Goal: Task Accomplishment & Management: Use online tool/utility

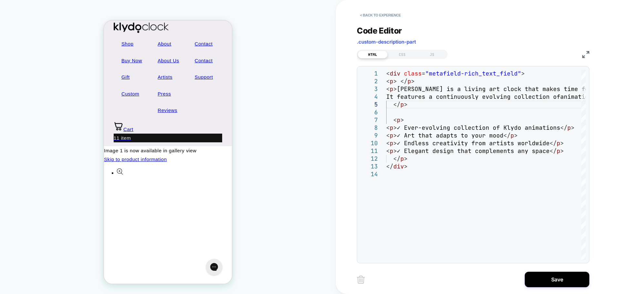
scroll to position [129, 0]
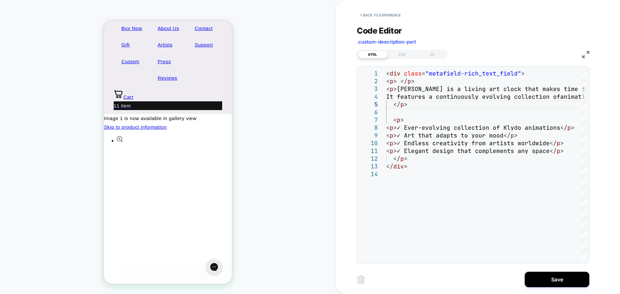
drag, startPoint x: 109, startPoint y: 114, endPoint x: 188, endPoint y: 205, distance: 120.2
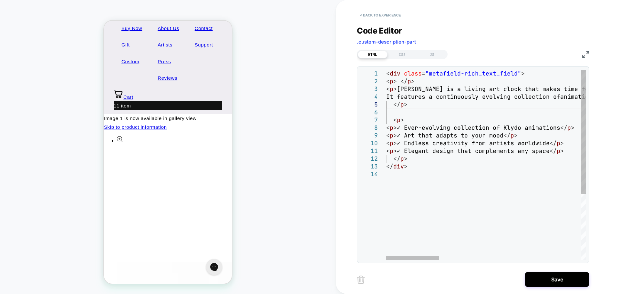
scroll to position [19, 20]
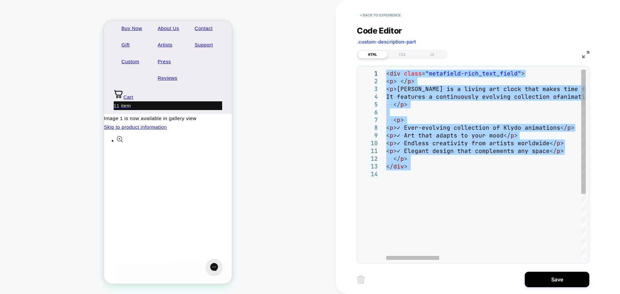
drag, startPoint x: 429, startPoint y: 177, endPoint x: 378, endPoint y: 69, distance: 119.5
click at [263, 128] on button "Save" at bounding box center [557, 280] width 65 height 16
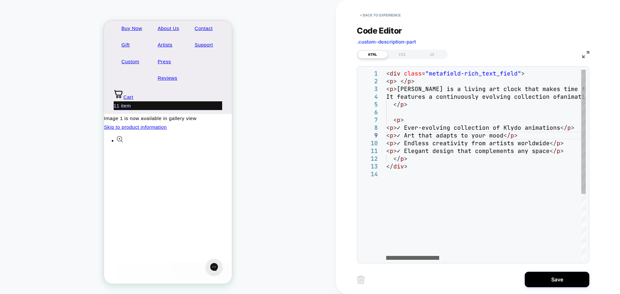
click at [263, 128] on div at bounding box center [412, 258] width 53 height 4
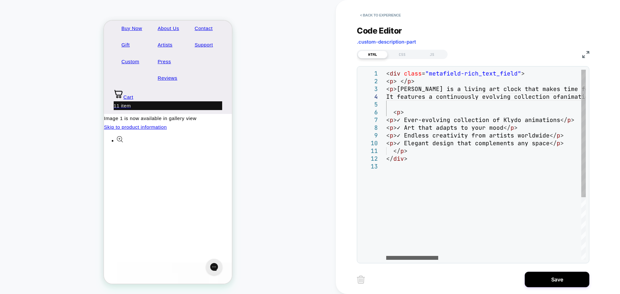
click at [263, 128] on div at bounding box center [412, 258] width 52 height 4
drag, startPoint x: 405, startPoint y: 112, endPoint x: 380, endPoint y: 110, distance: 24.6
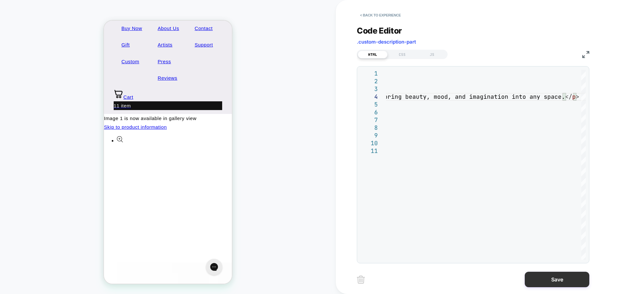
click at [263, 128] on button "Save" at bounding box center [557, 280] width 65 height 16
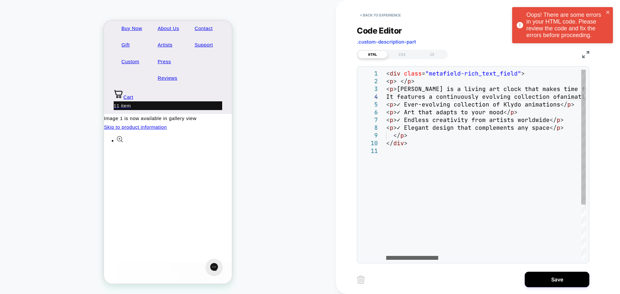
click at [263, 128] on div at bounding box center [412, 258] width 52 height 4
click at [263, 57] on img at bounding box center [586, 54] width 7 height 7
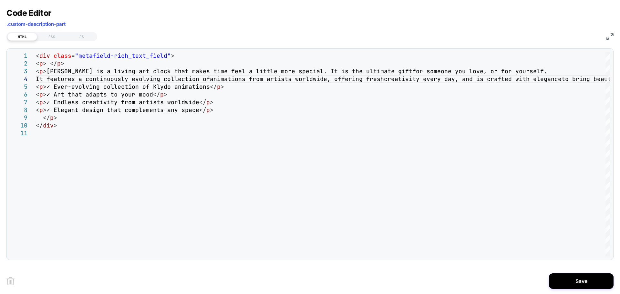
drag, startPoint x: 246, startPoint y: 257, endPoint x: 260, endPoint y: 256, distance: 14.0
click at [260, 128] on div "1 2 3 4 5 6 7 8 9 10 11 < div class = "metafield-rich_text_field" > < p > </ p …" at bounding box center [310, 154] width 608 height 212
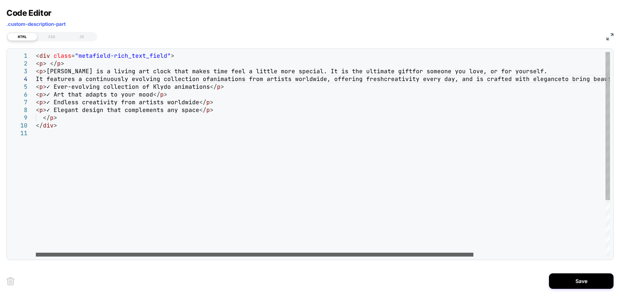
click at [176, 128] on div at bounding box center [255, 255] width 438 height 4
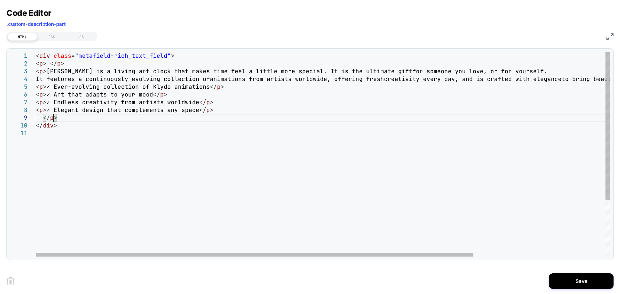
scroll to position [19, 729]
click at [54, 117] on div "< div class = "metafield-rich_text_field" > < p > </ p > < p > Klydoclock is a …" at bounding box center [410, 193] width 748 height 282
click at [59, 119] on div "< div class = "metafield-rich_text_field" > < p > </ p > < p > Klydoclock is a …" at bounding box center [410, 193] width 748 height 282
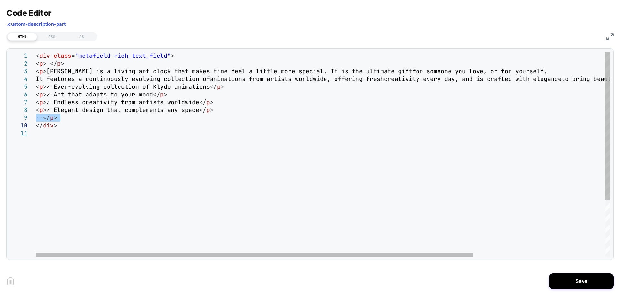
type textarea "**********"
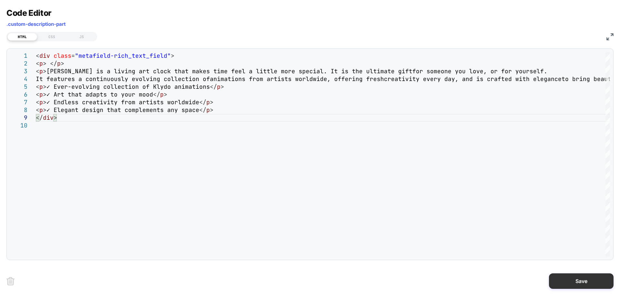
click at [263, 128] on button "Save" at bounding box center [581, 282] width 65 height 16
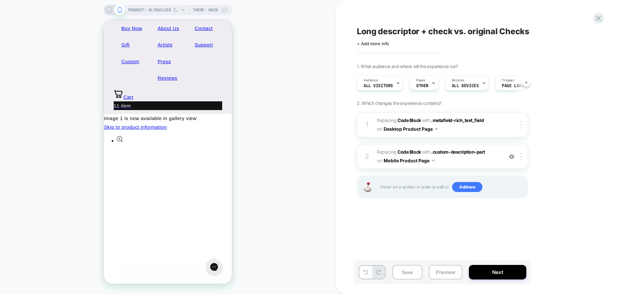
scroll to position [0, 0]
click at [263, 128] on span ".custom-description-part" at bounding box center [458, 151] width 54 height 5
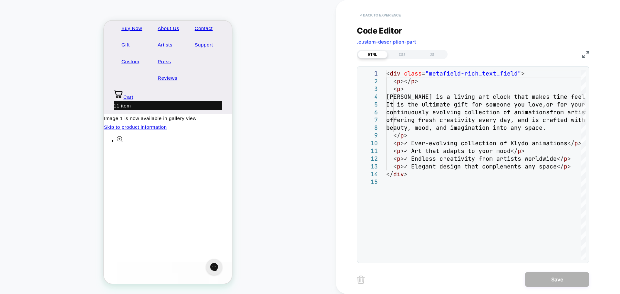
click at [263, 15] on button "< Back to experience" at bounding box center [380, 15] width 47 height 10
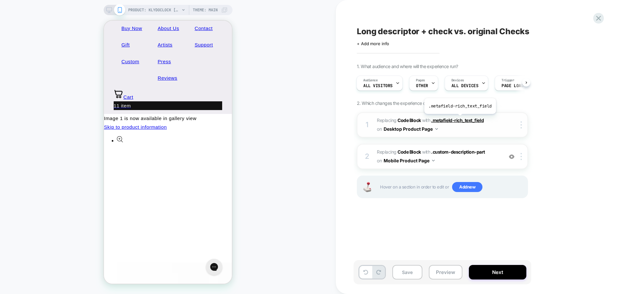
click at [263, 119] on span ".metafield-rich_text_field" at bounding box center [457, 120] width 53 height 5
click at [263, 121] on span ".metafield-rich_text_field" at bounding box center [457, 120] width 53 height 5
click at [263, 122] on span ".metafield-rich_text_field" at bounding box center [457, 120] width 53 height 5
click at [263, 124] on img at bounding box center [521, 125] width 1 height 7
click at [263, 125] on div at bounding box center [522, 125] width 11 height 7
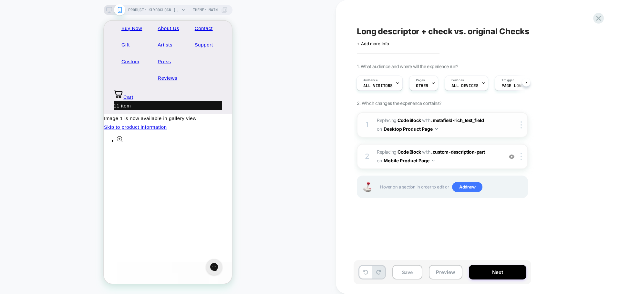
click at [263, 120] on div "1 Replacing Code Block WITH .metafield-rich_text_field .metafield-rich_text_fie…" at bounding box center [442, 124] width 171 height 25
click at [263, 122] on span "Replacing Code Block WITH .metafield-rich_text_field .metafield-rich_text_field…" at bounding box center [438, 124] width 123 height 17
click at [263, 116] on div "1 Replacing Code Block WITH .metafield-rich_text_field .metafield-rich_text_fie…" at bounding box center [442, 124] width 171 height 25
click at [263, 122] on span ".metafield-rich_text_field" at bounding box center [457, 120] width 53 height 5
click at [263, 128] on button "Desktop Product Page" at bounding box center [411, 128] width 54 height 9
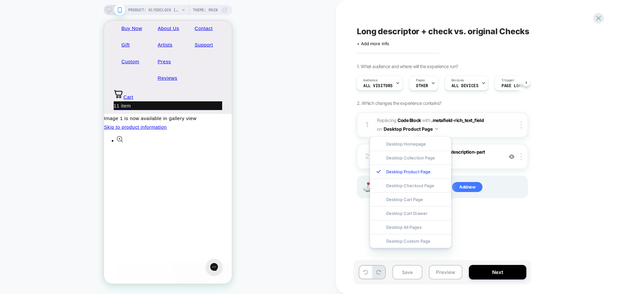
click at [263, 128] on button "Desktop Product Page" at bounding box center [411, 128] width 54 height 9
click at [263, 128] on div "1. What audience and where will the experience run? Audience All Visitors Pages…" at bounding box center [475, 139] width 236 height 151
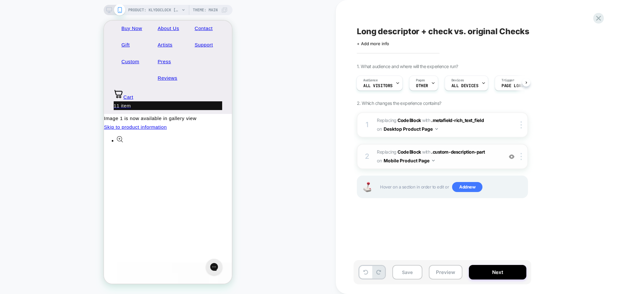
click at [263, 128] on button "Mobile Product Page" at bounding box center [409, 160] width 51 height 9
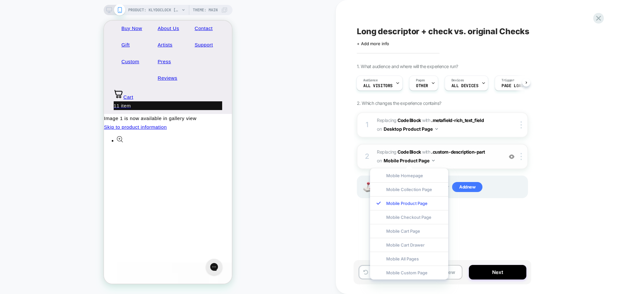
click at [263, 128] on button "Mobile Product Page" at bounding box center [409, 160] width 51 height 9
click at [263, 128] on button "Desktop Product Page" at bounding box center [411, 128] width 54 height 9
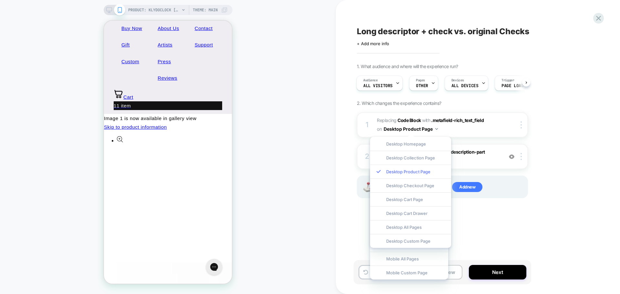
click at [263, 128] on div "Desktop Product Page" at bounding box center [410, 172] width 81 height 14
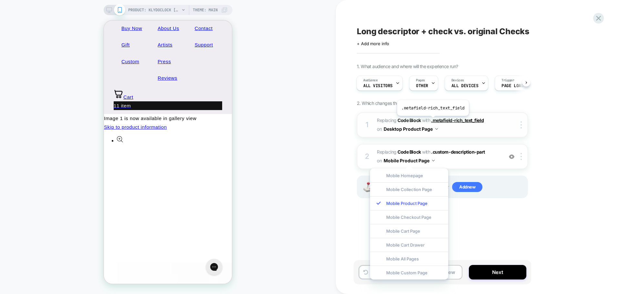
click at [263, 120] on span ".metafield-rich_text_field" at bounding box center [457, 120] width 53 height 5
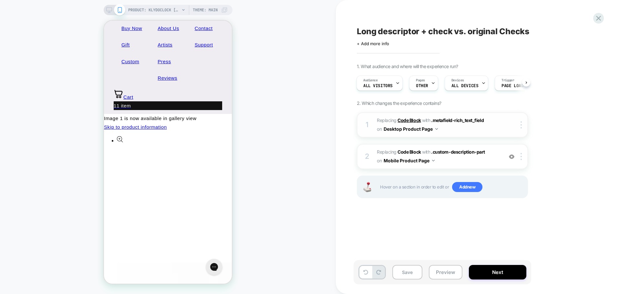
click at [263, 121] on b "Code Block" at bounding box center [409, 120] width 23 height 5
click at [263, 89] on div at bounding box center [433, 83] width 4 height 15
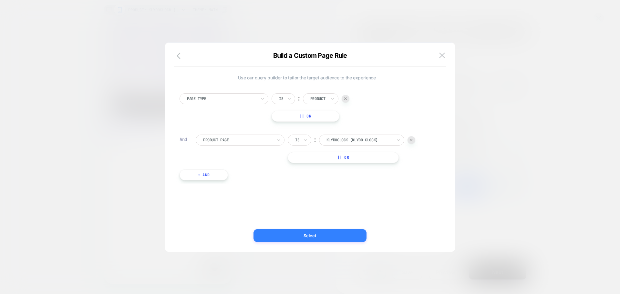
click at [263, 128] on button "Select" at bounding box center [310, 235] width 113 height 13
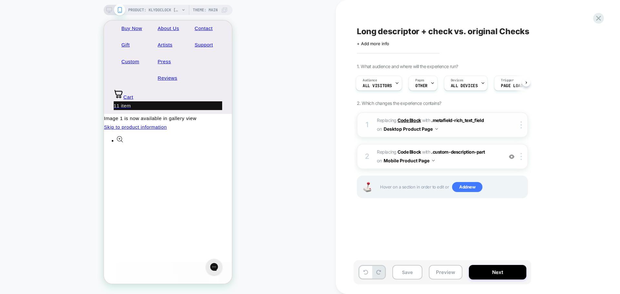
click at [263, 120] on b "Code Block" at bounding box center [409, 120] width 23 height 5
click at [263, 125] on div "1 Replacing Code Block WITH .metafield-rich_text_field .metafield-rich_text_fie…" at bounding box center [442, 124] width 171 height 25
click at [107, 9] on icon at bounding box center [109, 10] width 6 height 6
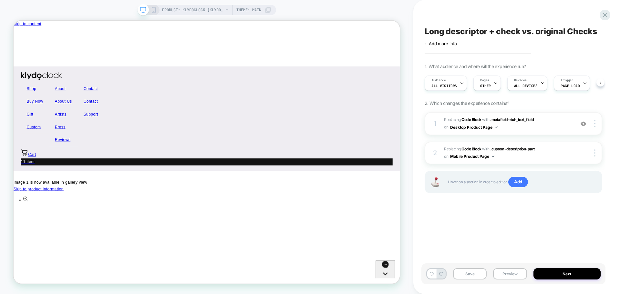
scroll to position [0, 0]
click at [263, 121] on span ".metafield-rich_text_field" at bounding box center [513, 119] width 44 height 5
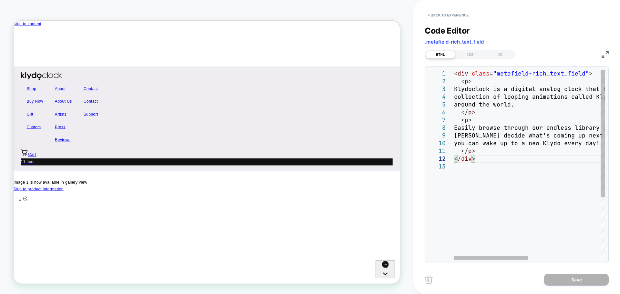
scroll to position [0, 0]
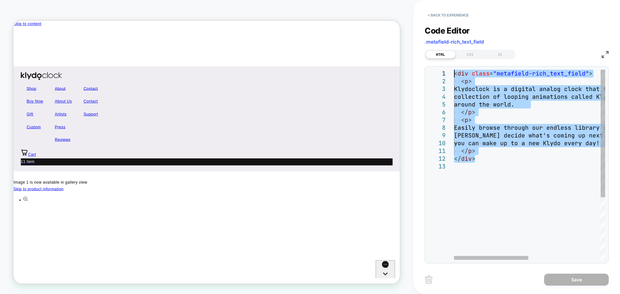
drag, startPoint x: 490, startPoint y: 160, endPoint x: 383, endPoint y: 48, distance: 154.7
click at [263, 70] on div "< div class = "metafield-rich_text_field" > < p > Klydoclock is a digital analo…" at bounding box center [603, 211] width 298 height 283
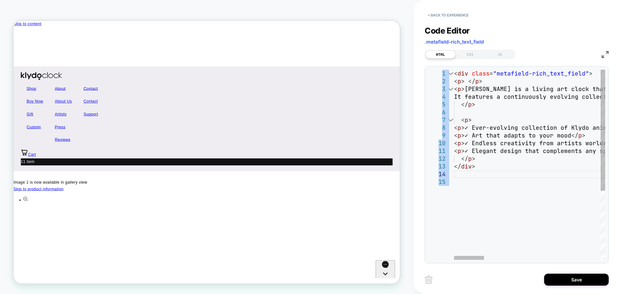
drag, startPoint x: 471, startPoint y: 260, endPoint x: 452, endPoint y: 260, distance: 19.1
click at [263, 128] on div "**********" at bounding box center [517, 164] width 184 height 197
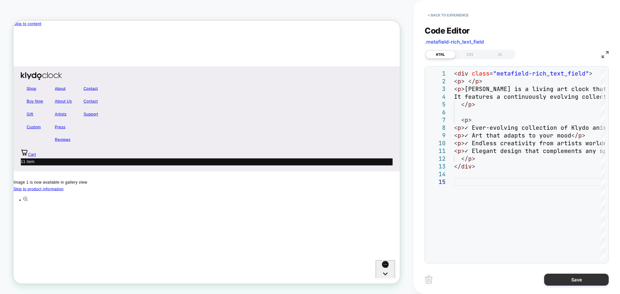
click at [263, 128] on button "Save" at bounding box center [576, 280] width 65 height 12
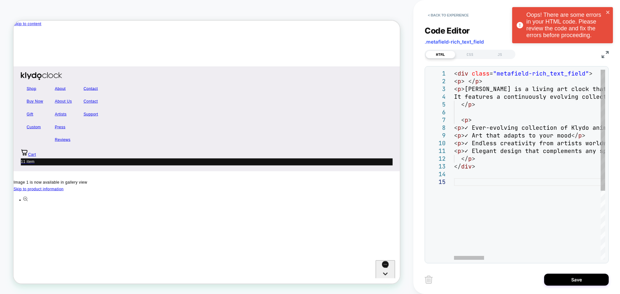
drag, startPoint x: 485, startPoint y: 82, endPoint x: 470, endPoint y: 85, distance: 15.2
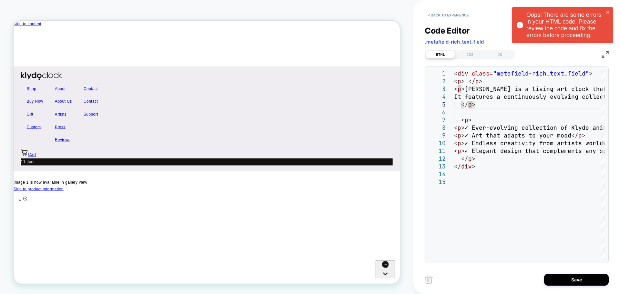
click at [263, 54] on img at bounding box center [605, 54] width 7 height 7
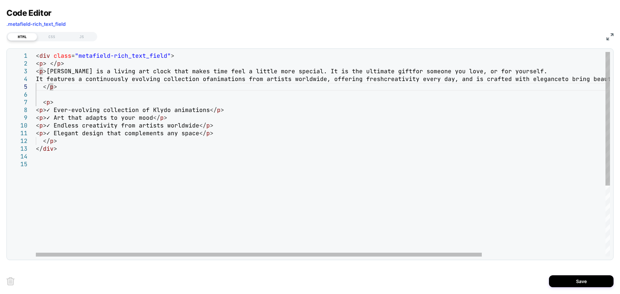
click at [43, 88] on div "< div class = "metafield-rich_text_field" > < p > </ p > < p > Klydoclock is a …" at bounding box center [403, 208] width 734 height 313
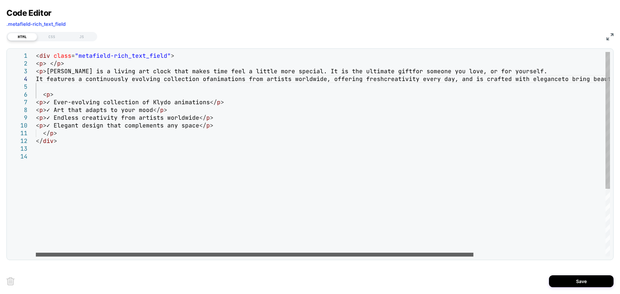
click at [85, 128] on div at bounding box center [255, 255] width 438 height 4
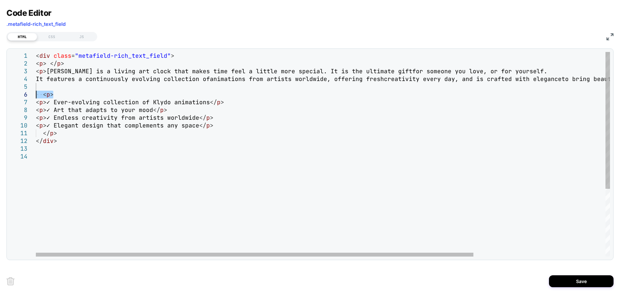
drag, startPoint x: 56, startPoint y: 94, endPoint x: 26, endPoint y: 93, distance: 30.1
click at [36, 93] on div "< div class = "metafield-rich_text_field" > < p > </ p > < p > Klydoclock is a …" at bounding box center [410, 205] width 748 height 306
drag, startPoint x: 43, startPoint y: 131, endPoint x: 21, endPoint y: 130, distance: 21.7
click at [36, 128] on div "< div class = "metafield-rich_text_field" > < p > </ p > < p > Klydoclock is a …" at bounding box center [410, 205] width 748 height 306
click at [40, 92] on div "< div class = "metafield-rich_text_field" > < p > </ p > < p > Klydoclock is a …" at bounding box center [410, 205] width 748 height 306
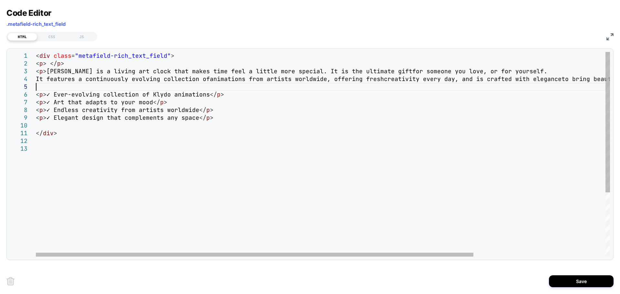
type textarea "**********"
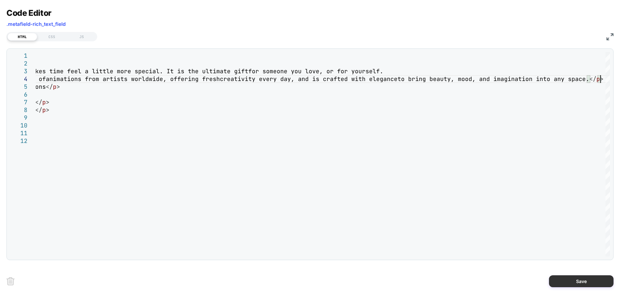
click at [263, 128] on button "Save" at bounding box center [581, 282] width 65 height 12
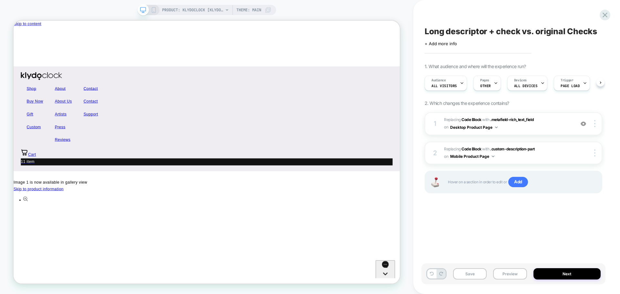
scroll to position [0, 0]
click at [263, 128] on button "Preview" at bounding box center [510, 274] width 34 height 11
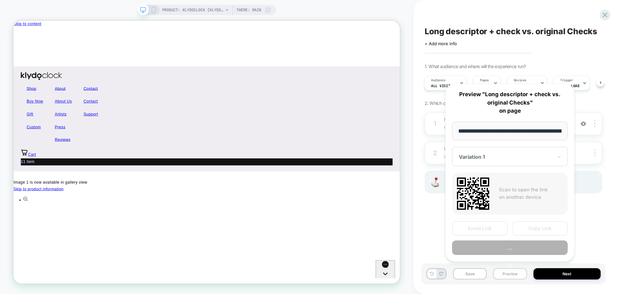
scroll to position [0, 76]
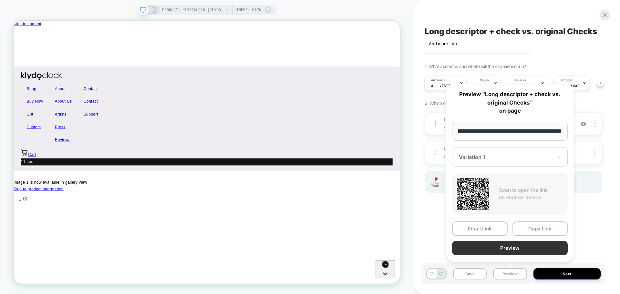
click at [263, 128] on button "Preview" at bounding box center [510, 248] width 116 height 15
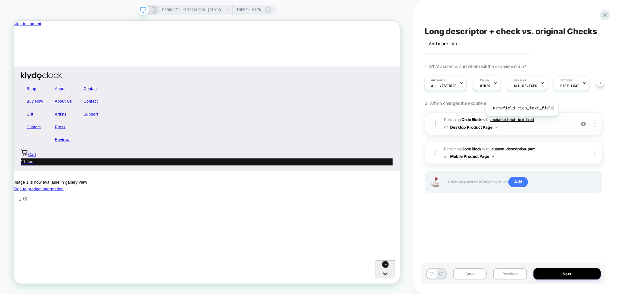
click at [263, 121] on span ".metafield-rich_text_field" at bounding box center [513, 119] width 44 height 5
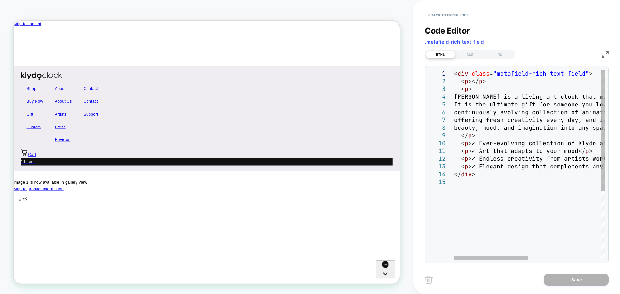
click at [263, 111] on div "< div class = "metafield-rich_text_field" > < p ></ p > < p > Klydoclock is a l…" at bounding box center [603, 219] width 298 height 299
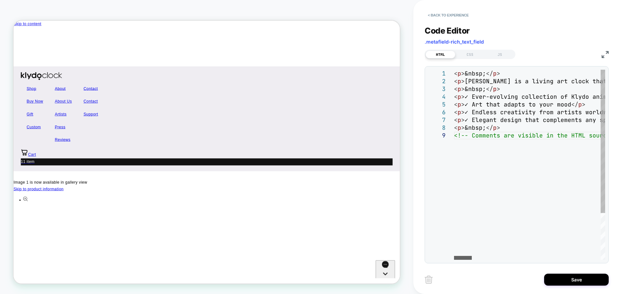
click at [263, 128] on div at bounding box center [463, 258] width 18 height 4
drag, startPoint x: 499, startPoint y: 71, endPoint x: 414, endPoint y: 60, distance: 85.7
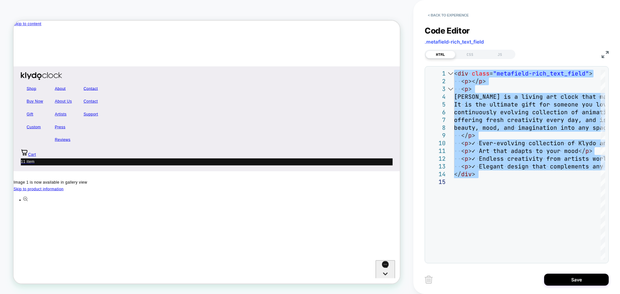
type textarea "**********"
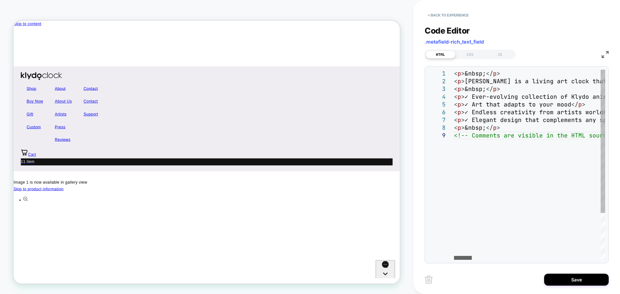
click at [263, 128] on div at bounding box center [463, 258] width 18 height 4
click at [263, 128] on button "Save" at bounding box center [576, 280] width 65 height 12
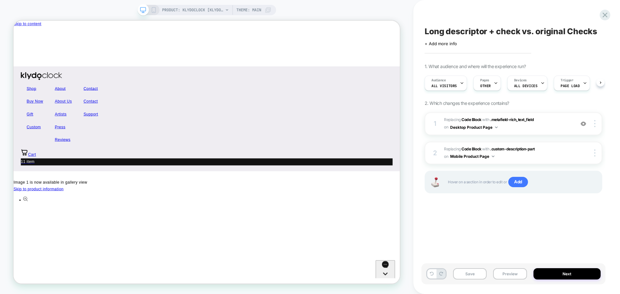
scroll to position [0, 0]
click at [263, 121] on span ".metafield-rich_text_field" at bounding box center [513, 119] width 44 height 5
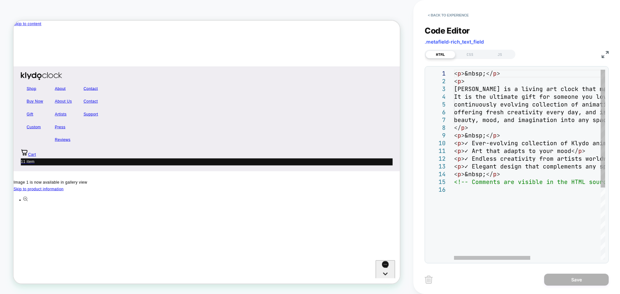
click at [263, 115] on div "< p > &nbsp; </ p > < p > Klydoclock is a living art clock that makes time feel…" at bounding box center [599, 223] width 291 height 307
click at [263, 128] on div at bounding box center [492, 258] width 76 height 4
click at [263, 128] on div "< p > ✓ Art that adapts to your mood </ p > < p > ✓ Endless creativity from art…" at bounding box center [599, 223] width 291 height 307
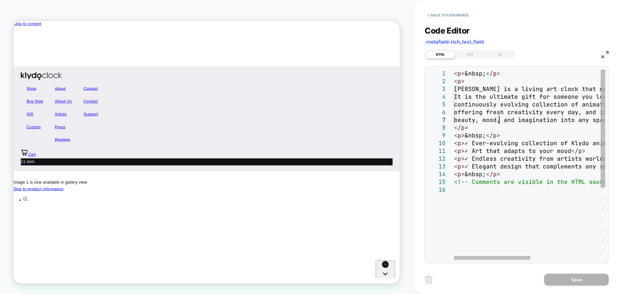
click at [263, 122] on div "< p > ✓ Art that adapts to your mood </ p > < p > ✓ Endless creativity from art…" at bounding box center [599, 223] width 291 height 307
drag, startPoint x: 471, startPoint y: 73, endPoint x: 439, endPoint y: 69, distance: 32.5
click at [263, 70] on div "< p > ✓ Art that adapts to your mood </ p > < p > ✓ Endless creativity from art…" at bounding box center [599, 223] width 291 height 307
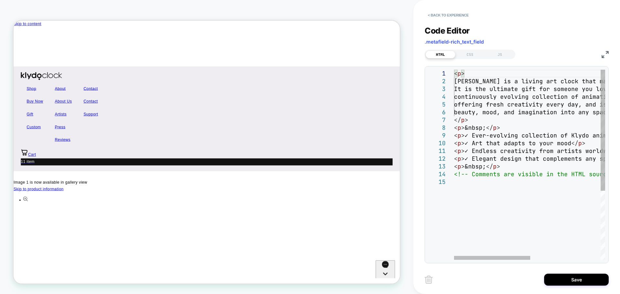
click at [263, 108] on div "< p > ✓ Art that adapts to your mood </ p > < p > ✓ Endless creativity from art…" at bounding box center [599, 219] width 291 height 299
type textarea "**********"
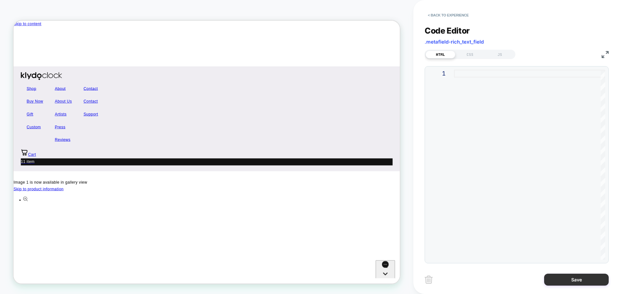
click at [263, 128] on button "Save" at bounding box center [576, 280] width 65 height 12
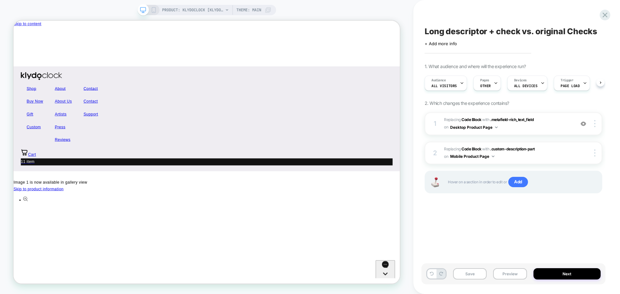
scroll to position [0, 0]
click at [263, 121] on span ".metafield-rich_text_field" at bounding box center [513, 119] width 44 height 5
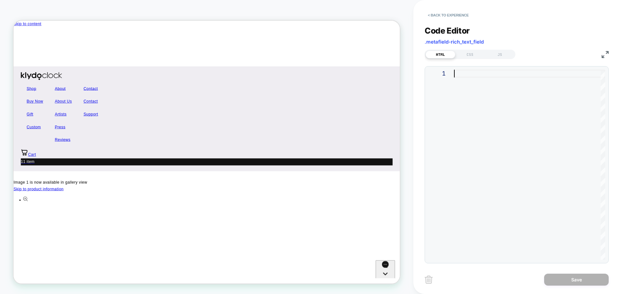
click at [263, 128] on div at bounding box center [529, 165] width 151 height 190
click at [263, 16] on button "< Back to experience" at bounding box center [448, 15] width 47 height 10
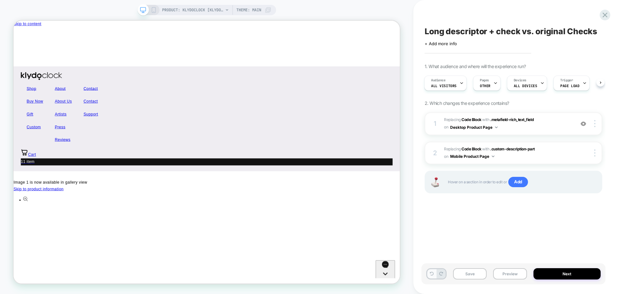
click at [263, 128] on icon at bounding box center [432, 274] width 4 height 4
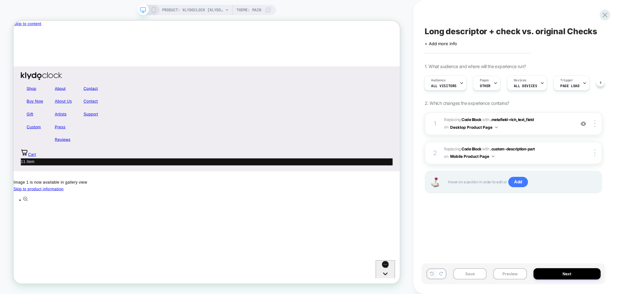
click at [263, 128] on icon at bounding box center [432, 274] width 4 height 4
click at [263, 120] on span ".metafield-rich_text_field" at bounding box center [513, 119] width 44 height 5
click at [154, 10] on icon at bounding box center [154, 10] width 6 height 6
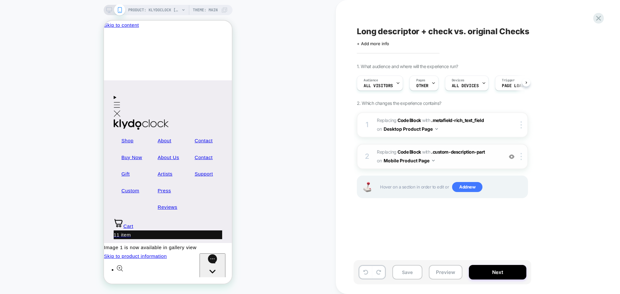
scroll to position [0, 0]
click at [263, 128] on span ".custom-description-part" at bounding box center [458, 151] width 54 height 5
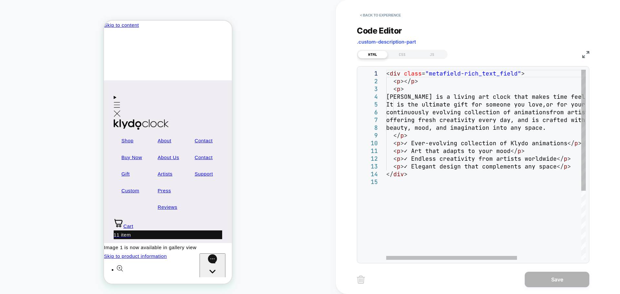
click at [263, 127] on div "< div class = "metafield-rich_text_field" > < p ></ p > < p > Klydoclock is a l…" at bounding box center [535, 219] width 298 height 299
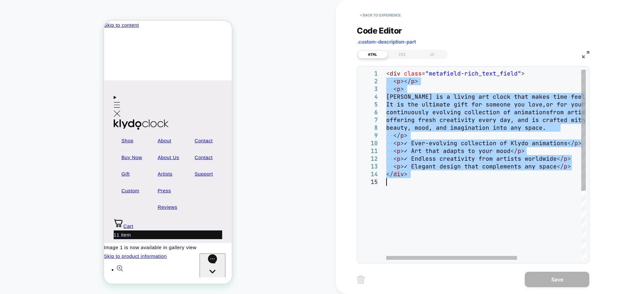
drag, startPoint x: 386, startPoint y: 81, endPoint x: 498, endPoint y: 196, distance: 160.4
click at [263, 128] on div "< div class = "metafield-rich_text_field" > < p ></ p > < p > Klydoclock is a l…" at bounding box center [535, 219] width 298 height 299
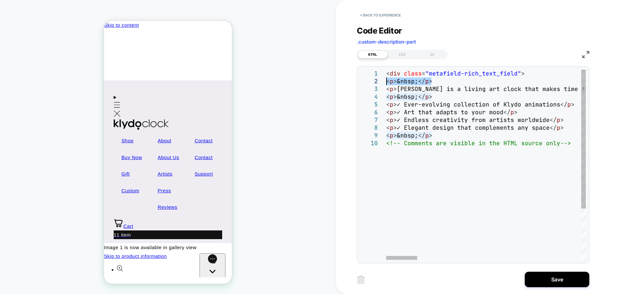
drag, startPoint x: 441, startPoint y: 82, endPoint x: 372, endPoint y: 78, distance: 69.9
type textarea "**********"
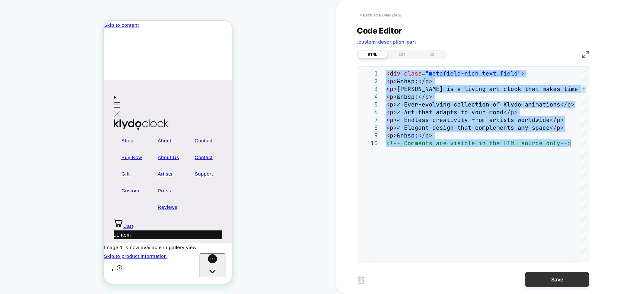
click at [263, 128] on button "Save" at bounding box center [557, 280] width 65 height 16
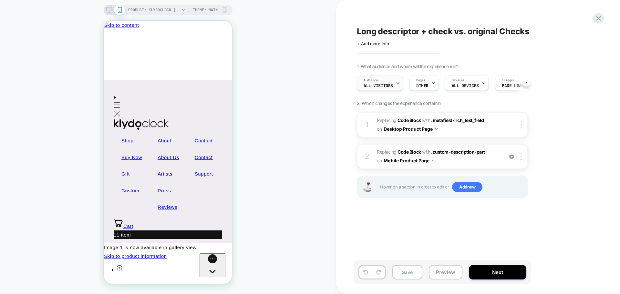
scroll to position [0, 0]
click at [109, 9] on icon at bounding box center [109, 10] width 6 height 6
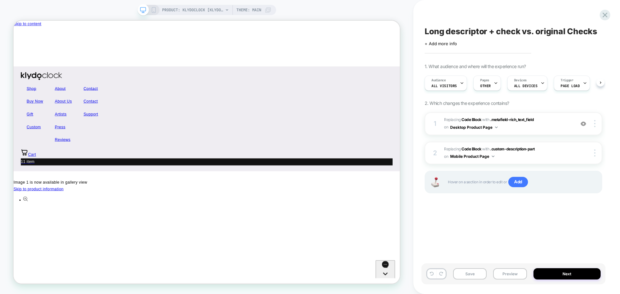
scroll to position [0, 0]
click at [263, 121] on span ".metafield-rich_text_field" at bounding box center [513, 119] width 44 height 5
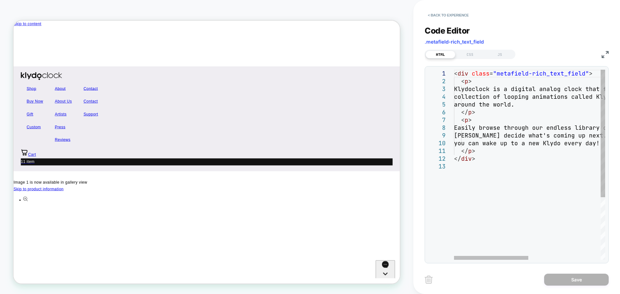
click at [263, 113] on div "< div class = "metafield-rich_text_field" > < p > Klydoclock is a digital analo…" at bounding box center [603, 211] width 298 height 283
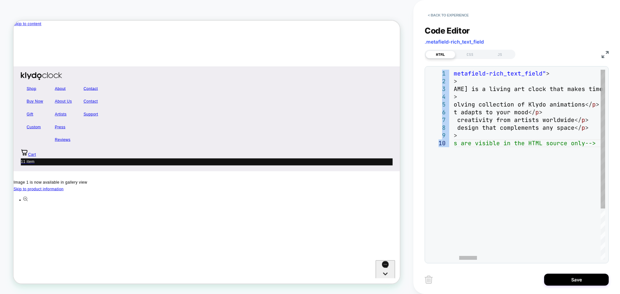
drag, startPoint x: 473, startPoint y: 260, endPoint x: 436, endPoint y: 260, distance: 37.8
click at [263, 128] on div "1 2 3 4 5 6 7 8 9 10 < div class = "metafield-rich_text_field" > < p > &nbsp; <…" at bounding box center [517, 164] width 184 height 197
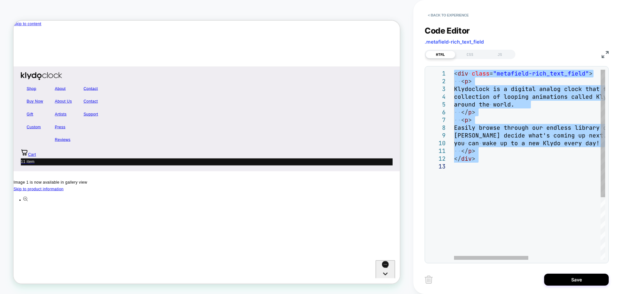
click at [263, 128] on div "< div class = "metafield-rich_text_field" > < p > Klydoclock is a digital analo…" at bounding box center [603, 211] width 298 height 283
drag, startPoint x: 499, startPoint y: 165, endPoint x: 454, endPoint y: 80, distance: 96.4
click at [263, 80] on div "< div class = "metafield-rich_text_field" > < p > Klydoclock is a digital analo…" at bounding box center [603, 211] width 298 height 283
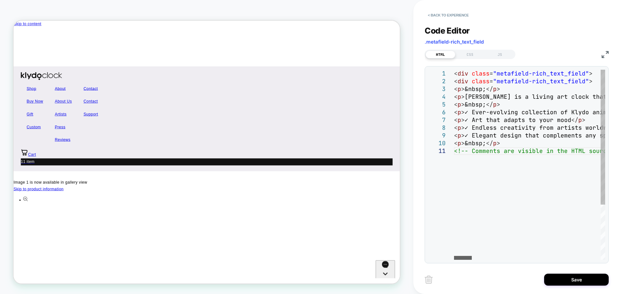
click at [263, 128] on div at bounding box center [463, 258] width 18 height 4
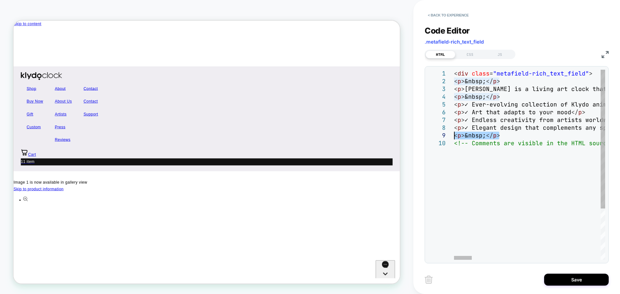
drag, startPoint x: 502, startPoint y: 136, endPoint x: 422, endPoint y: 135, distance: 80.5
type textarea "**********"
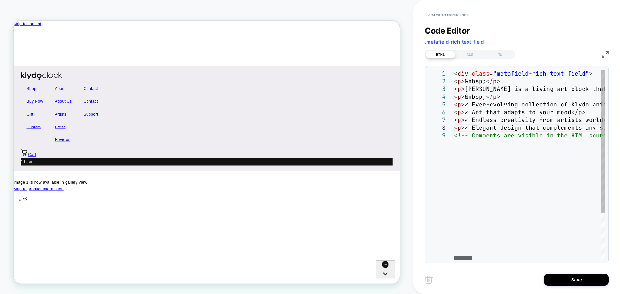
click at [263, 128] on div at bounding box center [463, 258] width 18 height 4
click at [263, 128] on button "Save" at bounding box center [576, 280] width 65 height 12
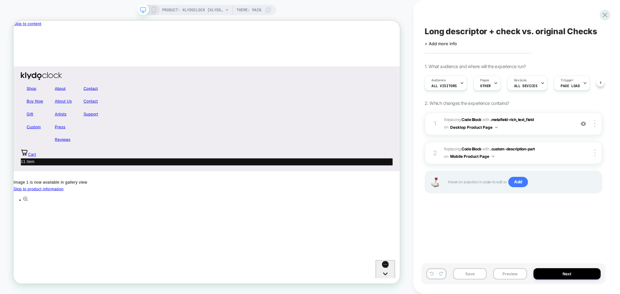
scroll to position [0, 0]
click at [153, 12] on icon at bounding box center [154, 10] width 6 height 6
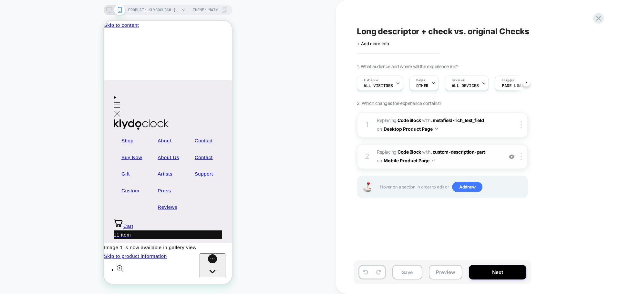
scroll to position [0, 0]
click at [263, 128] on span ".custom-description-part" at bounding box center [458, 151] width 54 height 5
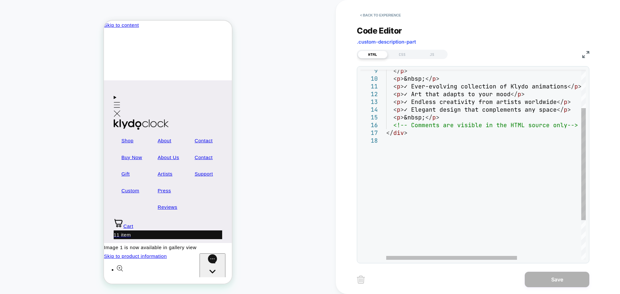
scroll to position [0, 0]
drag, startPoint x: 440, startPoint y: 117, endPoint x: 372, endPoint y: 116, distance: 67.5
click at [263, 116] on div "</ p > < p > &nbsp; </ p > < p > ✓ Ever-evolving collection of Klydo animations…" at bounding box center [535, 166] width 298 height 322
type textarea "**********"
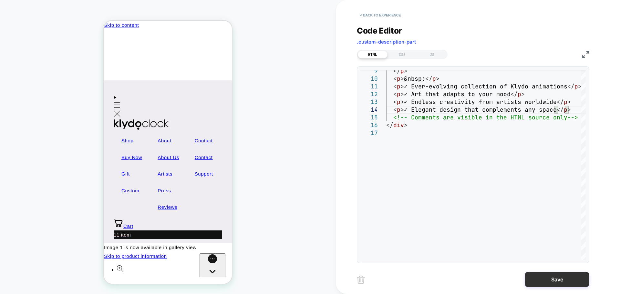
click at [263, 128] on button "Save" at bounding box center [557, 280] width 65 height 16
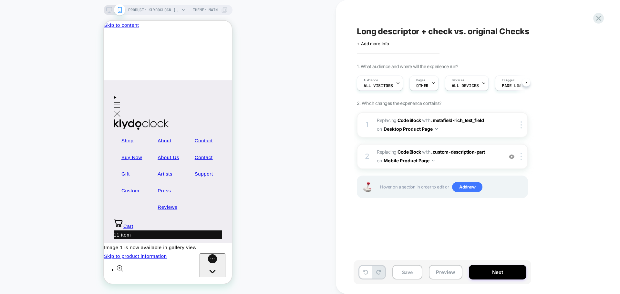
scroll to position [0, 0]
click at [263, 128] on button "Next" at bounding box center [498, 272] width 58 height 15
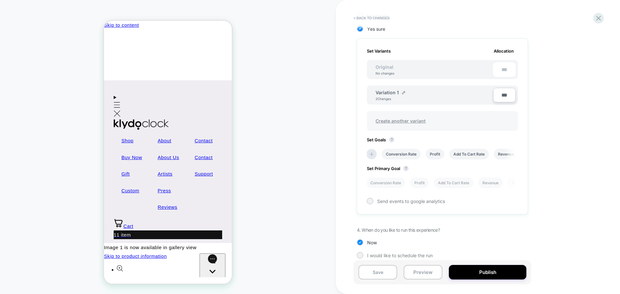
scroll to position [181, 0]
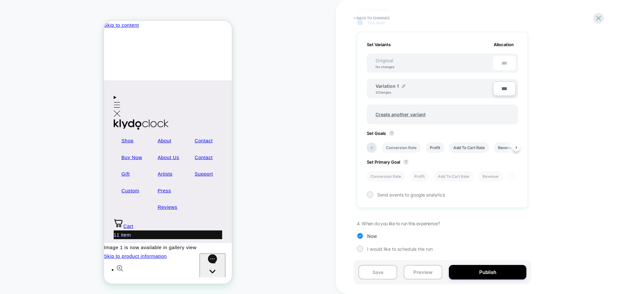
click at [263, 128] on li "Conversion Rate" at bounding box center [401, 148] width 39 height 11
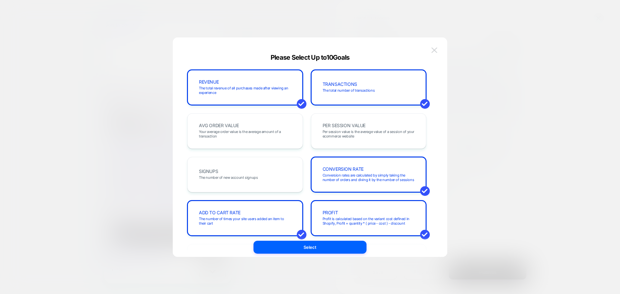
click at [263, 48] on img at bounding box center [435, 50] width 6 height 5
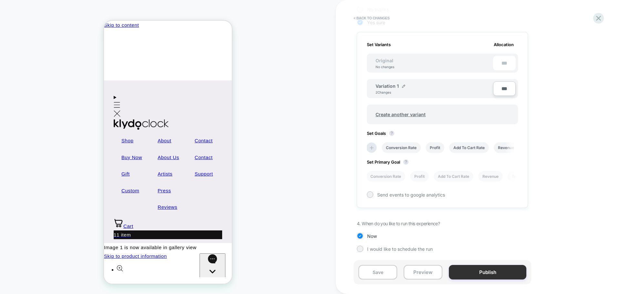
click at [263, 128] on button "Publish" at bounding box center [488, 272] width 78 height 15
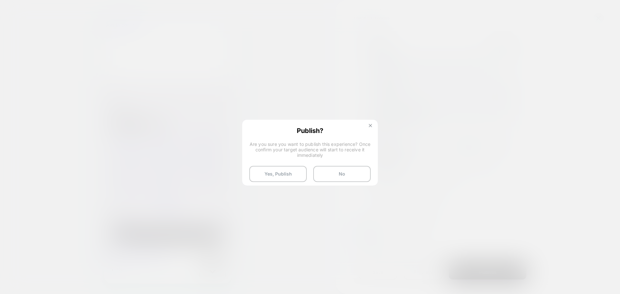
click at [263, 127] on img at bounding box center [370, 125] width 3 height 3
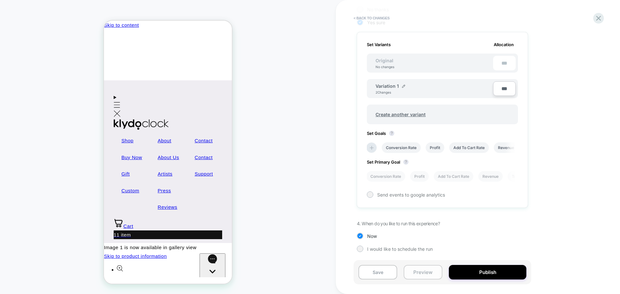
click at [263, 128] on button "Preview" at bounding box center [423, 272] width 39 height 15
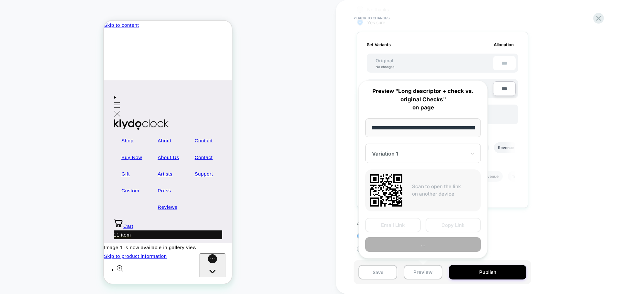
scroll to position [0, 76]
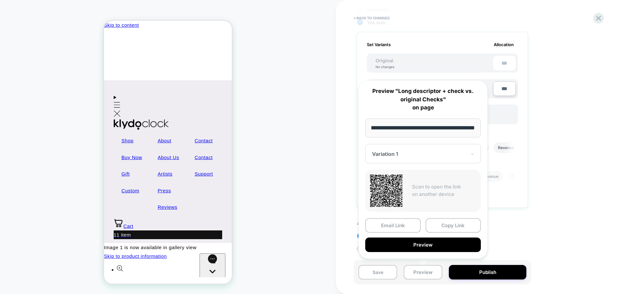
click at [263, 123] on div "1. What audience and where will the experience run? Audience All Visitors Pages…" at bounding box center [475, 77] width 236 height 370
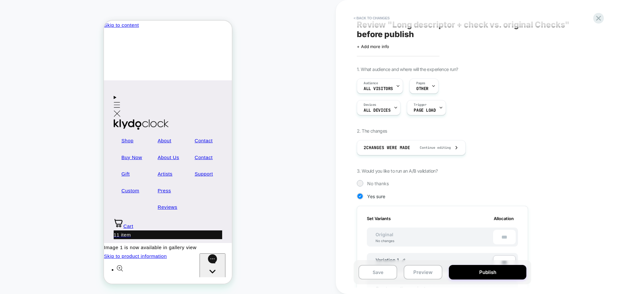
scroll to position [0, 0]
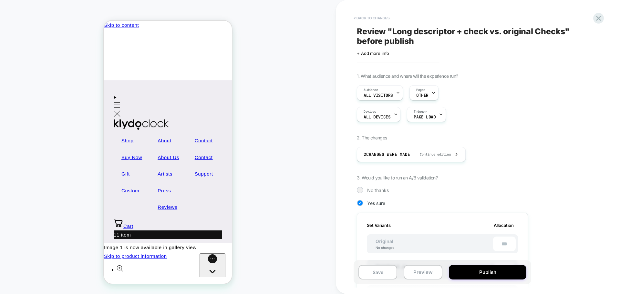
click at [263, 18] on button "< Back to changes" at bounding box center [372, 18] width 43 height 10
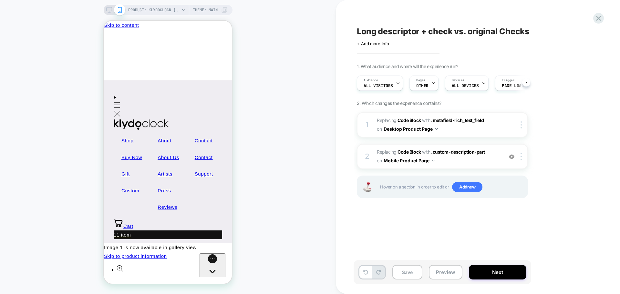
scroll to position [0, 0]
click at [263, 121] on span ".metafield-rich_text_field" at bounding box center [457, 120] width 53 height 5
click at [263, 128] on span ".custom-description-part" at bounding box center [458, 151] width 54 height 5
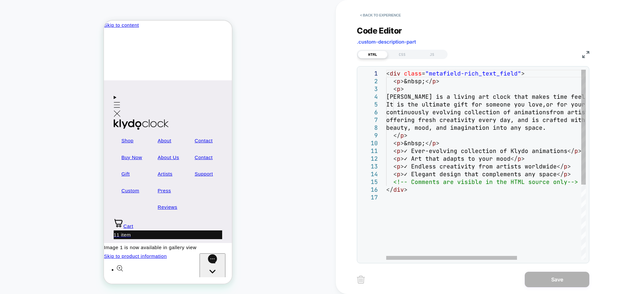
click at [263, 117] on div "It is the ultimate gift for someone you love, or for yourself. It features a co…" at bounding box center [535, 227] width 298 height 314
drag, startPoint x: 526, startPoint y: 141, endPoint x: 521, endPoint y: 142, distance: 5.6
click at [263, 128] on div "It is the ultimate gift for someone you love, or for yourself. It features a co…" at bounding box center [535, 227] width 298 height 314
click at [263, 123] on div "It is the ultimate gift for someone you love, or for yourself. It features a co…" at bounding box center [535, 227] width 298 height 314
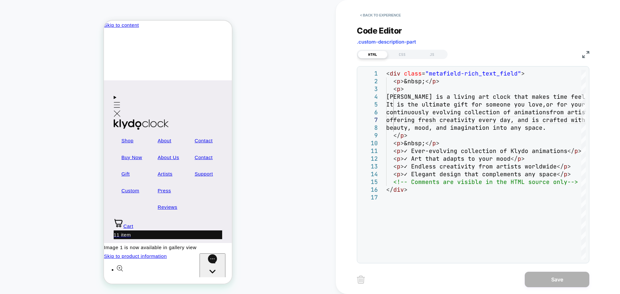
click at [263, 55] on img at bounding box center [586, 54] width 7 height 7
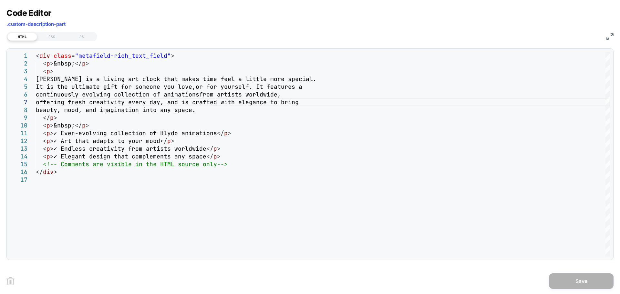
click at [263, 36] on div "Code Editor .custom-description-part HTML CSS JS 5 6 7 8 9 10 11 12 13 14 15 16…" at bounding box center [310, 147] width 620 height 294
click at [263, 37] on img at bounding box center [610, 36] width 7 height 7
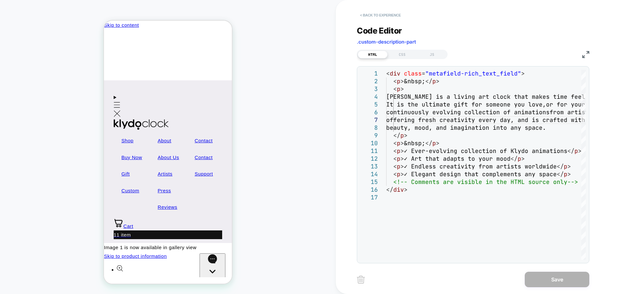
click at [263, 19] on button "< Back to experience" at bounding box center [380, 15] width 47 height 10
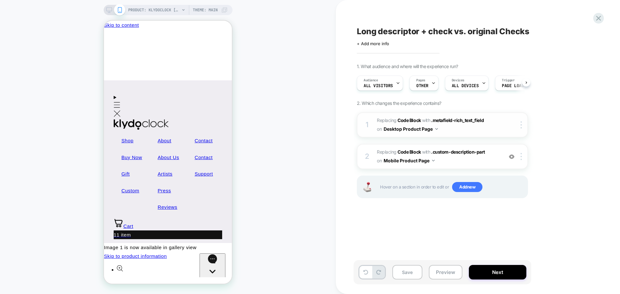
scroll to position [0, 0]
click at [263, 128] on span ".custom-description-part" at bounding box center [458, 151] width 54 height 5
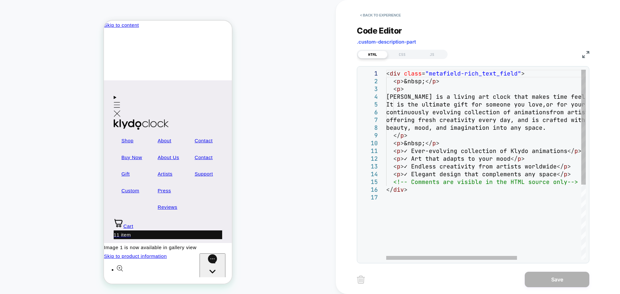
scroll to position [0, 0]
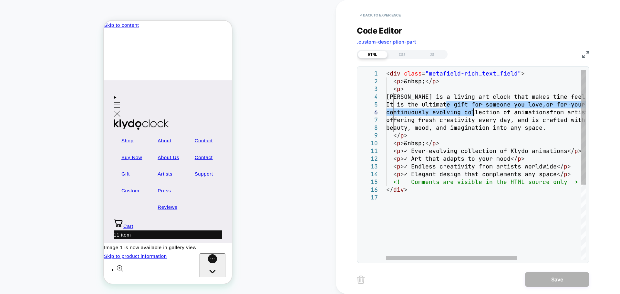
drag, startPoint x: 445, startPoint y: 108, endPoint x: 474, endPoint y: 113, distance: 29.7
click at [263, 113] on div "< div class = "metafield-rich_text_field" > < p > &nbsp; </ p > < p > Klydocloc…" at bounding box center [535, 227] width 298 height 314
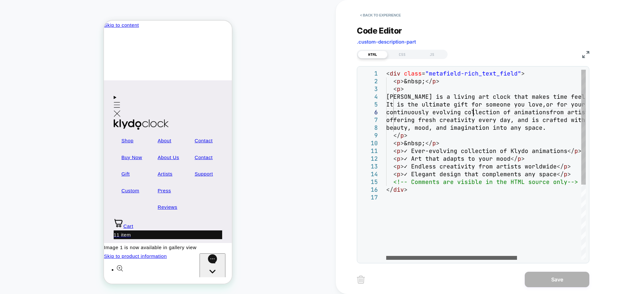
click at [263, 128] on div at bounding box center [451, 258] width 131 height 4
click at [263, 15] on button "< Back to experience" at bounding box center [380, 15] width 47 height 10
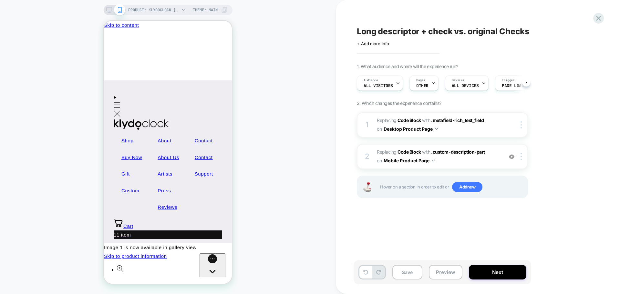
scroll to position [0, 0]
click at [110, 15] on div "PRODUCT: Klydoclock [klydo clock] Theme: MAIN" at bounding box center [168, 10] width 129 height 10
click at [111, 9] on icon at bounding box center [109, 10] width 6 height 6
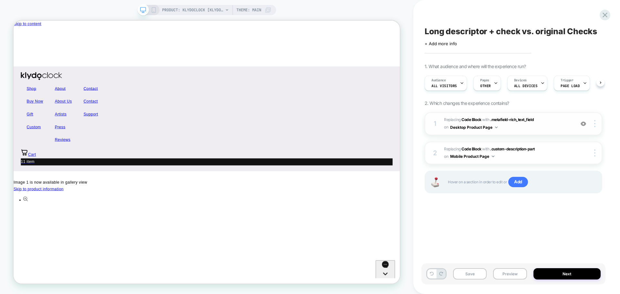
scroll to position [0, 0]
click at [263, 118] on span ".metafield-rich_text_field" at bounding box center [513, 119] width 44 height 5
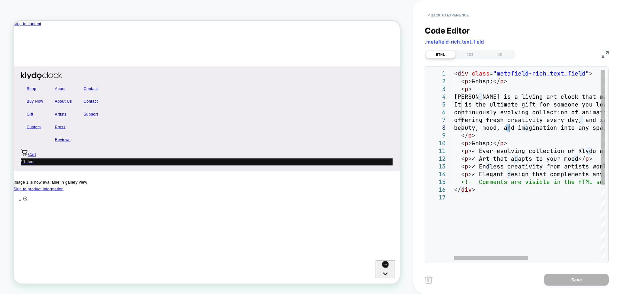
scroll to position [0, 0]
drag, startPoint x: 508, startPoint y: 132, endPoint x: 531, endPoint y: 134, distance: 23.1
click at [263, 128] on div "< div class = "metafield-rich_text_field" > < p > &nbsp; </ p > < p > Klydocloc…" at bounding box center [603, 227] width 298 height 314
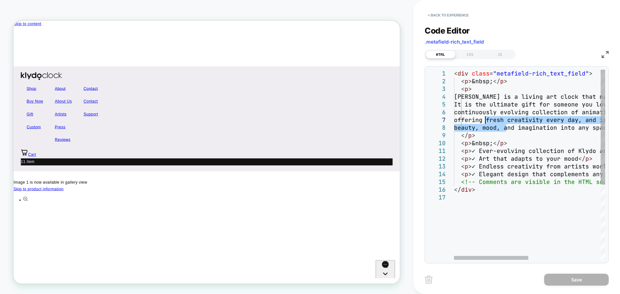
drag, startPoint x: 505, startPoint y: 129, endPoint x: 486, endPoint y: 122, distance: 19.8
click at [263, 122] on div "< div class = "metafield-rich_text_field" > < p > &nbsp; </ p > < p > Klydocloc…" at bounding box center [603, 227] width 298 height 314
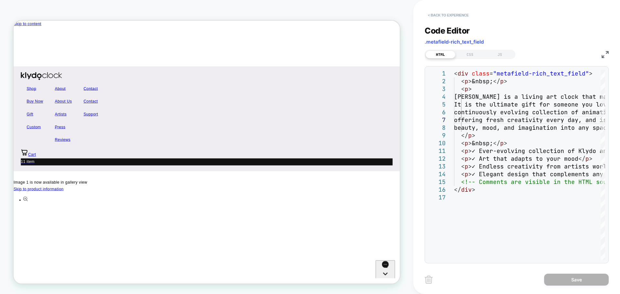
click at [263, 15] on button "< Back to experience" at bounding box center [448, 15] width 47 height 10
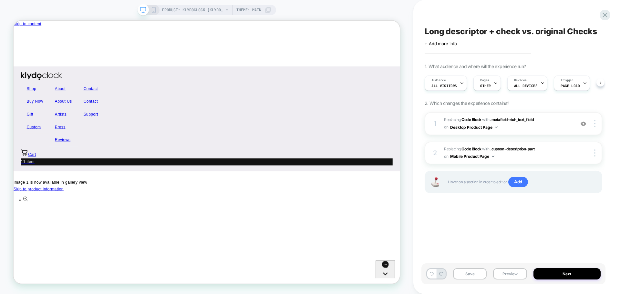
scroll to position [0, 0]
click at [263, 128] on button "Save" at bounding box center [470, 274] width 34 height 11
click at [263, 128] on div "Save Preview Next" at bounding box center [514, 274] width 184 height 21
drag, startPoint x: 507, startPoint y: 273, endPoint x: 504, endPoint y: 275, distance: 3.7
click at [263, 128] on button "Preview" at bounding box center [510, 274] width 34 height 11
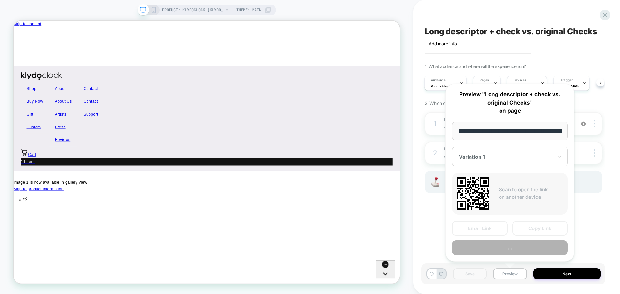
scroll to position [0, 76]
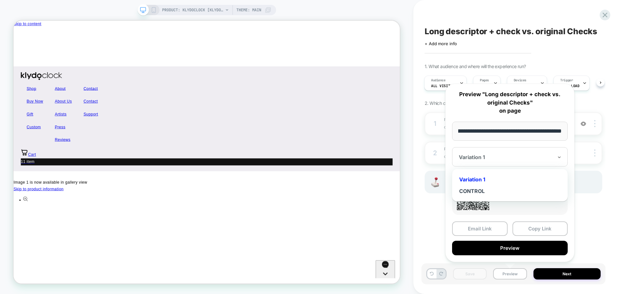
click at [263, 128] on div at bounding box center [506, 157] width 94 height 6
click at [263, 128] on div "CONTROL" at bounding box center [510, 191] width 109 height 12
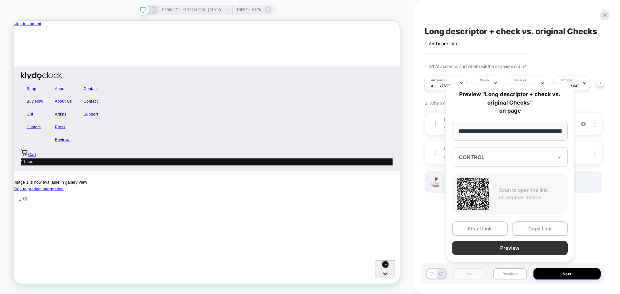
click at [263, 128] on button "Preview" at bounding box center [510, 248] width 116 height 15
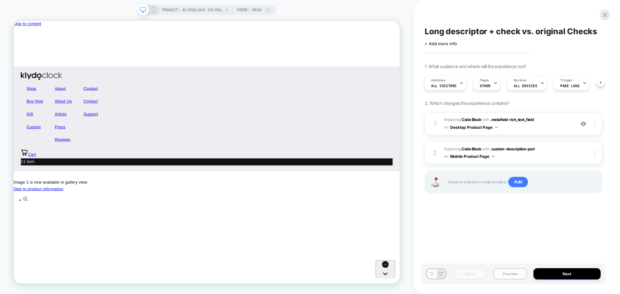
click at [263, 128] on button "Preview" at bounding box center [510, 274] width 34 height 11
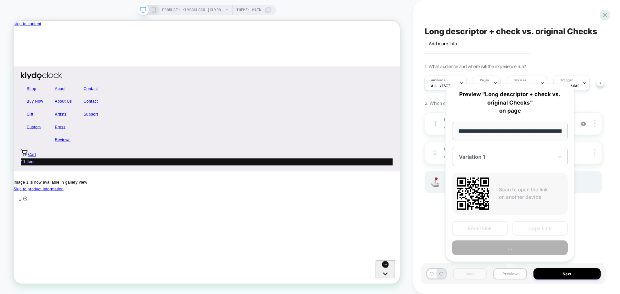
scroll to position [0, 76]
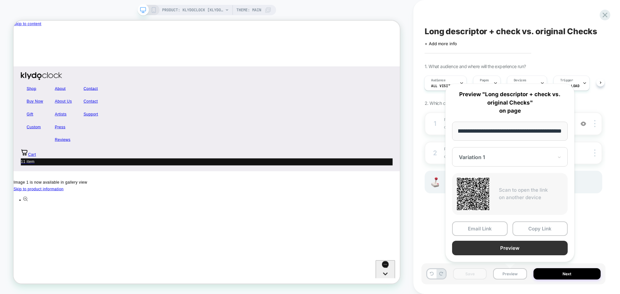
click at [263, 128] on button "Preview" at bounding box center [510, 248] width 116 height 15
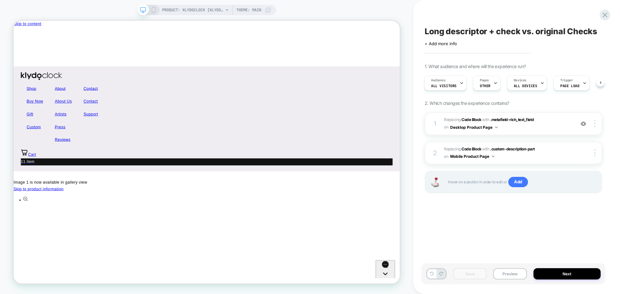
click at [152, 10] on rect at bounding box center [154, 9] width 4 height 5
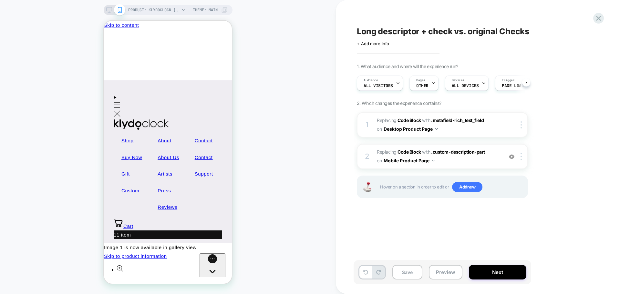
scroll to position [0, 0]
click at [263, 128] on button "Save" at bounding box center [408, 272] width 30 height 15
click at [263, 128] on button "Preview" at bounding box center [446, 272] width 34 height 15
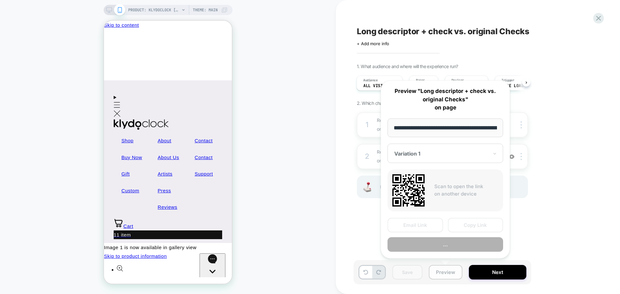
scroll to position [0, 76]
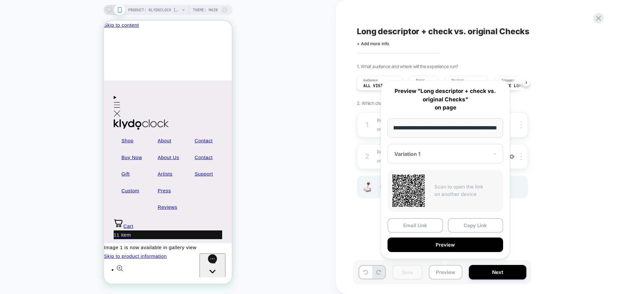
click at [263, 128] on div "PRODUCT: Klydoclock [klydo clock] PRODUCT: Klydoclock [klydo clock] Theme: MAIN" at bounding box center [168, 146] width 336 height 281
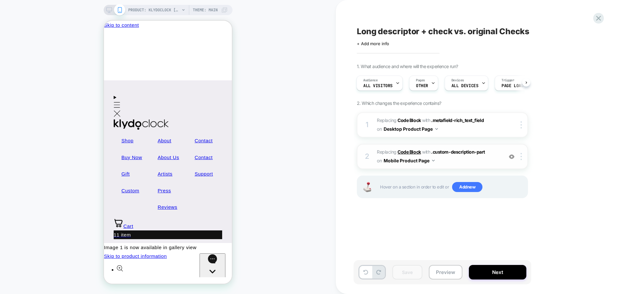
click at [263, 128] on b "Code Block" at bounding box center [409, 151] width 23 height 5
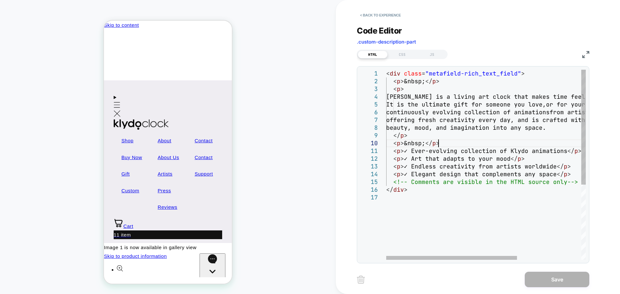
click at [263, 128] on div "< div class = "metafield-rich_text_field" > < p > &nbsp; </ p > < p > Klydocloc…" at bounding box center [535, 227] width 298 height 314
click at [263, 12] on button "< Back to experience" at bounding box center [380, 15] width 47 height 10
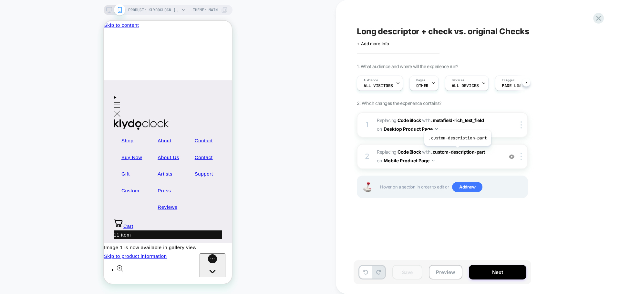
scroll to position [0, 0]
click at [263, 128] on span ".custom-description-part" at bounding box center [458, 151] width 54 height 5
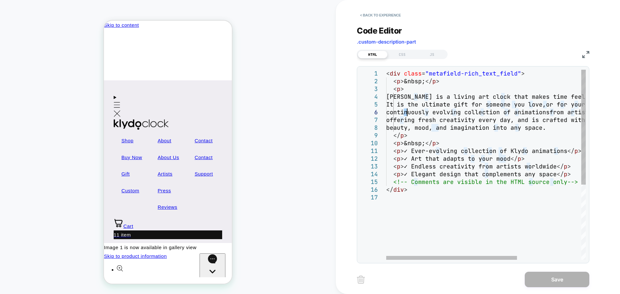
scroll to position [0, 0]
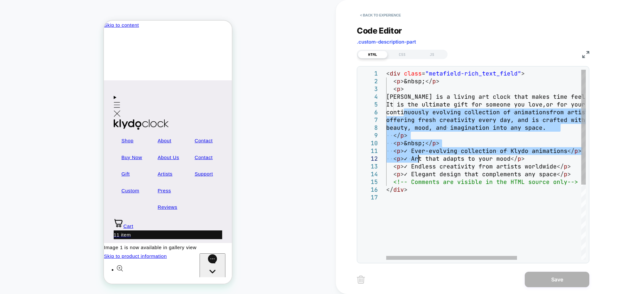
drag, startPoint x: 406, startPoint y: 109, endPoint x: 420, endPoint y: 170, distance: 62.9
click at [263, 128] on div "< div class = "metafield-rich_text_field" > < p > &nbsp; </ p > < p > Klydocloc…" at bounding box center [535, 227] width 298 height 314
type textarea "**********"
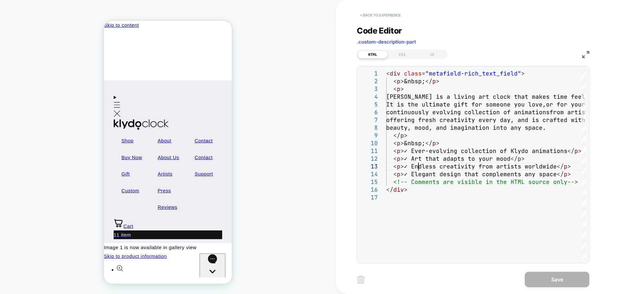
click at [263, 15] on button "< Back to experience" at bounding box center [380, 15] width 47 height 10
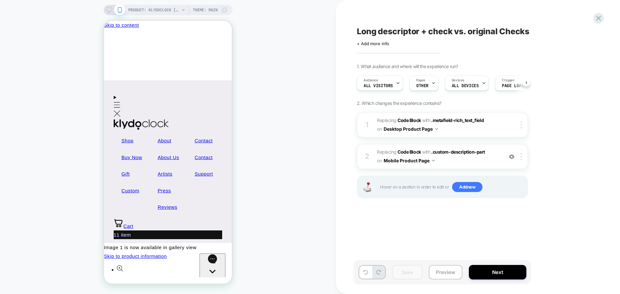
scroll to position [0, 0]
click at [263, 86] on span "ALL DEVICES" at bounding box center [465, 86] width 27 height 5
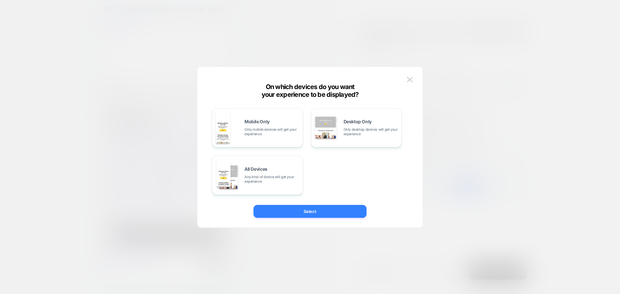
click at [263, 128] on button "Select" at bounding box center [310, 211] width 113 height 13
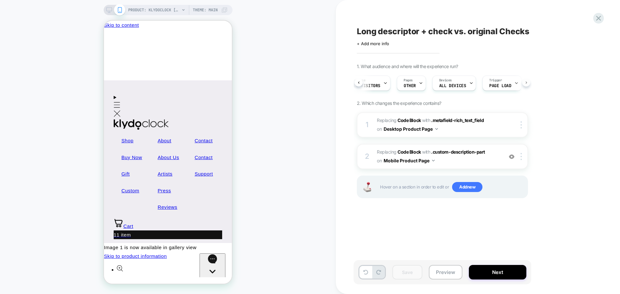
scroll to position [0, 26]
click at [263, 128] on img at bounding box center [511, 156] width 5 height 5
click at [263, 128] on img at bounding box center [521, 156] width 1 height 7
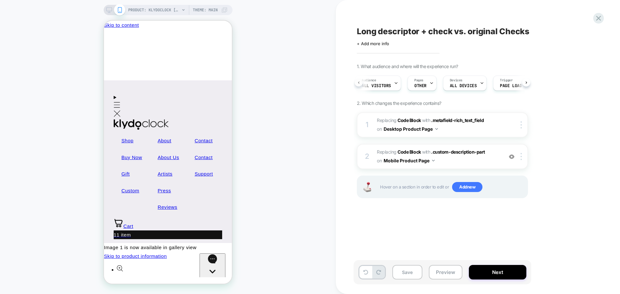
click at [263, 84] on div "Audience All Visitors Pages OTHER Devices ALL DEVICES Trigger Page Load" at bounding box center [442, 83] width 171 height 22
click at [263, 128] on button "Save" at bounding box center [408, 272] width 30 height 15
click at [263, 128] on button "Desktop Product Page" at bounding box center [411, 128] width 54 height 9
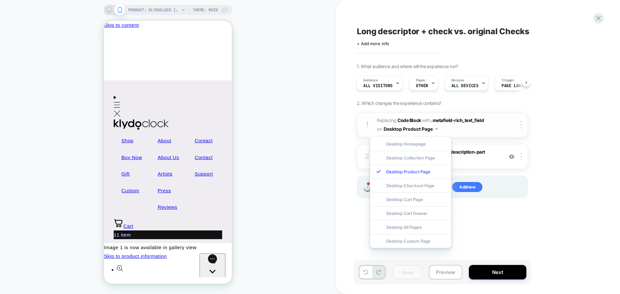
click at [263, 128] on button "Desktop Product Page" at bounding box center [411, 128] width 54 height 9
click at [263, 128] on div "PRODUCT: Klydoclock [klydo clock] PRODUCT: Klydoclock [klydo clock] Theme: MAIN" at bounding box center [168, 146] width 336 height 281
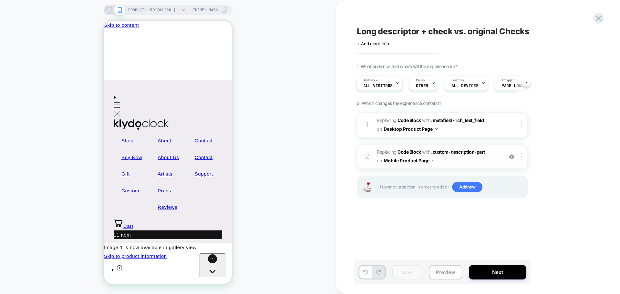
click at [263, 128] on button "Mobile Product Page" at bounding box center [409, 160] width 51 height 9
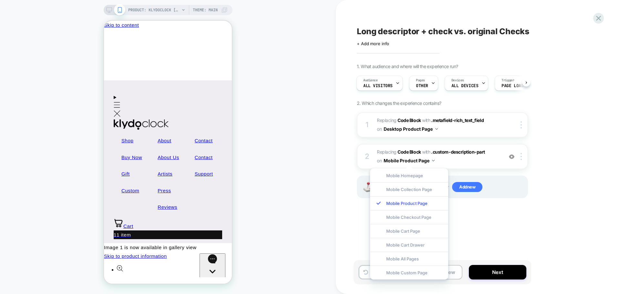
click at [263, 128] on div "Hover on a section in order to edit or Add new" at bounding box center [442, 187] width 171 height 23
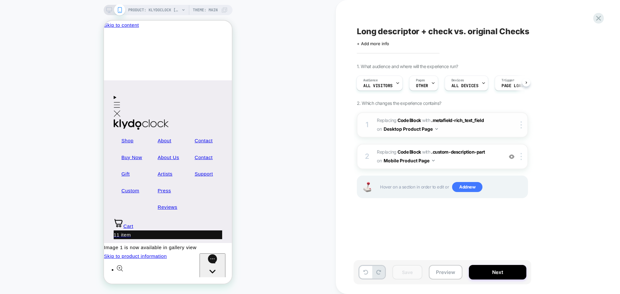
click at [263, 124] on div at bounding box center [517, 125] width 21 height 7
click at [263, 119] on div "1 Replacing Code Block WITH .metafield-rich_text_field .metafield-rich_text_fie…" at bounding box center [442, 124] width 171 height 25
click at [263, 128] on div at bounding box center [512, 156] width 11 height 7
click at [106, 14] on div "PRODUCT: Klydoclock [klydo clock] Theme: MAIN" at bounding box center [168, 10] width 129 height 10
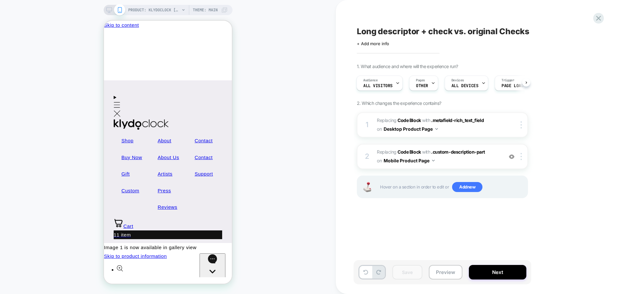
click at [106, 9] on icon at bounding box center [109, 10] width 6 height 6
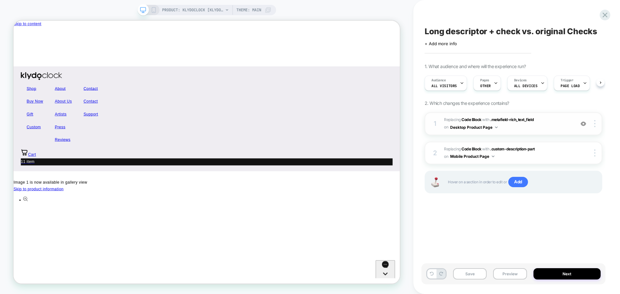
scroll to position [0, 0]
click at [263, 124] on img at bounding box center [583, 123] width 5 height 5
click at [263, 128] on button "Save" at bounding box center [470, 274] width 34 height 11
click at [263, 12] on icon at bounding box center [605, 15] width 9 height 9
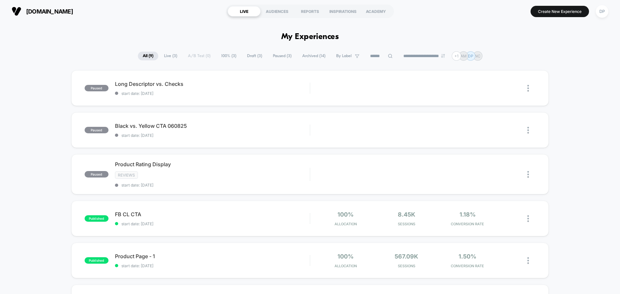
click at [167, 52] on span "Live ( 3 )" at bounding box center [170, 56] width 23 height 9
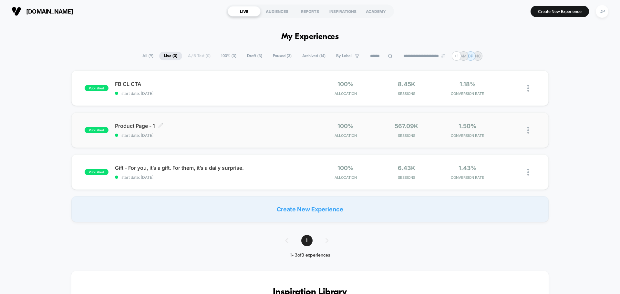
click at [198, 125] on span "Product Page - 1 Click to edit experience details" at bounding box center [212, 126] width 195 height 6
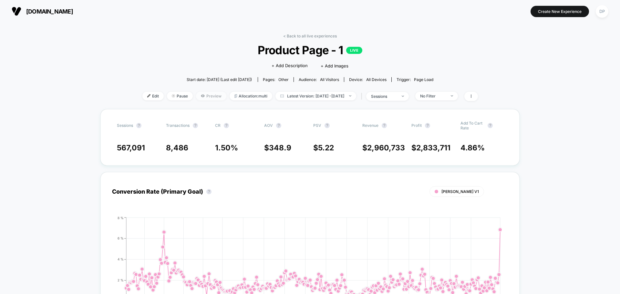
click at [196, 96] on span "Preview" at bounding box center [211, 96] width 30 height 9
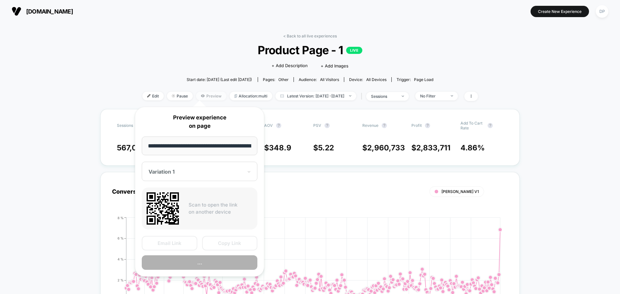
scroll to position [0, 22]
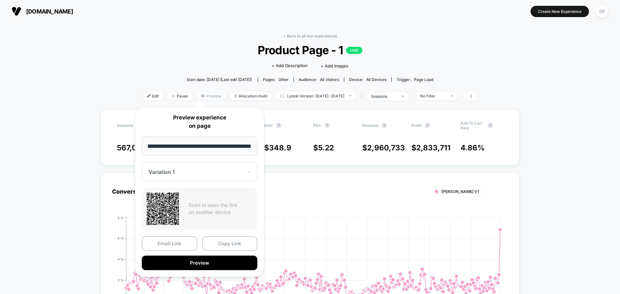
click at [197, 95] on span "Preview" at bounding box center [211, 96] width 30 height 9
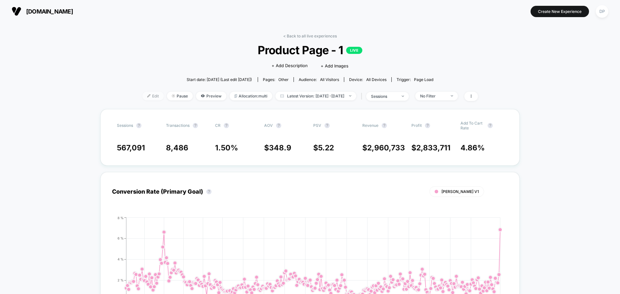
click at [143, 94] on span "Edit" at bounding box center [153, 96] width 21 height 9
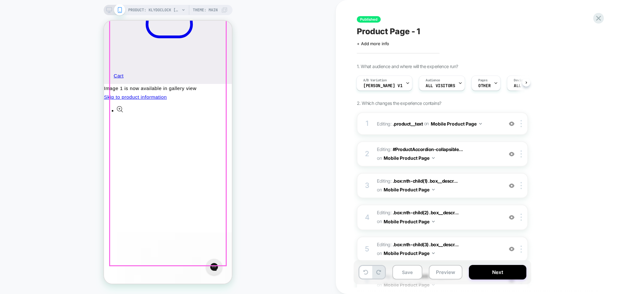
scroll to position [259, 0]
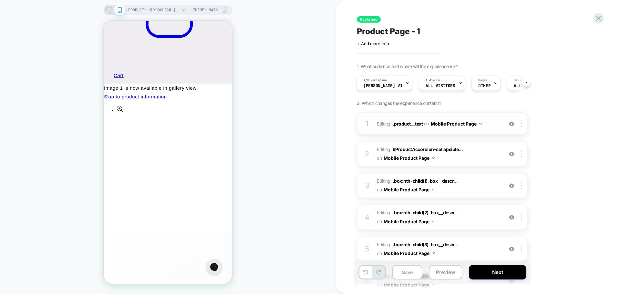
click at [263, 125] on img at bounding box center [511, 123] width 5 height 5
click at [263, 124] on img at bounding box center [511, 123] width 5 height 5
click at [263, 83] on div "A/B Variation Steve V1" at bounding box center [383, 83] width 52 height 15
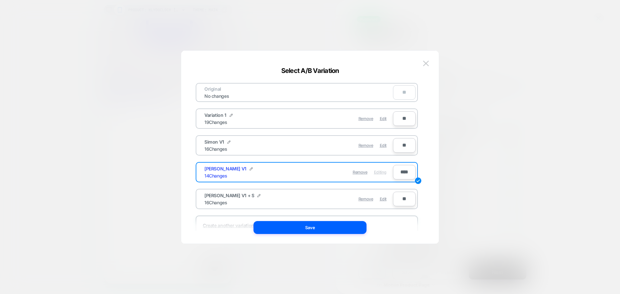
click at [121, 128] on div at bounding box center [310, 147] width 620 height 294
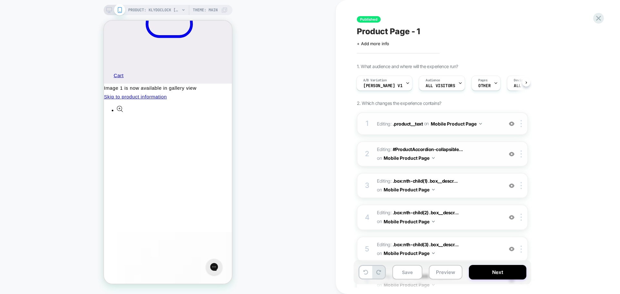
click at [263, 128] on img at bounding box center [511, 154] width 5 height 5
click at [263, 128] on div at bounding box center [512, 185] width 11 height 7
click at [263, 128] on img at bounding box center [511, 185] width 5 height 5
click at [263, 128] on span ".box:nth-child(1) .box__descr..." at bounding box center [425, 180] width 65 height 5
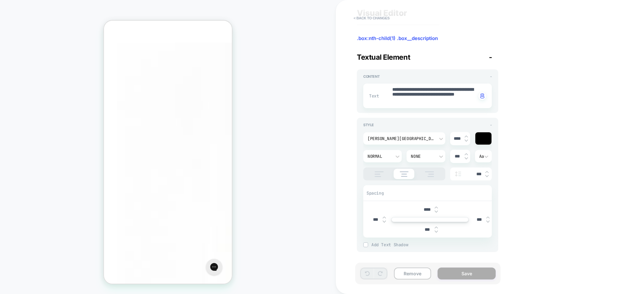
scroll to position [0, 0]
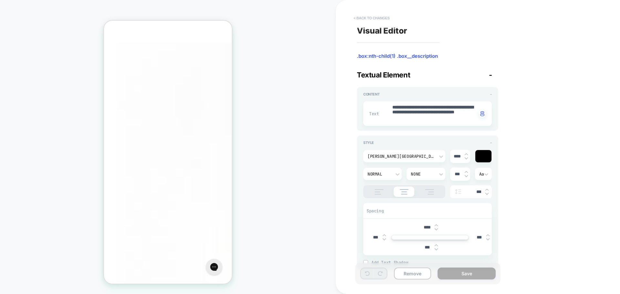
click at [263, 20] on button "< Back to changes" at bounding box center [372, 18] width 43 height 10
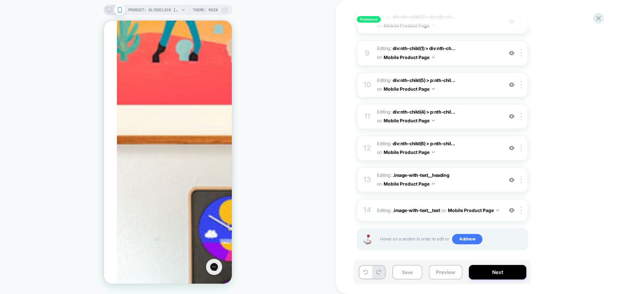
scroll to position [328, 0]
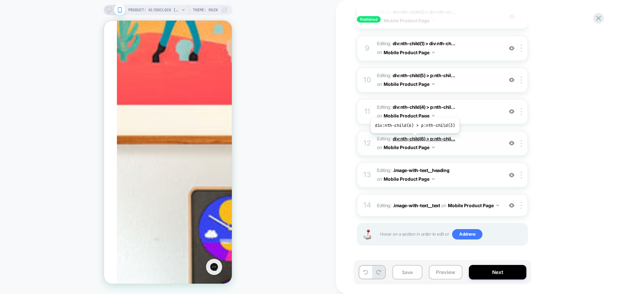
click at [263, 128] on span "div:nth-child(6) > p:nth-chil..." at bounding box center [424, 138] width 63 height 5
click at [263, 109] on span "div:nth-child(4) > p:nth-chil..." at bounding box center [424, 106] width 63 height 5
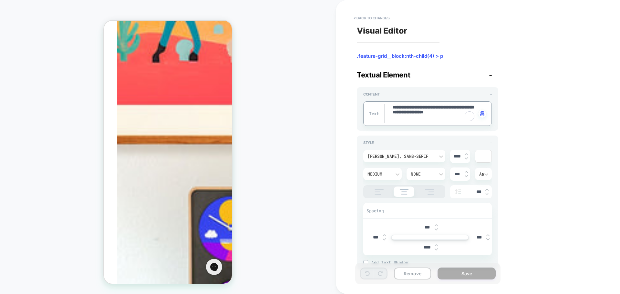
drag, startPoint x: 407, startPoint y: 111, endPoint x: 435, endPoint y: 120, distance: 29.0
click at [263, 120] on textarea "**********" at bounding box center [434, 113] width 85 height 19
click at [263, 18] on button "< Back to changes" at bounding box center [372, 18] width 43 height 10
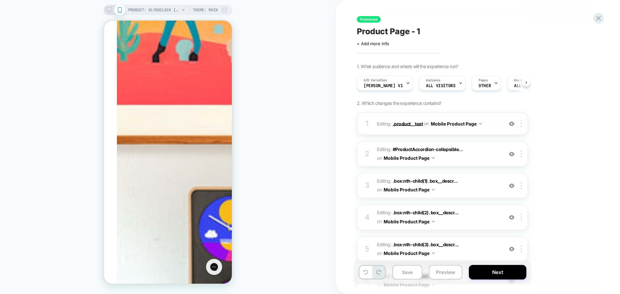
scroll to position [0, 0]
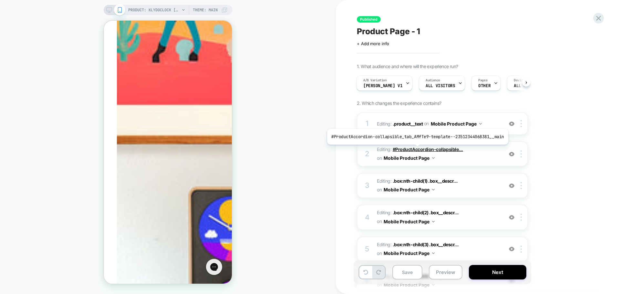
click at [263, 128] on span "#ProductAccordion-collapsible..." at bounding box center [428, 149] width 70 height 5
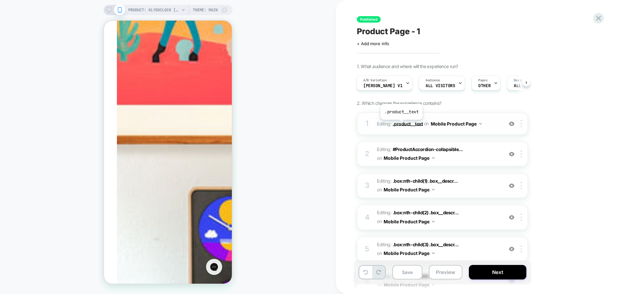
click at [263, 125] on span ".product__text" at bounding box center [408, 123] width 30 height 5
click at [263, 124] on span ".product__text" at bounding box center [408, 123] width 30 height 5
click at [263, 125] on img at bounding box center [511, 123] width 5 height 5
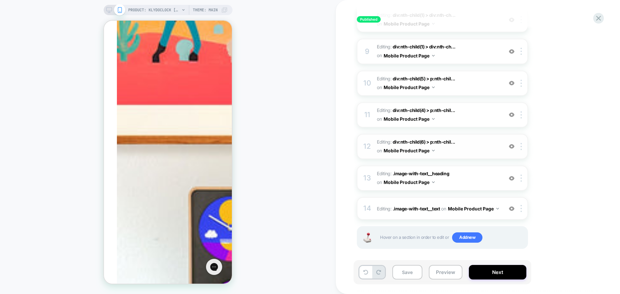
scroll to position [328, 0]
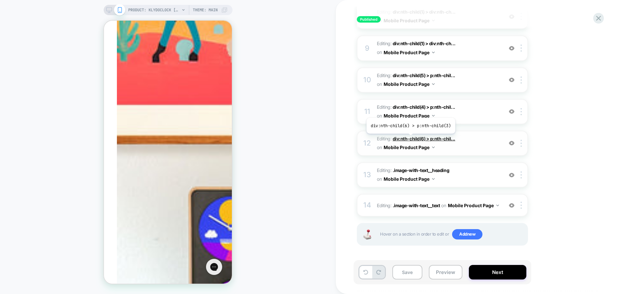
click at [263, 128] on span "div:nth-child(6) > p:nth-chil..." at bounding box center [424, 138] width 63 height 5
click at [263, 128] on img at bounding box center [511, 143] width 5 height 5
click at [263, 128] on img at bounding box center [511, 205] width 5 height 5
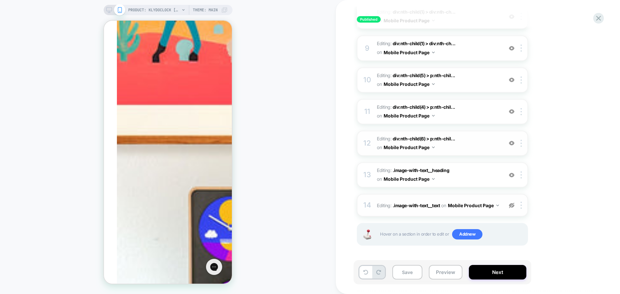
click at [263, 128] on img at bounding box center [511, 205] width 5 height 5
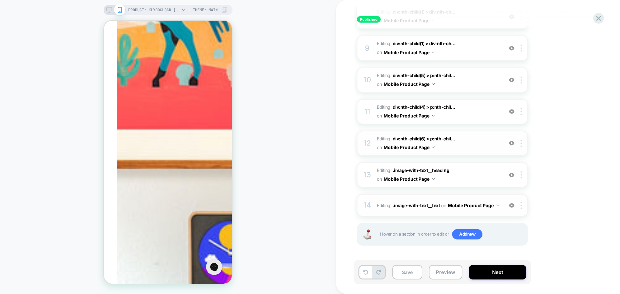
scroll to position [1450, 0]
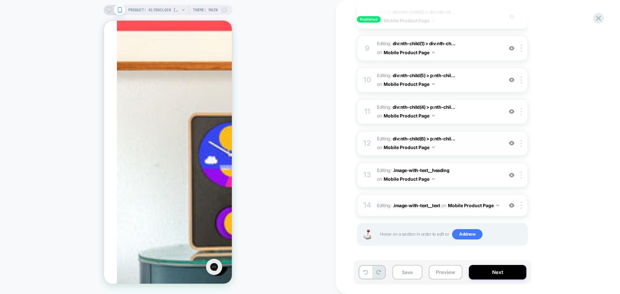
scroll to position [1547, 0]
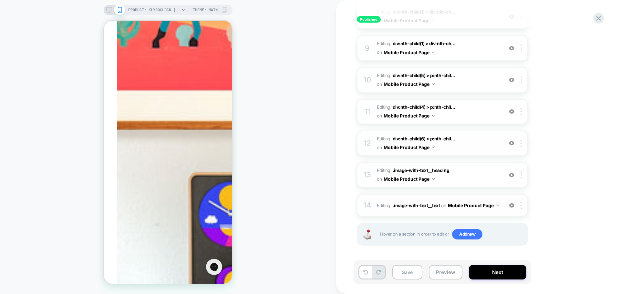
scroll to position [1450, 0]
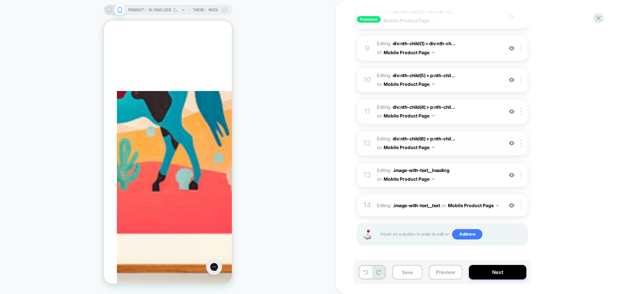
scroll to position [1321, 0]
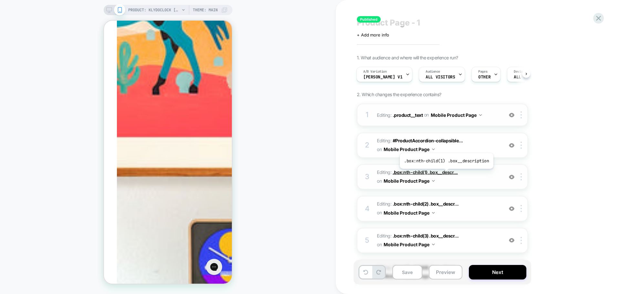
scroll to position [5, 0]
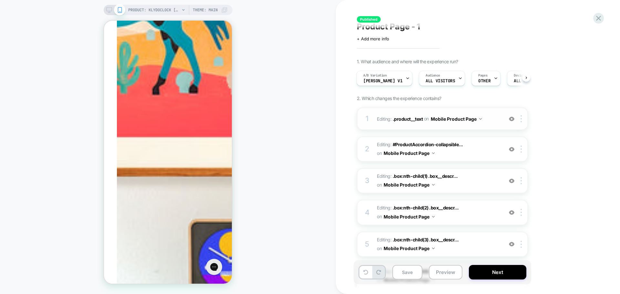
click at [263, 120] on button "Mobile Product Page" at bounding box center [456, 118] width 51 height 9
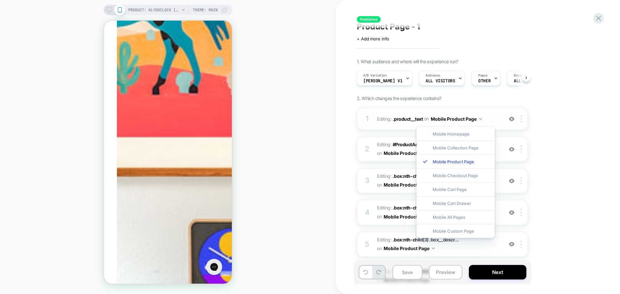
click at [263, 120] on button "Mobile Product Page" at bounding box center [456, 118] width 51 height 9
click at [263, 119] on img at bounding box center [511, 118] width 5 height 5
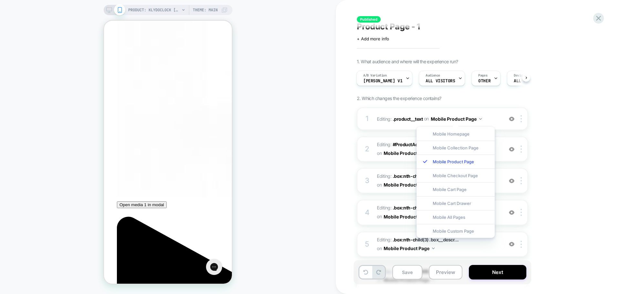
scroll to position [933, 0]
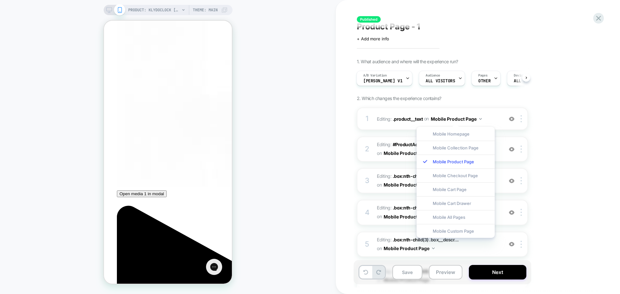
click at [263, 128] on div "PRODUCT: Klydoclock [klydo clock] PRODUCT: Klydoclock [klydo clock] Theme: MAIN" at bounding box center [168, 146] width 336 height 281
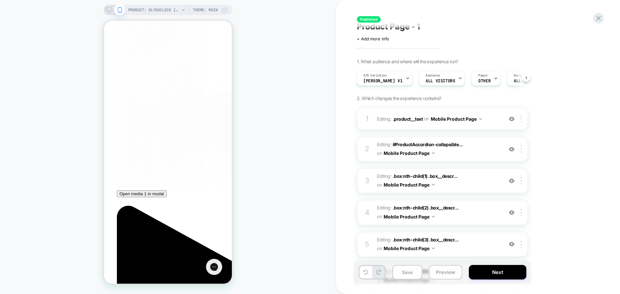
click at [263, 17] on icon at bounding box center [599, 18] width 9 height 9
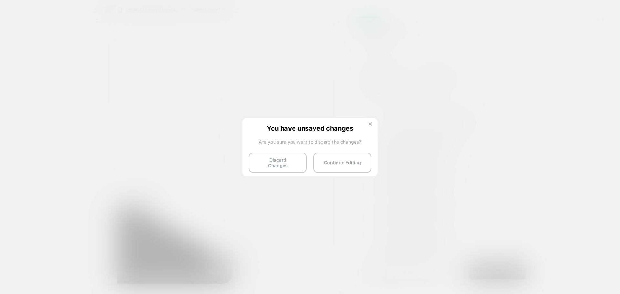
click at [263, 125] on button at bounding box center [370, 124] width 7 height 5
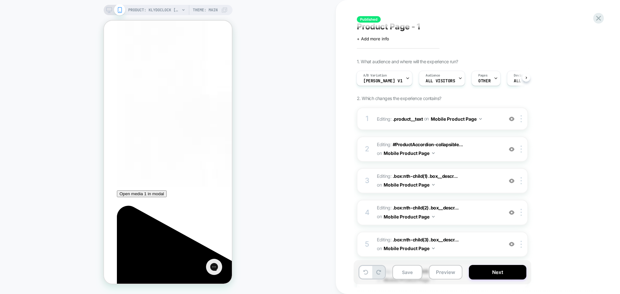
click at [263, 128] on span ".box:nth-child(2) .box__descr..." at bounding box center [426, 207] width 66 height 5
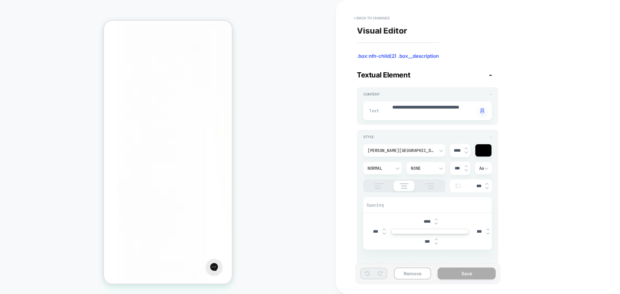
scroll to position [538, 0]
click at [263, 20] on button "< Back to changes" at bounding box center [372, 18] width 43 height 10
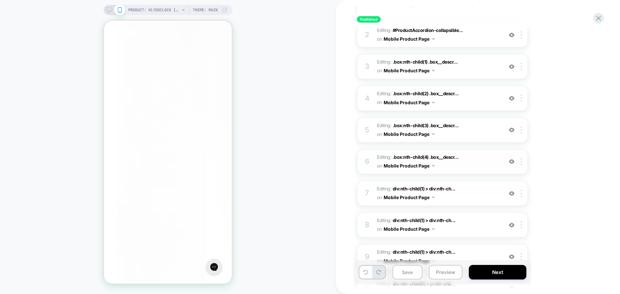
scroll to position [129, 0]
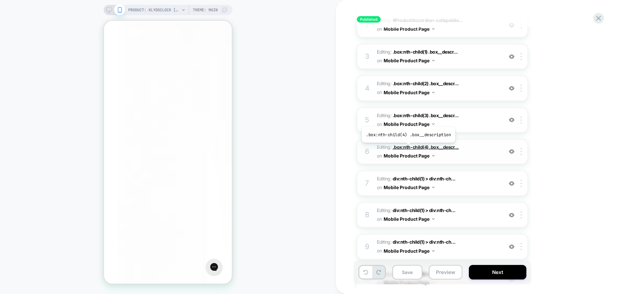
click at [263, 128] on span ".box:nth-child(4) .box__descr..." at bounding box center [426, 146] width 66 height 5
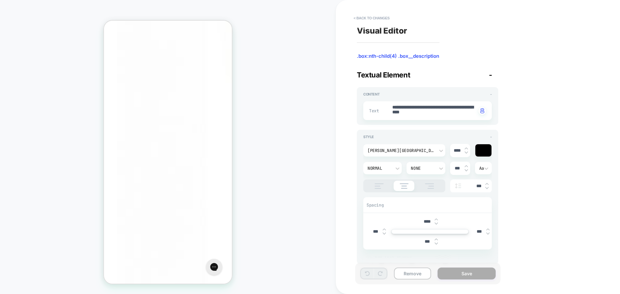
scroll to position [711, 0]
click at [263, 16] on button "< Back to changes" at bounding box center [372, 18] width 43 height 10
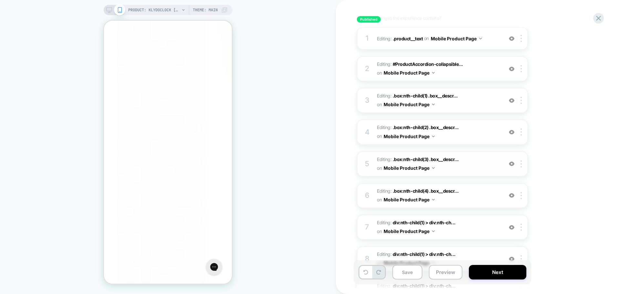
scroll to position [97, 0]
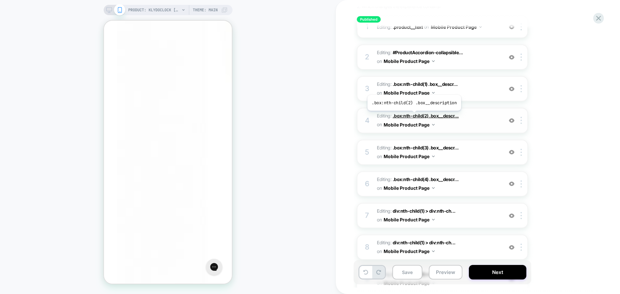
click at [263, 116] on span ".box:nth-child(2) .box__descr..." at bounding box center [426, 115] width 66 height 5
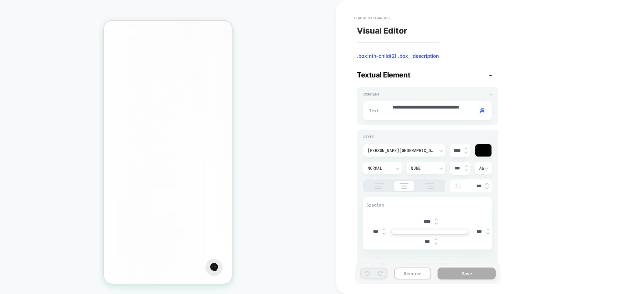
scroll to position [538, 0]
click at [263, 2] on div "**********" at bounding box center [478, 147] width 284 height 294
click at [263, 17] on button "< Back to changes" at bounding box center [372, 18] width 43 height 10
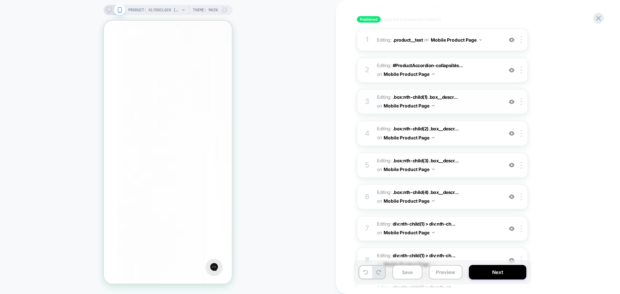
scroll to position [129, 0]
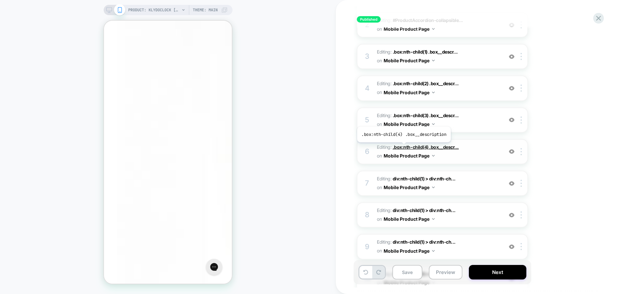
click at [263, 128] on span ".box:nth-child(4) .box__descr..." at bounding box center [426, 146] width 66 height 5
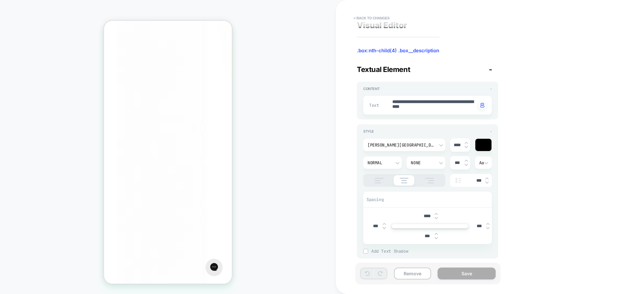
scroll to position [0, 0]
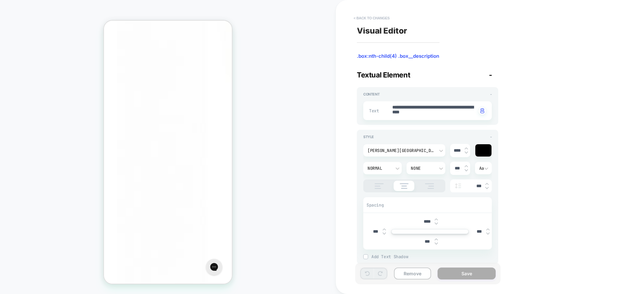
click at [263, 19] on button "< Back to changes" at bounding box center [372, 18] width 43 height 10
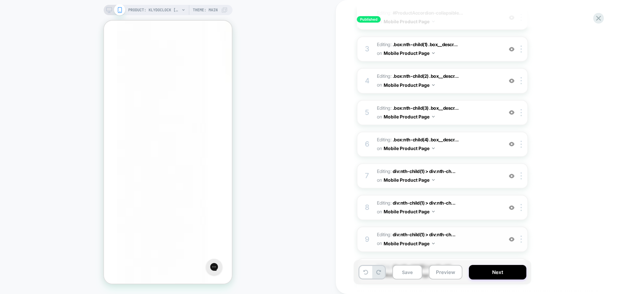
scroll to position [194, 0]
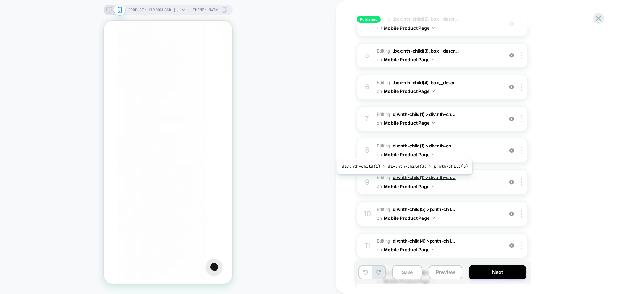
click at [263, 128] on span "div:nth-child(1) > div:nth-ch..." at bounding box center [424, 177] width 63 height 5
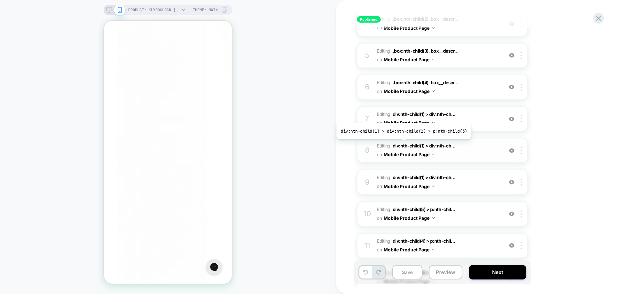
click at [263, 128] on span "div:nth-child(1) > div:nth-ch..." at bounding box center [424, 145] width 63 height 5
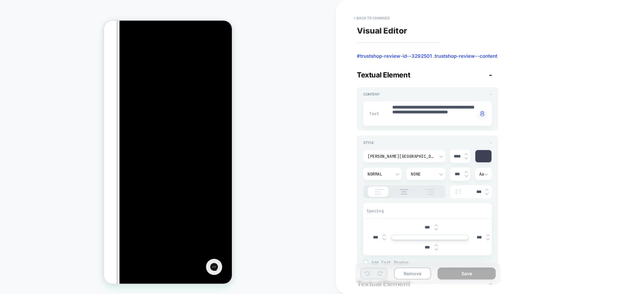
scroll to position [2143, 0]
click at [263, 17] on button "< Back to changes" at bounding box center [372, 18] width 43 height 10
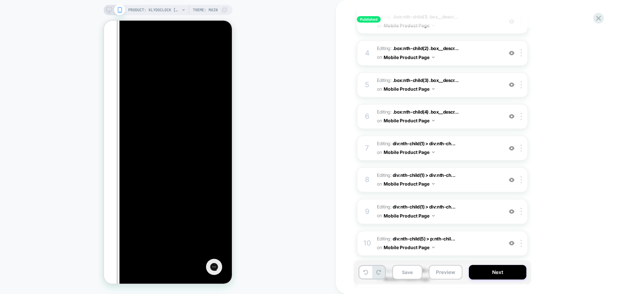
scroll to position [226, 0]
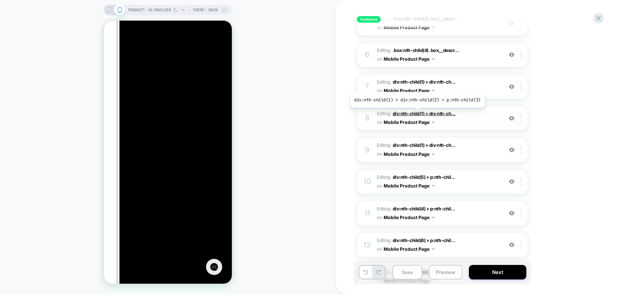
click at [263, 113] on span "div:nth-child(1) > div:nth-ch..." at bounding box center [424, 113] width 63 height 5
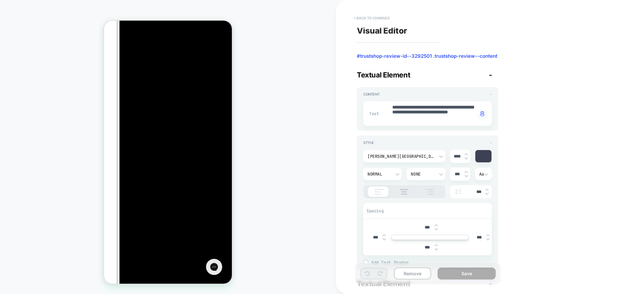
click at [263, 18] on button "< Back to changes" at bounding box center [372, 18] width 43 height 10
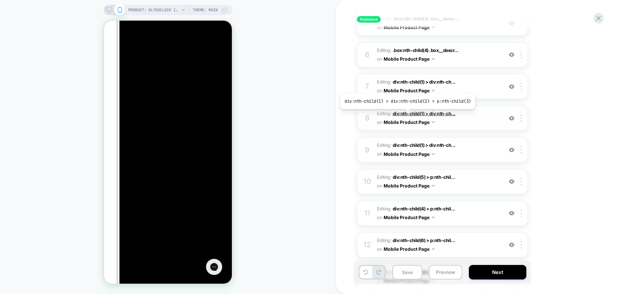
click at [263, 114] on span "div:nth-child(1) > div:nth-ch..." at bounding box center [424, 113] width 63 height 5
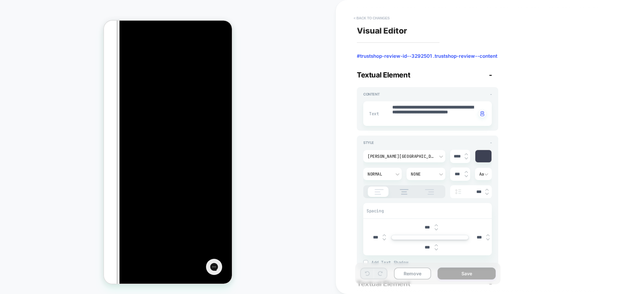
click at [263, 21] on button "< Back to changes" at bounding box center [372, 18] width 43 height 10
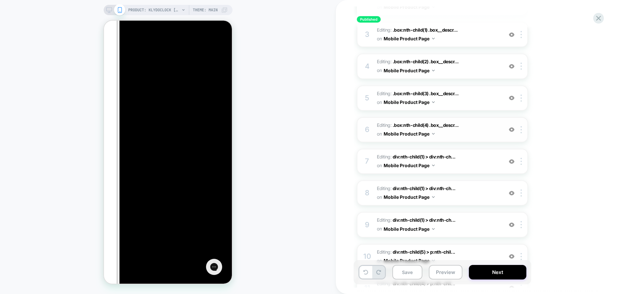
scroll to position [162, 0]
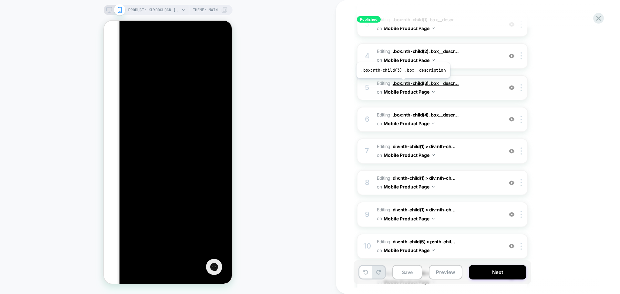
click at [263, 83] on span ".box:nth-child(3) .box__descr..." at bounding box center [426, 82] width 66 height 5
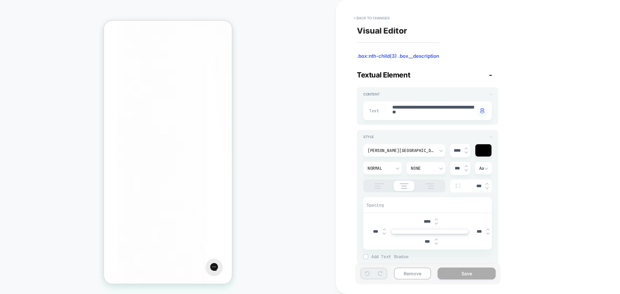
scroll to position [624, 0]
click at [263, 18] on button "< Back to changes" at bounding box center [372, 18] width 43 height 10
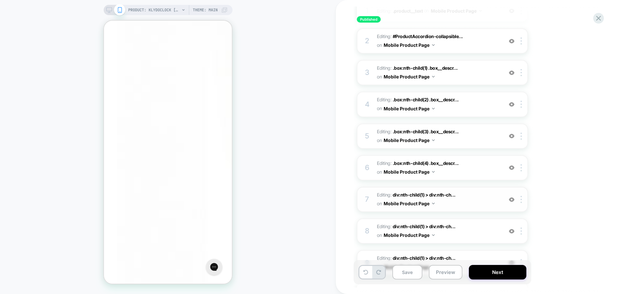
scroll to position [129, 0]
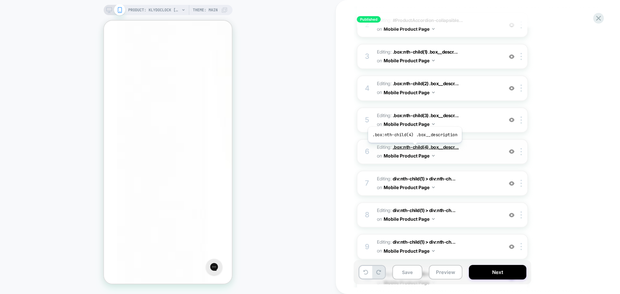
click at [263, 128] on span ".box:nth-child(4) .box__descr..." at bounding box center [426, 146] width 66 height 5
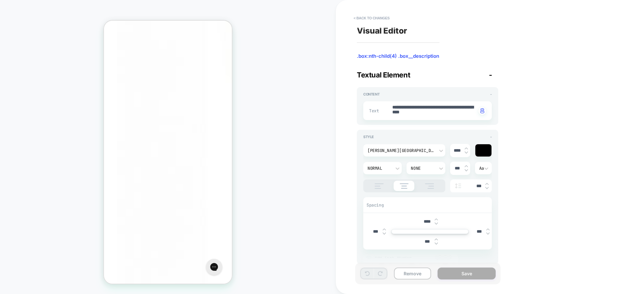
scroll to position [711, 0]
click at [263, 18] on button "< Back to changes" at bounding box center [372, 18] width 43 height 10
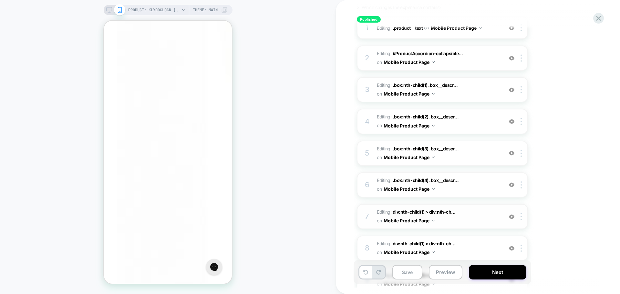
scroll to position [129, 0]
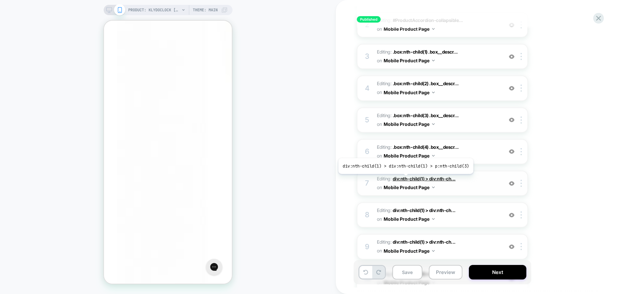
click at [263, 128] on span "div:nth-child(1) > div:nth-ch..." at bounding box center [424, 178] width 63 height 5
drag, startPoint x: 454, startPoint y: 180, endPoint x: 459, endPoint y: 180, distance: 5.2
click at [263, 128] on span "Editing : div:nth-child(1) > div:nth-ch... div:nth-child(1) > div:nth-child(1) …" at bounding box center [438, 183] width 123 height 17
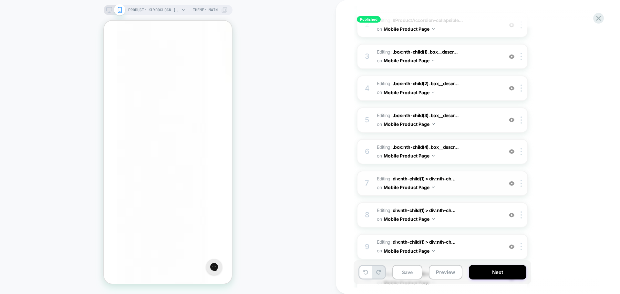
click at [263, 128] on img at bounding box center [511, 183] width 5 height 5
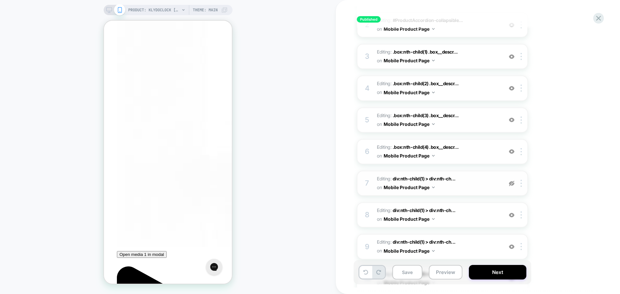
click at [263, 128] on img at bounding box center [511, 183] width 5 height 5
click at [263, 128] on img at bounding box center [511, 215] width 5 height 5
click at [263, 128] on div at bounding box center [522, 215] width 11 height 7
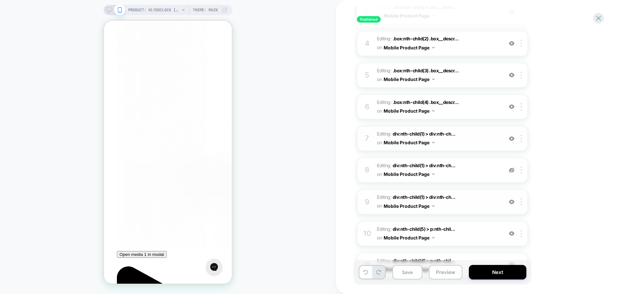
scroll to position [194, 0]
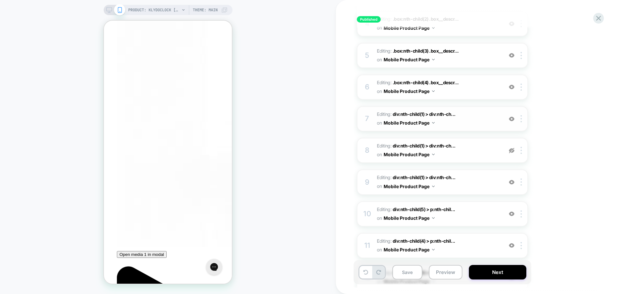
click at [263, 128] on img at bounding box center [511, 150] width 5 height 5
click at [263, 128] on img at bounding box center [511, 182] width 5 height 5
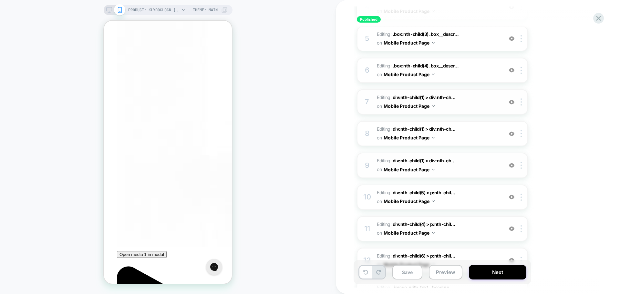
scroll to position [226, 0]
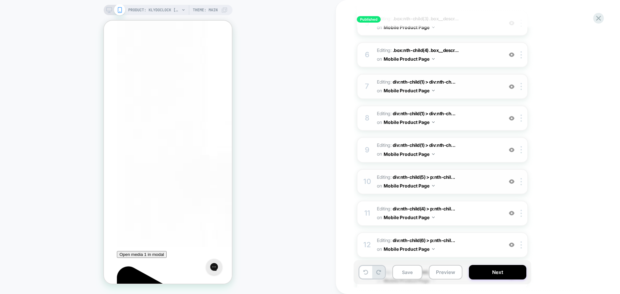
click at [263, 128] on div at bounding box center [512, 181] width 11 height 7
click at [263, 128] on img at bounding box center [511, 181] width 5 height 5
click at [263, 128] on span "div:nth-child(5) > p:nth-chil..." at bounding box center [424, 176] width 63 height 5
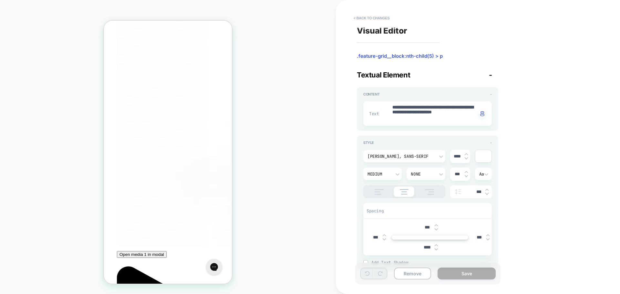
click at [263, 16] on button "< Back to changes" at bounding box center [372, 18] width 43 height 10
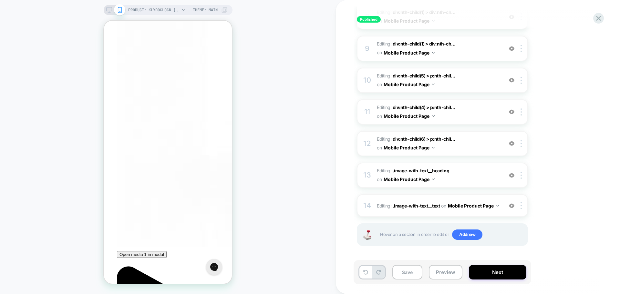
scroll to position [328, 0]
click at [263, 128] on span "div:nth-child(6) > p:nth-chil..." at bounding box center [424, 138] width 63 height 5
click at [263, 105] on span "div:nth-child(4) > p:nth-chil..." at bounding box center [424, 106] width 63 height 5
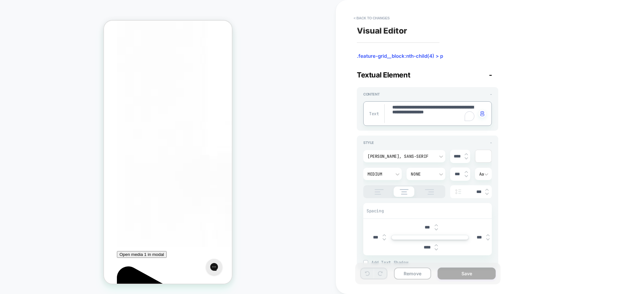
drag, startPoint x: 404, startPoint y: 113, endPoint x: 435, endPoint y: 120, distance: 32.3
click at [263, 120] on textarea "**********" at bounding box center [434, 113] width 85 height 19
type textarea "*"
click at [263, 18] on button "< Back to changes" at bounding box center [372, 18] width 43 height 10
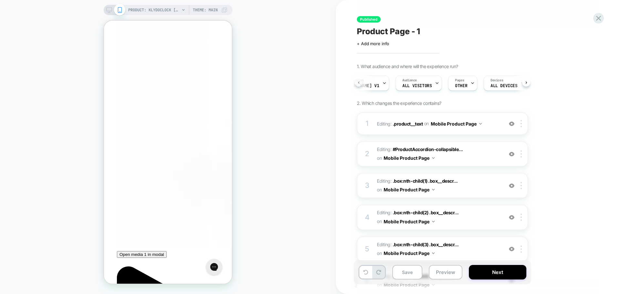
scroll to position [0, 0]
click at [106, 11] on rect at bounding box center [108, 9] width 5 height 4
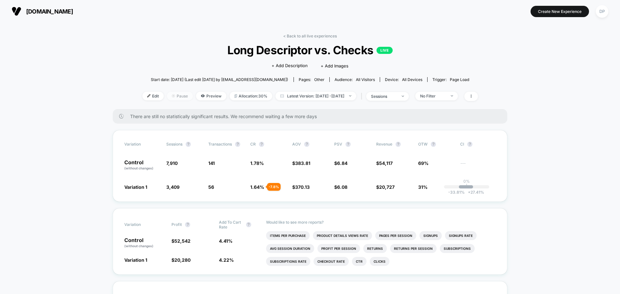
click at [171, 96] on span "Pause" at bounding box center [180, 96] width 26 height 9
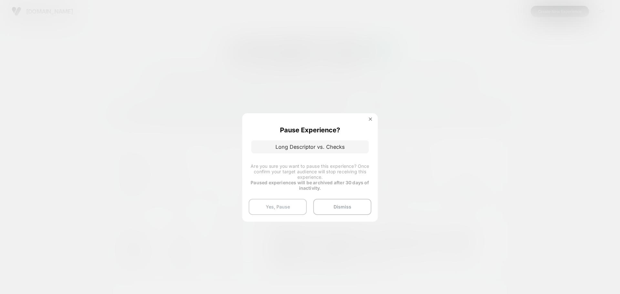
click at [281, 207] on button "Yes, Pause" at bounding box center [278, 207] width 58 height 16
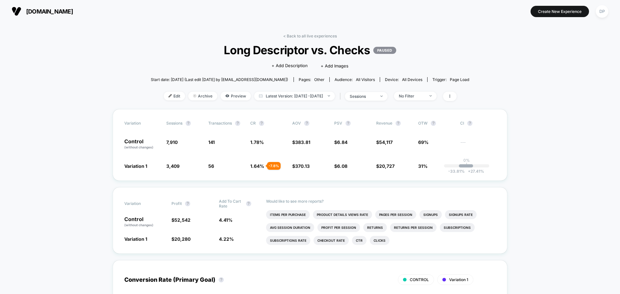
click at [57, 15] on button "[DOMAIN_NAME]" at bounding box center [42, 11] width 65 height 10
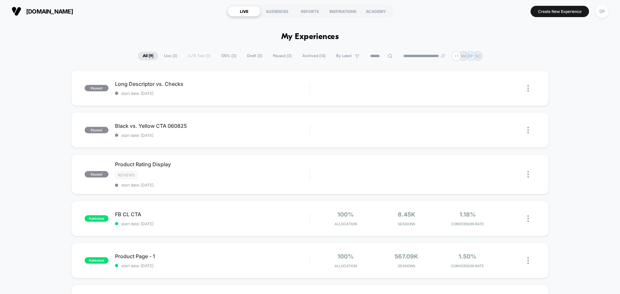
click at [251, 55] on span "Draft ( 3 )" at bounding box center [254, 56] width 25 height 9
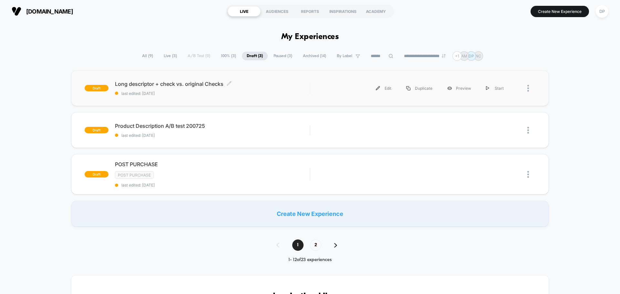
click at [188, 86] on span "Long descriptor + check vs. original Checks Click to edit experience details" at bounding box center [212, 84] width 195 height 6
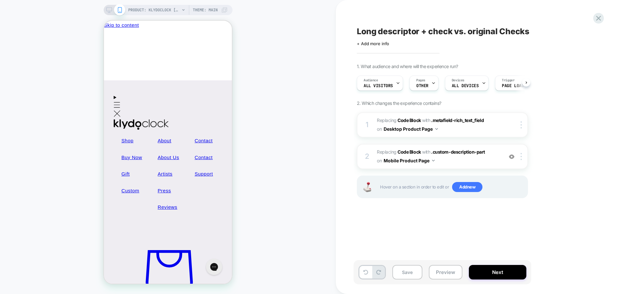
scroll to position [0, 0]
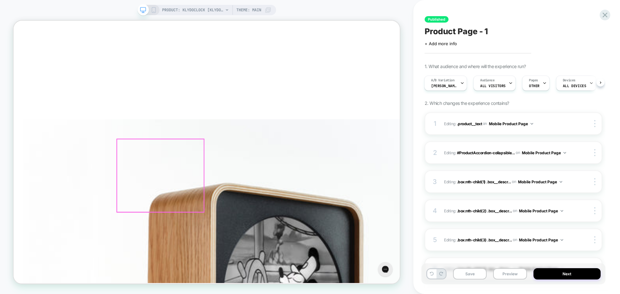
scroll to position [582, 0]
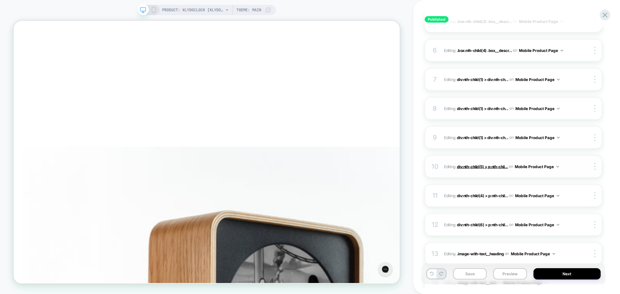
scroll to position [226, 0]
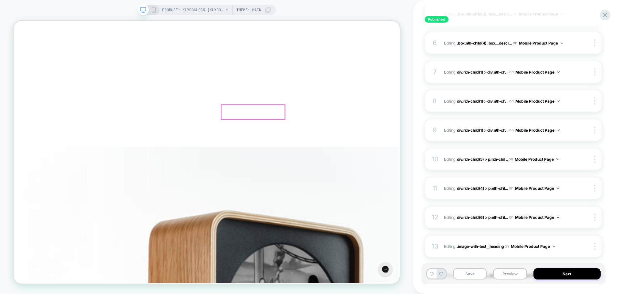
click at [341, 126] on div at bounding box center [333, 122] width 86 height 19
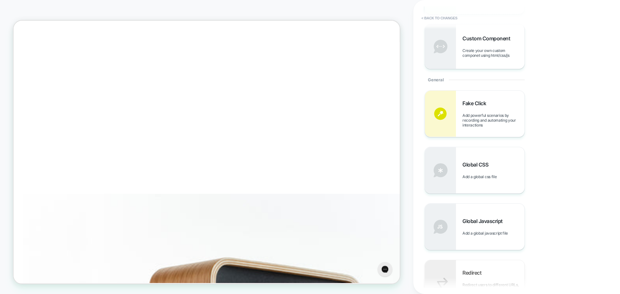
scroll to position [32, 0]
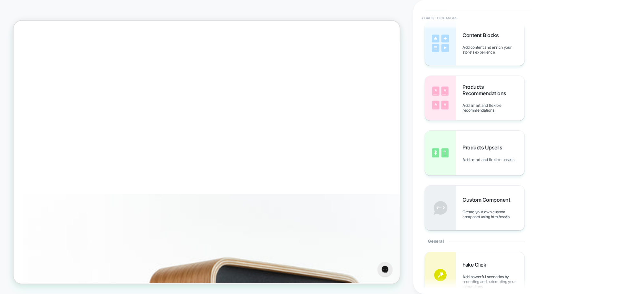
click at [428, 18] on button "< Back to changes" at bounding box center [439, 18] width 43 height 10
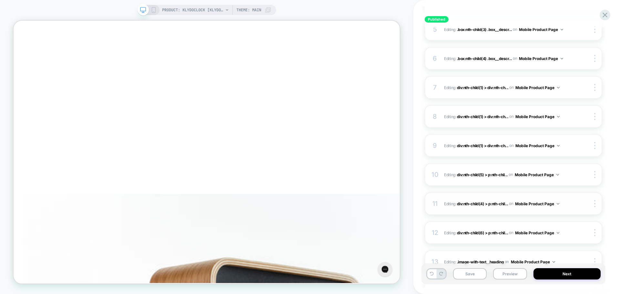
scroll to position [226, 0]
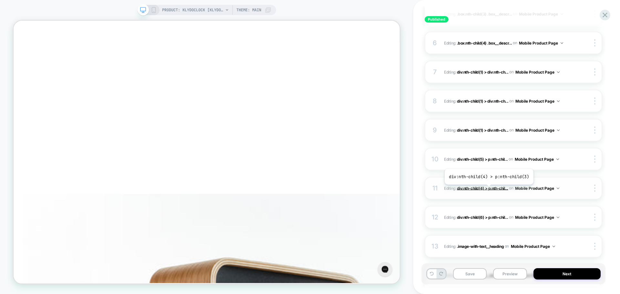
click at [488, 190] on span "div:nth-child(4) > p:nth-chil..." at bounding box center [482, 188] width 51 height 5
click at [593, 190] on div at bounding box center [596, 188] width 12 height 7
click at [595, 190] on img at bounding box center [595, 188] width 1 height 7
click at [597, 188] on div at bounding box center [596, 188] width 12 height 7
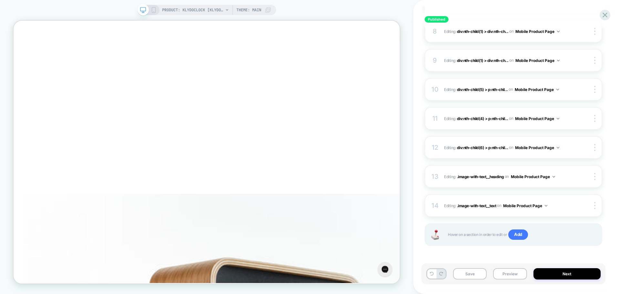
scroll to position [296, 0]
click at [590, 210] on div "14 Editing : .image-with-text__text .image-with-text__text on Mobile Product Pa…" at bounding box center [514, 205] width 178 height 23
click at [597, 206] on div at bounding box center [596, 205] width 12 height 7
click at [596, 206] on div at bounding box center [596, 205] width 12 height 7
click at [596, 182] on div "13 Editing : .image-with-text__heading .image-with-text__heading on Mobile Prod…" at bounding box center [514, 176] width 178 height 23
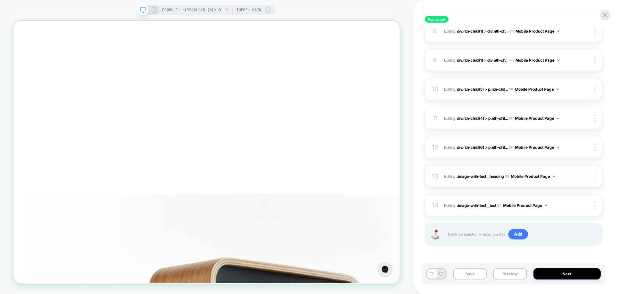
click at [595, 177] on img at bounding box center [595, 176] width 1 height 7
click at [595, 173] on div "13 Editing : .image-with-text__heading .image-with-text__heading on Mobile Prod…" at bounding box center [514, 176] width 178 height 23
click at [594, 145] on div at bounding box center [596, 147] width 12 height 7
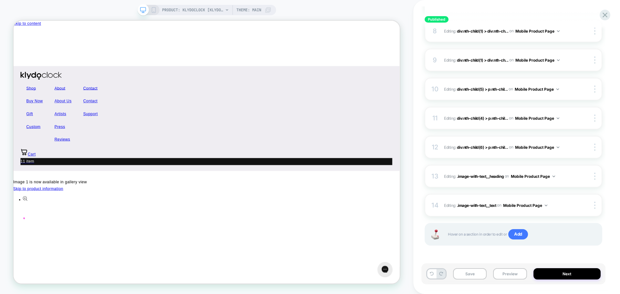
scroll to position [0, 0]
click at [609, 14] on icon at bounding box center [605, 15] width 9 height 9
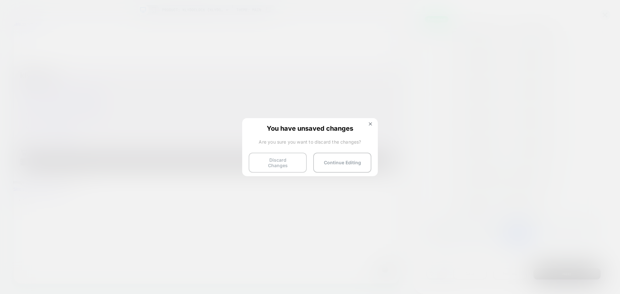
click at [287, 159] on button "Discard Changes" at bounding box center [278, 163] width 58 height 20
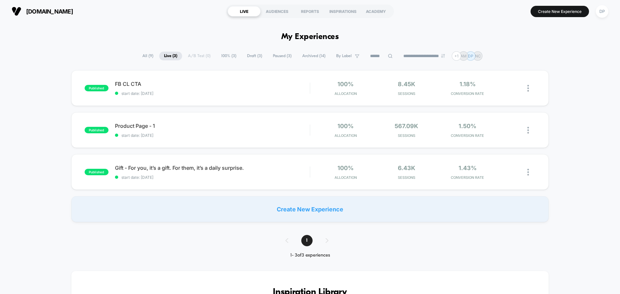
click at [62, 14] on span "klydoclock.com" at bounding box center [49, 11] width 47 height 7
click at [554, 7] on button "Create New Experience" at bounding box center [560, 11] width 58 height 11
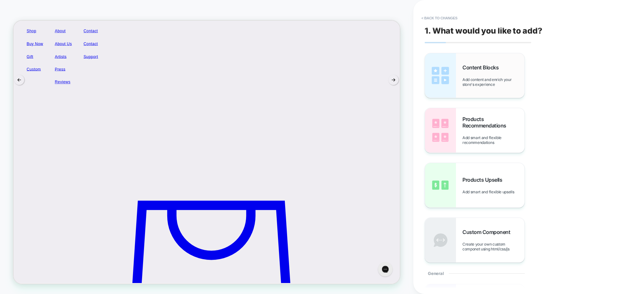
click at [481, 85] on span "Add content and enrich your store's experience" at bounding box center [494, 82] width 62 height 10
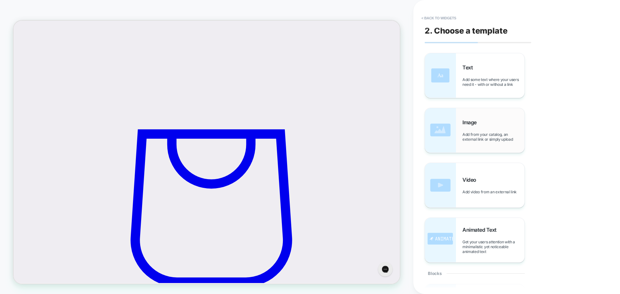
scroll to position [192, 0]
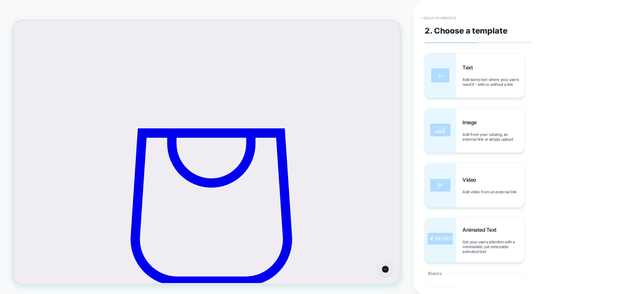
click at [426, 19] on button "< Back to widgets" at bounding box center [438, 18] width 41 height 10
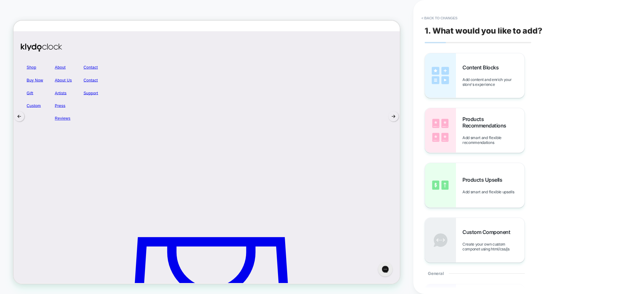
scroll to position [0, 0]
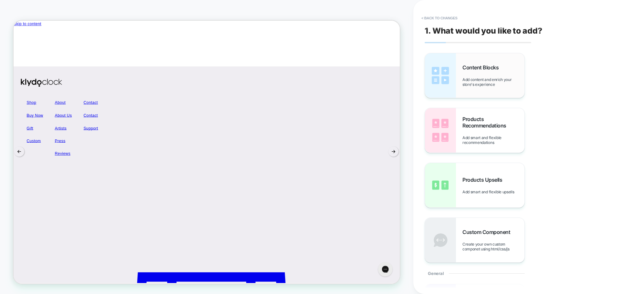
click at [454, 82] on img at bounding box center [440, 75] width 31 height 45
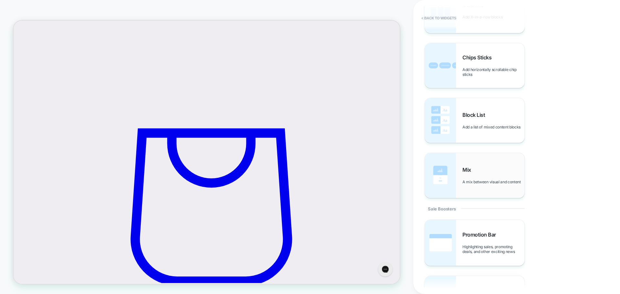
scroll to position [442, 0]
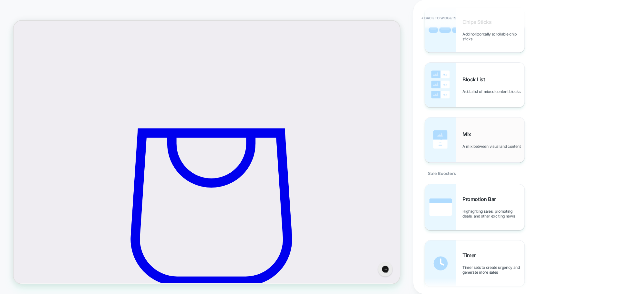
click at [485, 138] on div "Mix A mix between visual and content" at bounding box center [494, 140] width 62 height 18
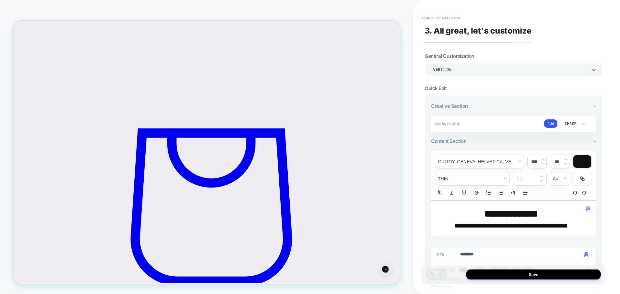
click at [459, 71] on div "Vertical" at bounding box center [510, 69] width 154 height 5
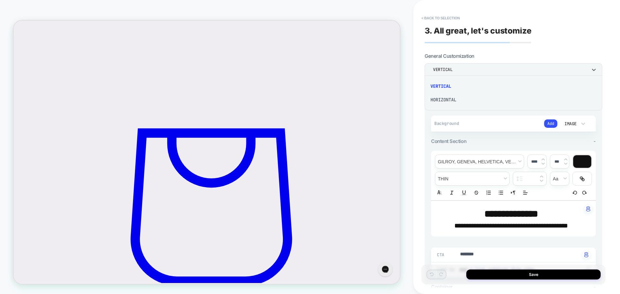
click at [450, 99] on div "Horizontal" at bounding box center [514, 100] width 173 height 14
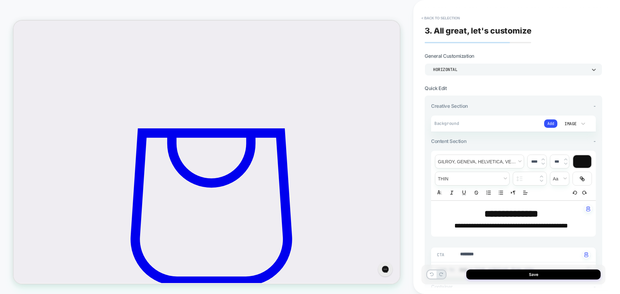
click at [454, 70] on div "Horizontal" at bounding box center [510, 69] width 154 height 5
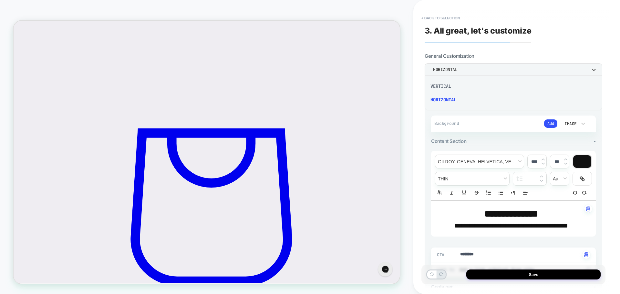
click at [455, 83] on div "Vertical" at bounding box center [514, 86] width 173 height 14
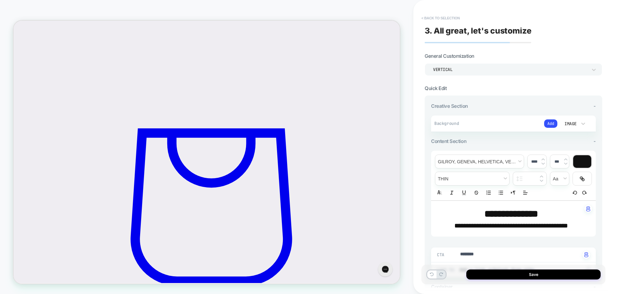
click at [424, 16] on button "< Back to selection" at bounding box center [440, 18] width 45 height 10
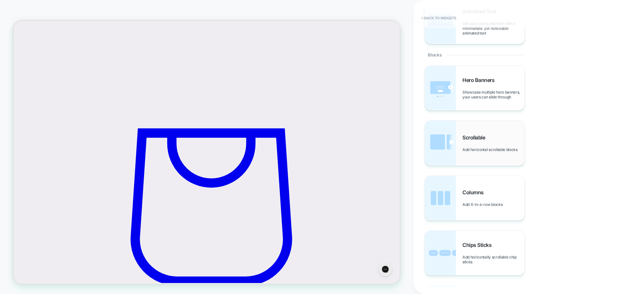
scroll to position [226, 0]
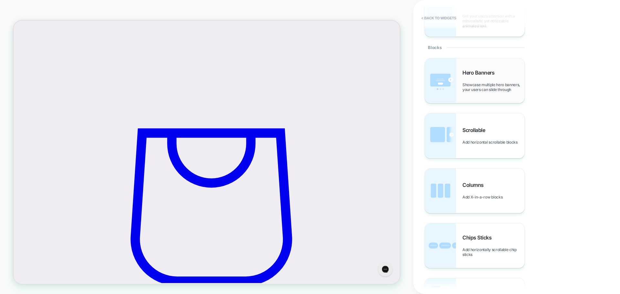
click at [472, 86] on span "Showcase multiple hero banners, your users can slide through" at bounding box center [494, 87] width 62 height 10
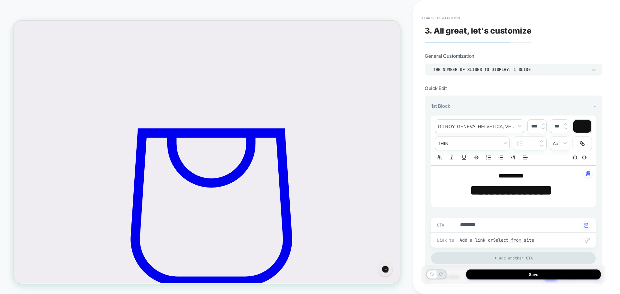
type textarea "*"
click at [536, 176] on p "**********" at bounding box center [511, 176] width 147 height 8
type input "****"
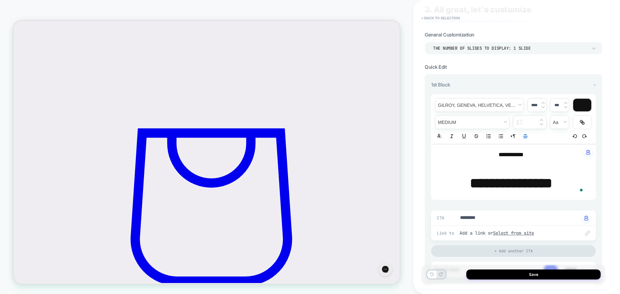
scroll to position [54, 0]
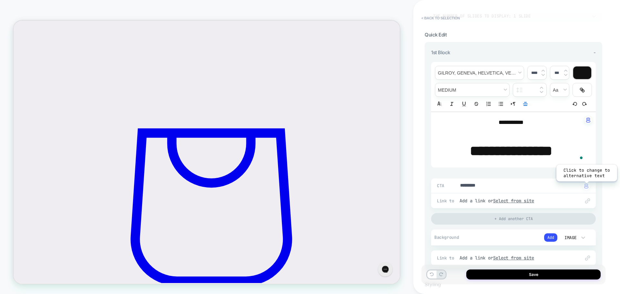
click at [587, 186] on img "button" at bounding box center [587, 186] width 4 height 5
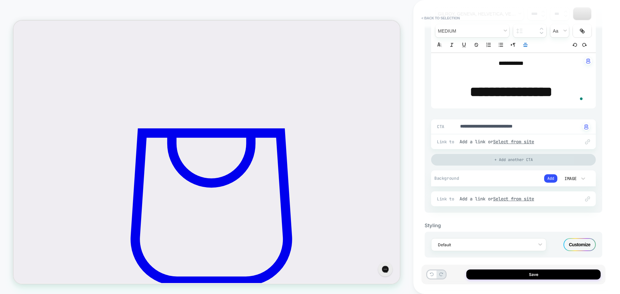
scroll to position [118, 0]
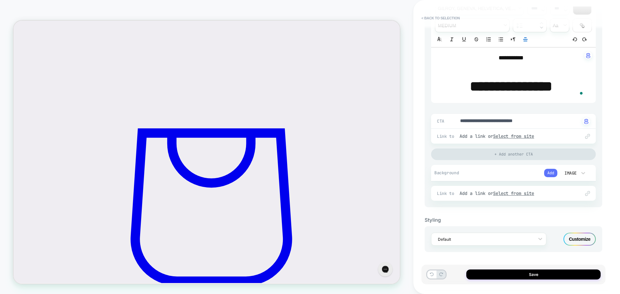
click at [552, 173] on button "Add" at bounding box center [550, 173] width 13 height 8
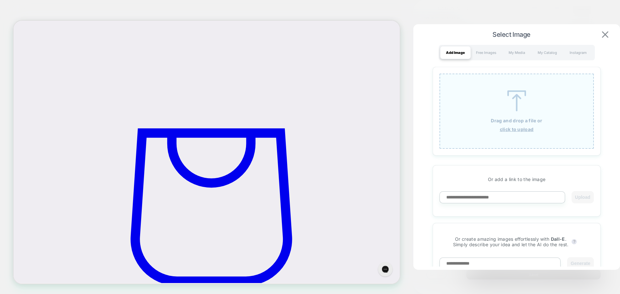
click at [605, 37] on img at bounding box center [605, 34] width 6 height 6
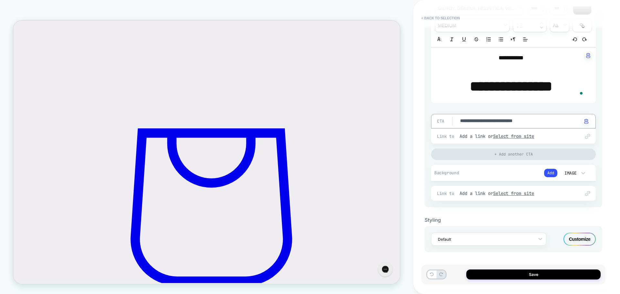
click at [442, 119] on span "CTA" at bounding box center [441, 121] width 8 height 5
click at [498, 120] on textarea "**********" at bounding box center [520, 121] width 121 height 7
type textarea "*"
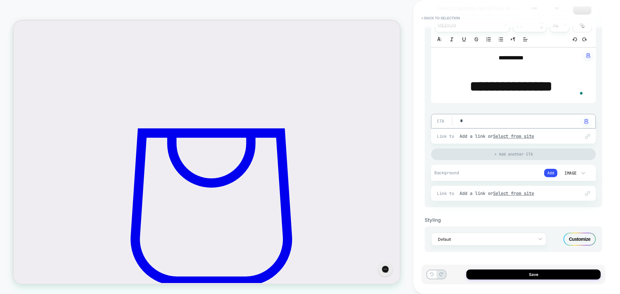
type textarea "*"
type textarea "**"
type textarea "*"
type textarea "***"
type textarea "*"
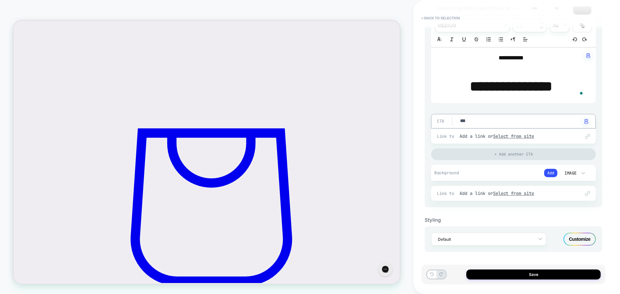
type textarea "****"
type textarea "*"
type textarea "****"
type textarea "*"
type textarea "******"
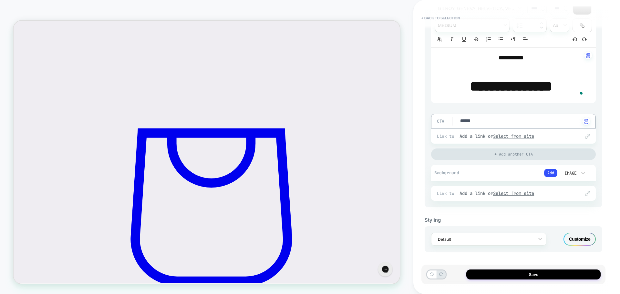
type textarea "*"
type textarea "*******"
type textarea "*"
type textarea "********"
type textarea "*"
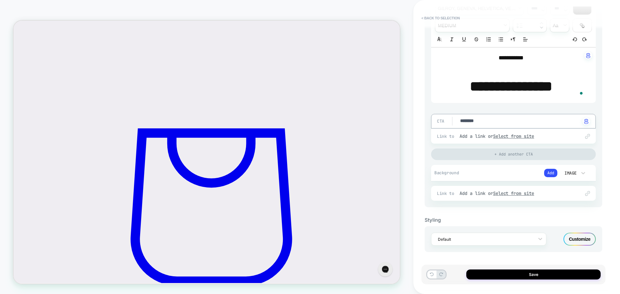
type textarea "********"
type textarea "*"
type textarea "**********"
type textarea "*"
type textarea "**********"
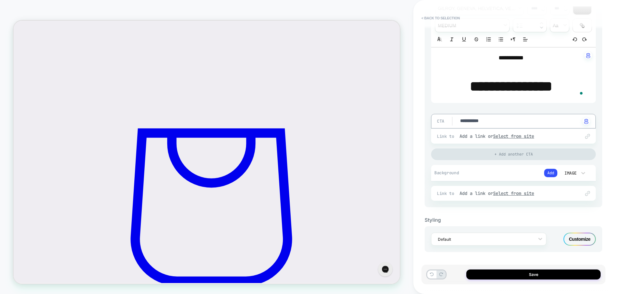
type textarea "*"
type textarea "**********"
type textarea "*"
type textarea "**********"
type textarea "*"
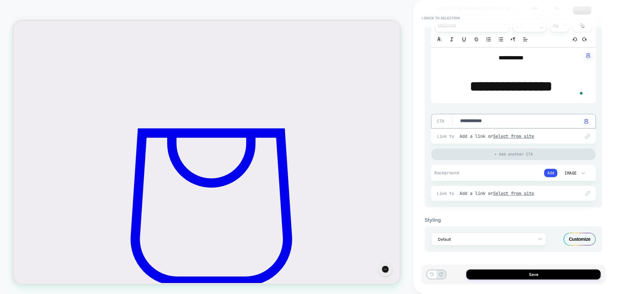
type textarea "**********"
type textarea "*"
type textarea "**********"
type textarea "*"
type textarea "**********"
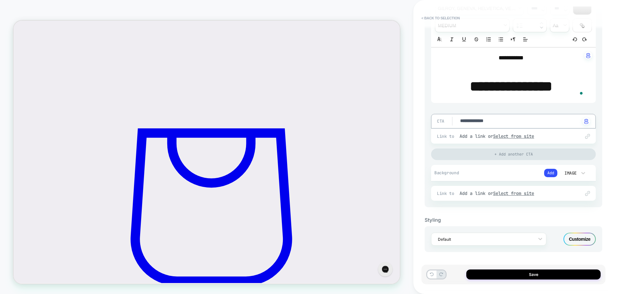
type textarea "*"
type textarea "**********"
type textarea "*"
type textarea "**********"
type textarea "*"
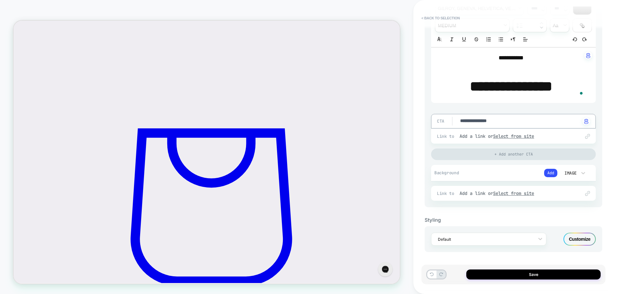
type textarea "**********"
type textarea "*"
type textarea "**********"
click at [487, 156] on div "+ Add another CTA" at bounding box center [513, 155] width 165 height 12
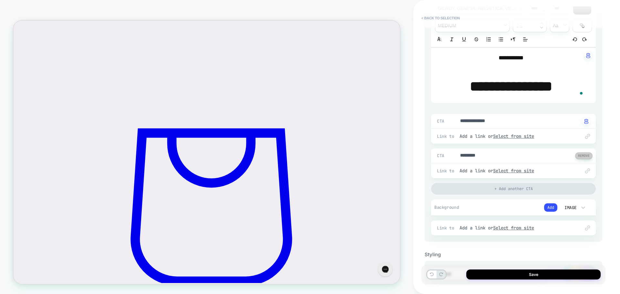
click at [583, 155] on button at bounding box center [584, 156] width 17 height 7
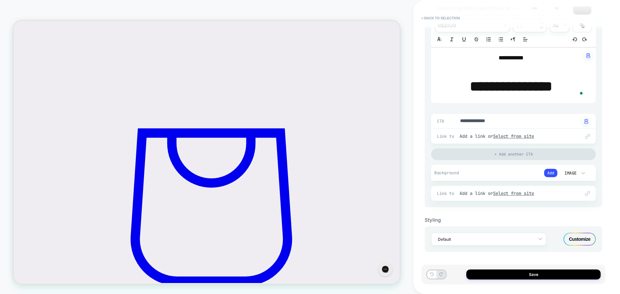
scroll to position [0, 0]
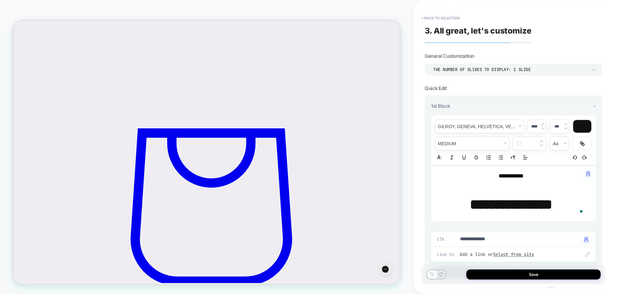
click at [519, 73] on div "THE NUMBER OF SLIDES TO DISPLAY: 1 SLIDE" at bounding box center [510, 69] width 161 height 7
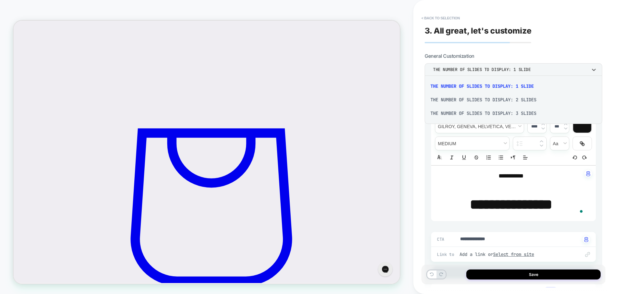
click at [519, 71] on div at bounding box center [310, 147] width 620 height 294
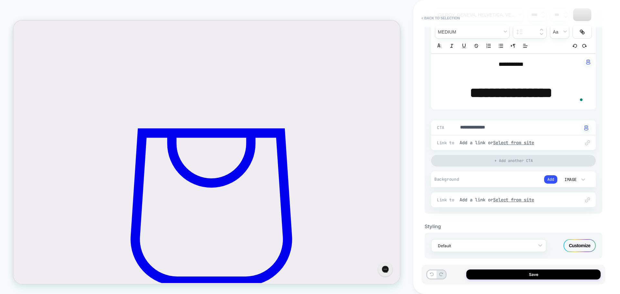
scroll to position [118, 0]
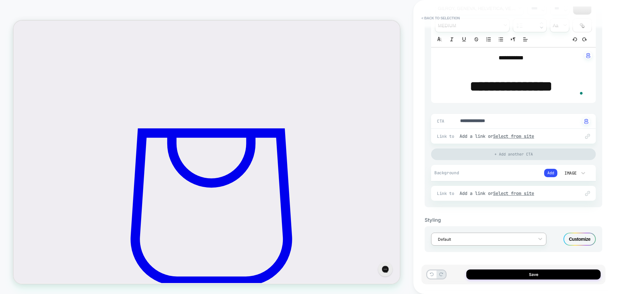
click at [478, 243] on div "Default" at bounding box center [485, 239] width 100 height 9
click at [492, 242] on div at bounding box center [484, 240] width 93 height 6
click at [582, 243] on div "Customize" at bounding box center [580, 239] width 32 height 13
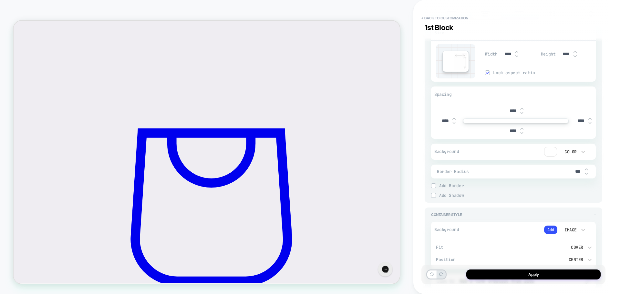
scroll to position [388, 0]
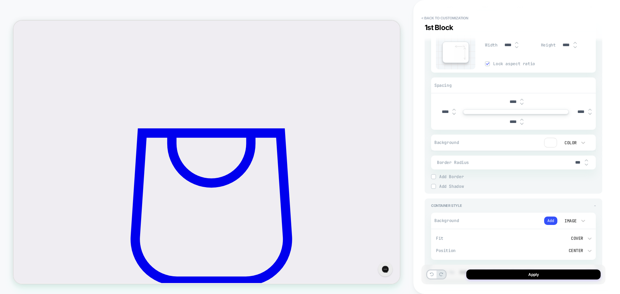
click at [548, 143] on div at bounding box center [551, 142] width 12 height 9
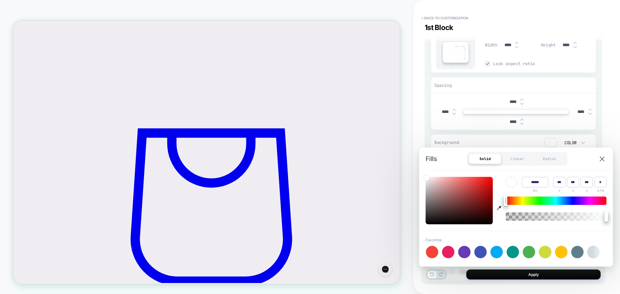
type textarea "*"
click at [561, 251] on div at bounding box center [561, 252] width 12 height 12
type input "******"
type input "***"
type input "*"
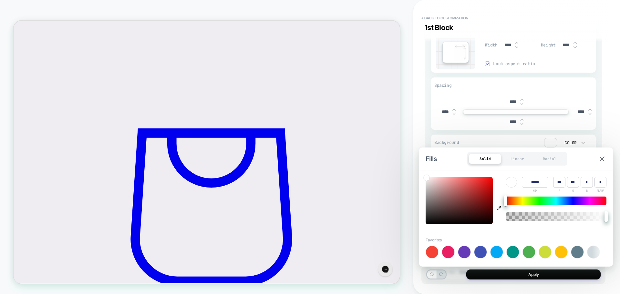
type textarea "*"
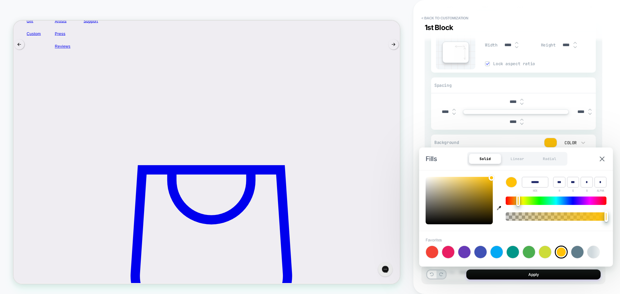
scroll to position [95, 0]
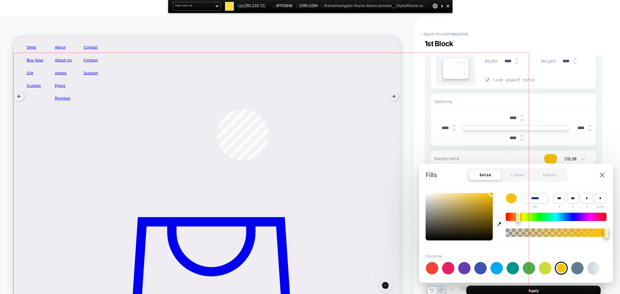
click at [217, 109] on div at bounding box center [271, 228] width 515 height 350
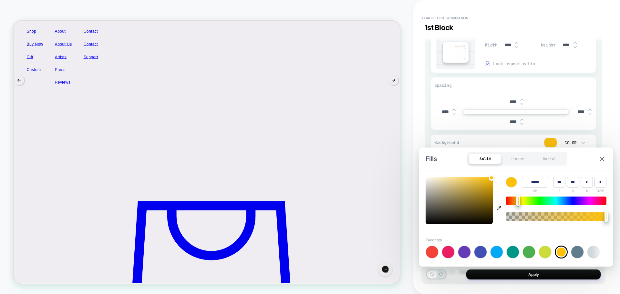
click at [537, 197] on div at bounding box center [556, 201] width 101 height 8
type input "******"
type input "**"
type input "***"
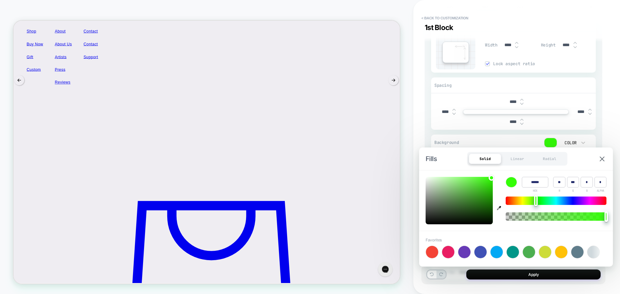
type textarea "*"
click at [536, 183] on input "******" at bounding box center [535, 182] width 26 height 11
paste input
type input "******"
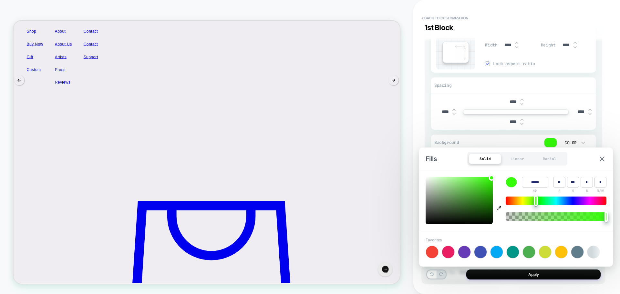
type input "***"
type input "**"
type textarea "*"
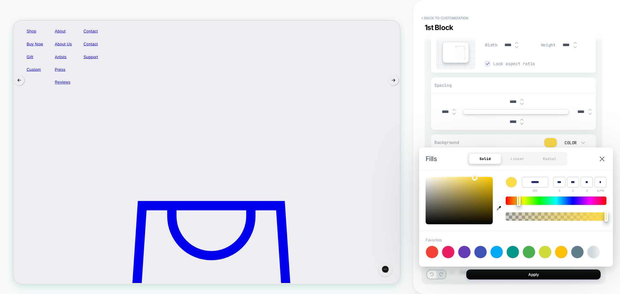
type input "******"
click at [580, 233] on div "Favorites +" at bounding box center [516, 249] width 194 height 36
click at [431, 130] on div "**** **** **** ****" at bounding box center [513, 112] width 165 height 36
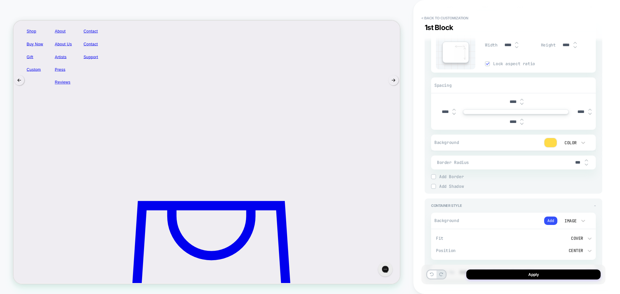
click at [432, 184] on div "Border Style Solid" at bounding box center [513, 181] width 165 height 5
click at [434, 187] on img at bounding box center [433, 186] width 3 height 3
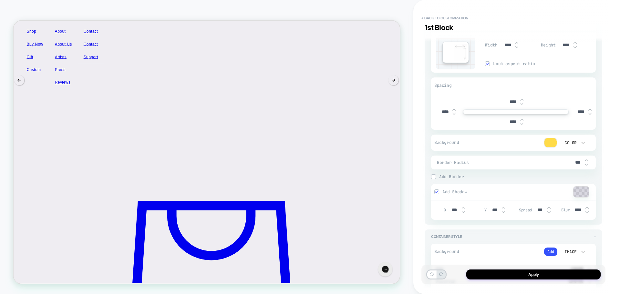
click at [587, 193] on div at bounding box center [582, 192] width 16 height 11
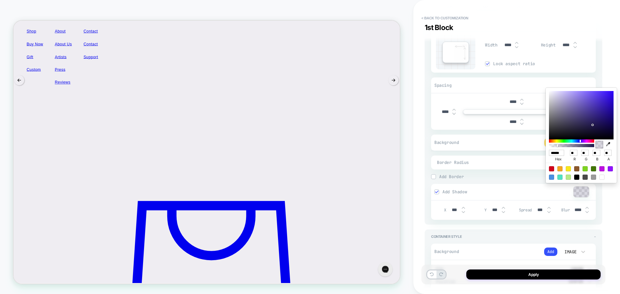
type textarea "*"
type input "******"
type input "***"
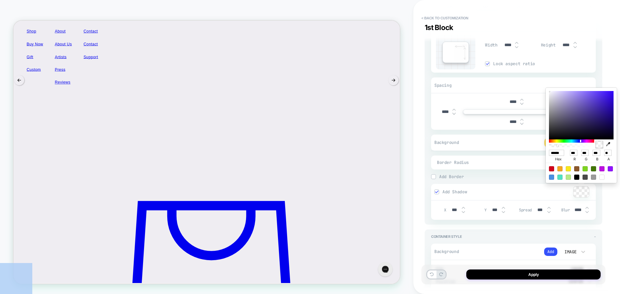
type textarea "*"
type input "******"
type input "**"
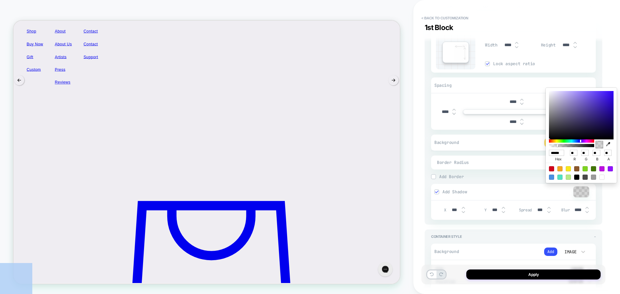
type textarea "*"
type input "******"
type input "*"
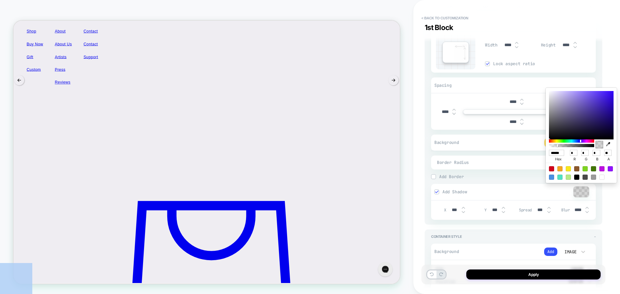
type textarea "*"
type input "******"
type input "**"
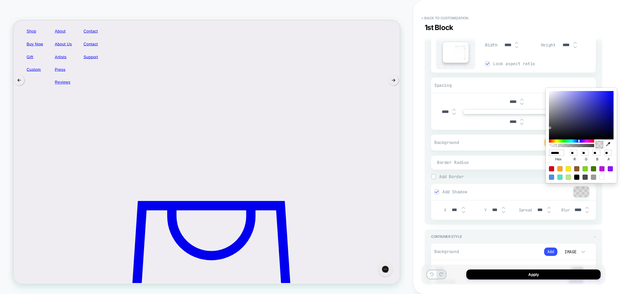
type textarea "*"
type input "******"
type input "*"
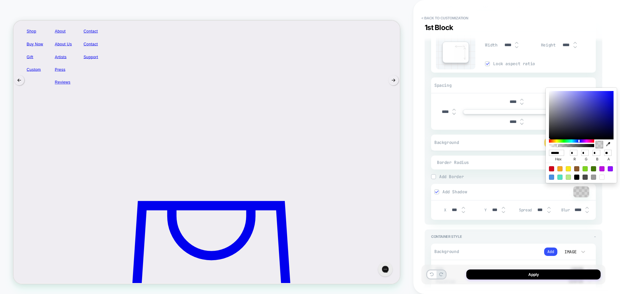
drag, startPoint x: 471, startPoint y: 62, endPoint x: 547, endPoint y: 145, distance: 112.5
click at [547, 145] on div "****** hex * r * g * b ** a" at bounding box center [581, 135] width 71 height 95
click at [604, 206] on div "**********" at bounding box center [514, 146] width 184 height 281
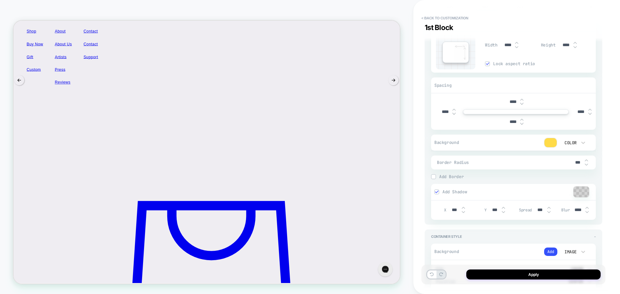
click at [581, 197] on div at bounding box center [582, 192] width 16 height 11
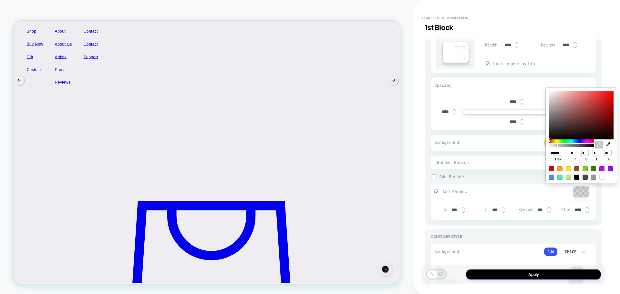
click at [577, 181] on div at bounding box center [581, 173] width 71 height 20
click at [579, 175] on div at bounding box center [577, 177] width 5 height 5
type textarea "*"
type input "***"
click at [481, 176] on span "Add Border" at bounding box center [517, 176] width 157 height 5
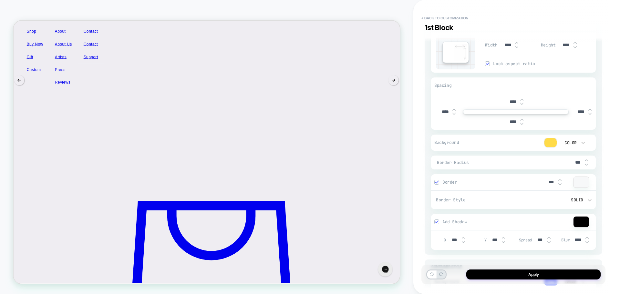
click at [437, 183] on img at bounding box center [436, 182] width 3 height 3
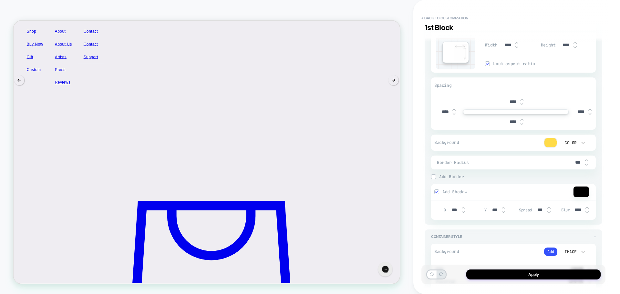
click at [587, 161] on img at bounding box center [586, 160] width 3 height 3
type textarea "*"
type input "***"
click at [587, 161] on img at bounding box center [586, 160] width 3 height 3
type textarea "*"
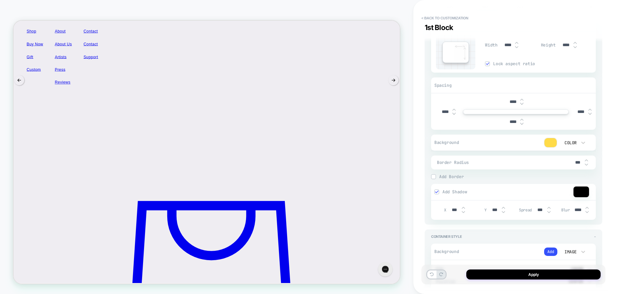
type input "***"
click at [587, 161] on img at bounding box center [586, 160] width 3 height 3
type textarea "*"
type input "***"
click at [587, 161] on img at bounding box center [586, 160] width 3 height 3
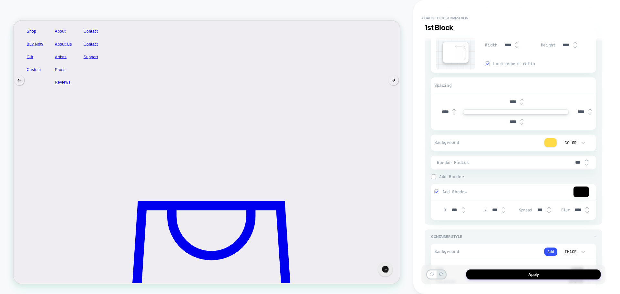
type textarea "*"
type input "***"
click at [587, 161] on img at bounding box center [586, 160] width 3 height 3
type textarea "*"
type input "***"
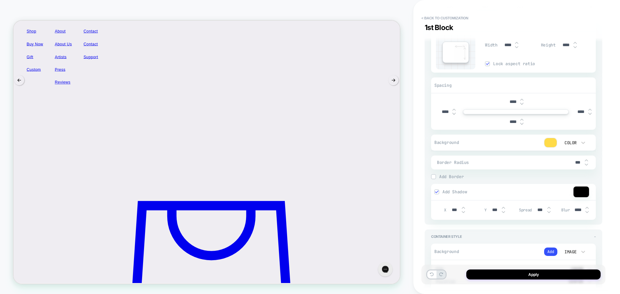
click at [587, 161] on img at bounding box center [586, 160] width 3 height 3
type textarea "*"
type input "***"
click at [587, 161] on img at bounding box center [586, 160] width 3 height 3
type textarea "*"
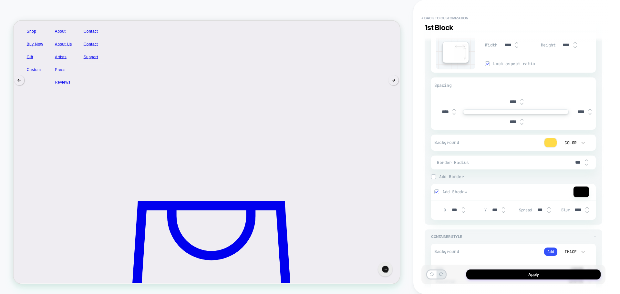
type input "***"
click at [587, 161] on img at bounding box center [586, 160] width 3 height 3
type textarea "*"
type input "***"
click at [587, 161] on img at bounding box center [586, 160] width 3 height 3
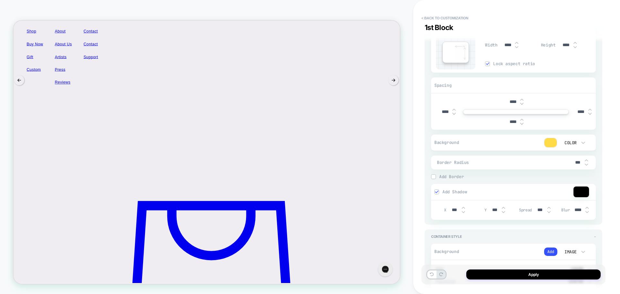
type textarea "*"
type input "***"
click at [587, 161] on img at bounding box center [586, 160] width 3 height 3
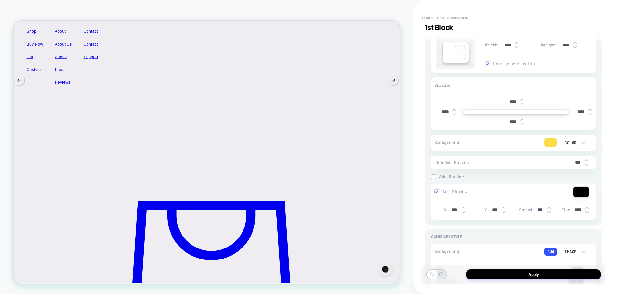
click at [587, 161] on img at bounding box center [586, 160] width 3 height 3
type textarea "*"
type input "****"
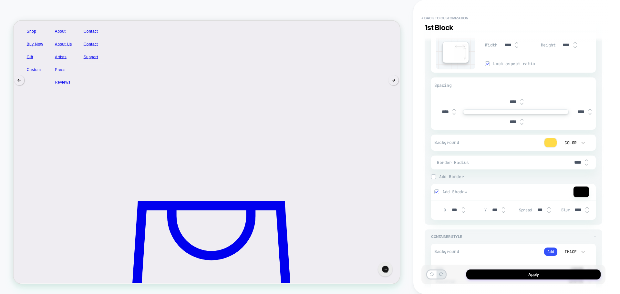
click at [587, 161] on img at bounding box center [586, 160] width 3 height 3
type textarea "*"
type input "****"
click at [587, 161] on img at bounding box center [586, 160] width 3 height 3
type textarea "*"
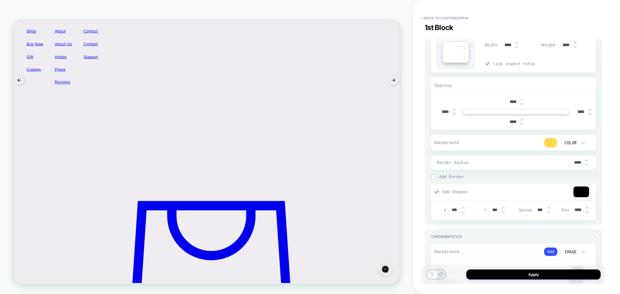
type input "****"
click at [587, 161] on img at bounding box center [586, 160] width 3 height 3
type textarea "*"
type input "****"
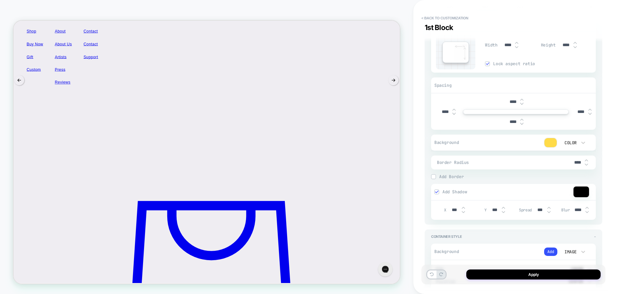
click at [587, 161] on img at bounding box center [586, 160] width 3 height 3
type textarea "*"
type input "****"
click at [587, 161] on img at bounding box center [586, 160] width 3 height 3
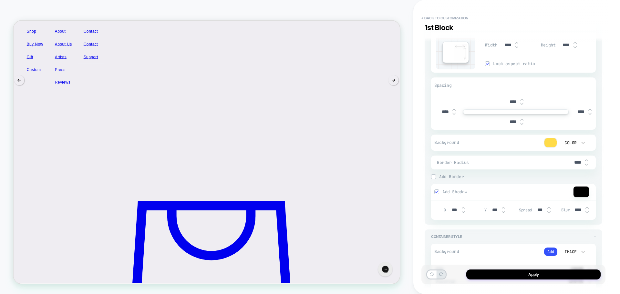
click at [587, 161] on img at bounding box center [586, 160] width 3 height 3
type textarea "*"
type input "****"
click at [587, 161] on img at bounding box center [586, 160] width 3 height 3
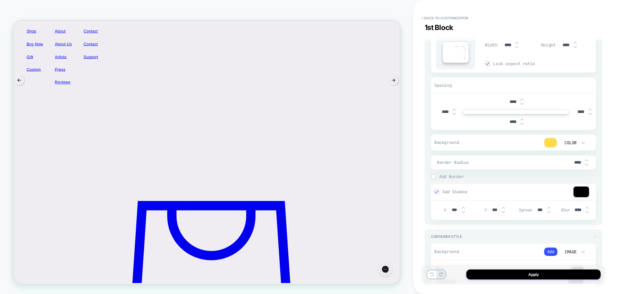
type textarea "*"
type input "****"
click at [587, 161] on img at bounding box center [586, 160] width 3 height 3
type textarea "*"
type input "****"
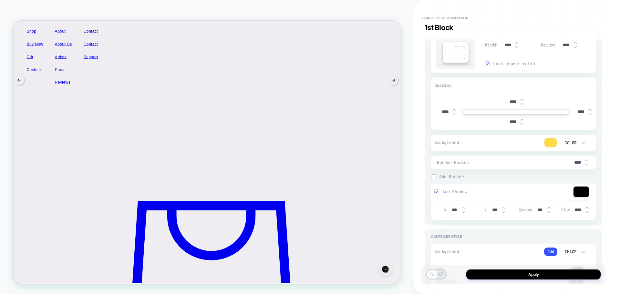
type textarea "*"
type input "****"
click at [587, 161] on img at bounding box center [586, 160] width 3 height 3
type textarea "*"
type input "****"
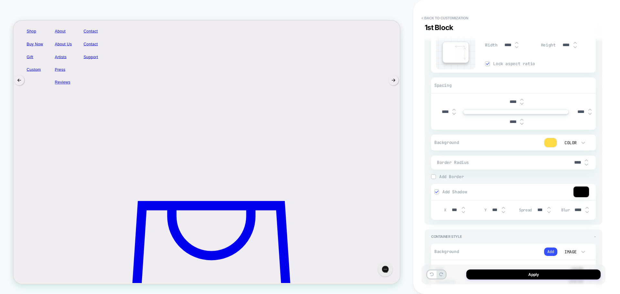
click at [587, 161] on img at bounding box center [586, 160] width 3 height 3
type textarea "*"
type input "****"
click at [587, 161] on img at bounding box center [586, 160] width 3 height 3
type textarea "*"
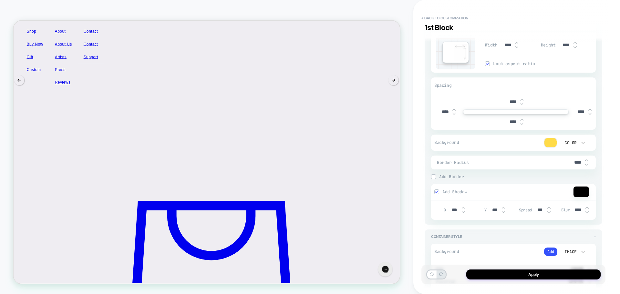
type input "****"
click at [587, 161] on img at bounding box center [586, 160] width 3 height 3
type textarea "*"
type input "****"
click at [587, 161] on img at bounding box center [586, 160] width 3 height 3
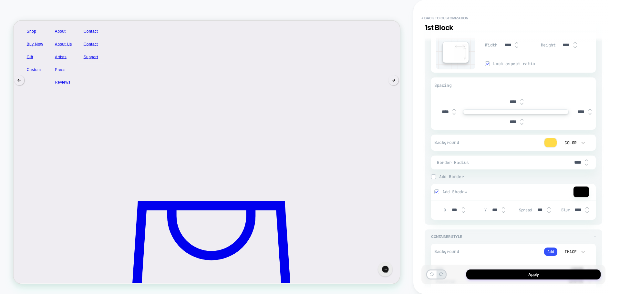
type textarea "*"
type input "****"
click at [587, 161] on img at bounding box center [586, 160] width 3 height 3
type textarea "*"
type input "****"
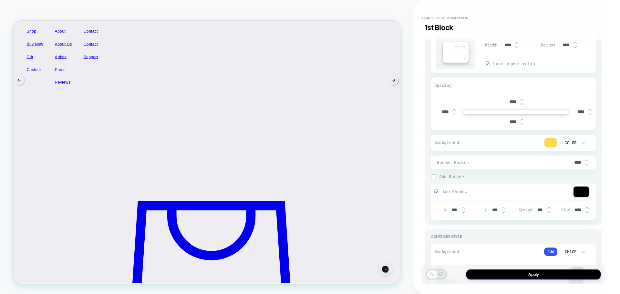
click at [587, 161] on img at bounding box center [586, 160] width 3 height 3
type textarea "*"
type input "****"
click at [587, 161] on img at bounding box center [586, 160] width 3 height 3
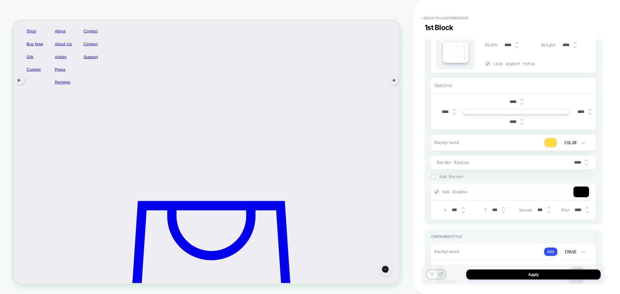
type textarea "*"
type input "****"
click at [587, 161] on img at bounding box center [586, 160] width 3 height 3
type textarea "*"
type input "****"
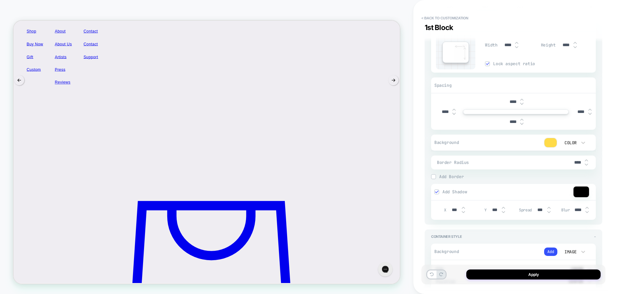
click at [587, 161] on img at bounding box center [586, 160] width 3 height 3
type textarea "*"
type input "****"
type textarea "*"
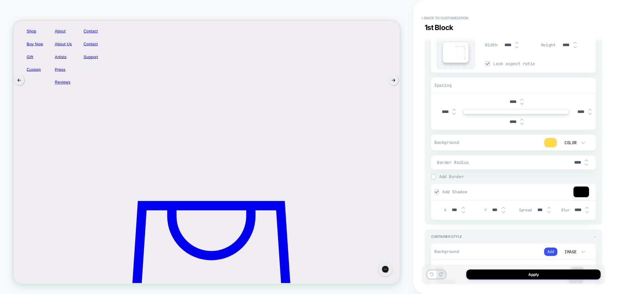
click at [578, 167] on div "****" at bounding box center [580, 162] width 19 height 13
click at [576, 162] on input "****" at bounding box center [578, 162] width 15 height 5
type input "****"
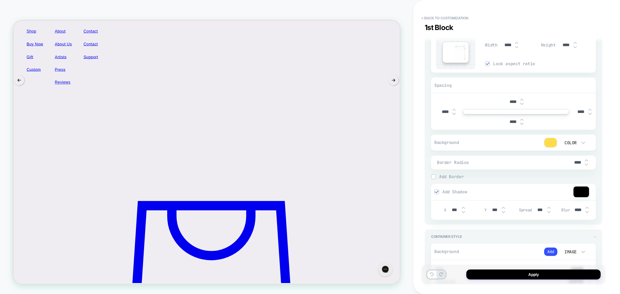
type textarea "*"
type input "****"
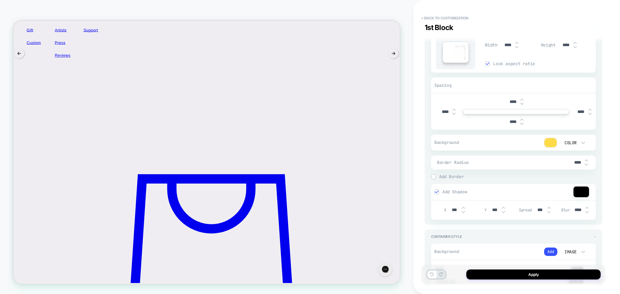
scroll to position [127, 0]
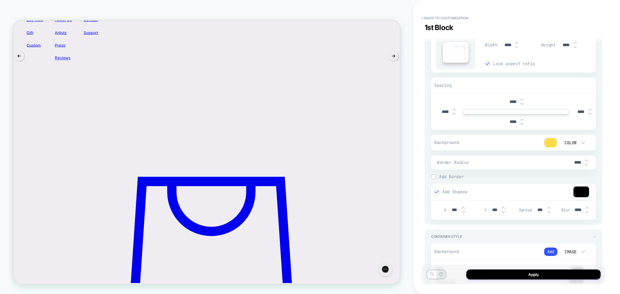
click at [503, 213] on img at bounding box center [503, 212] width 3 height 3
type input "***"
type textarea "*"
click at [503, 213] on img at bounding box center [503, 212] width 3 height 3
type input "***"
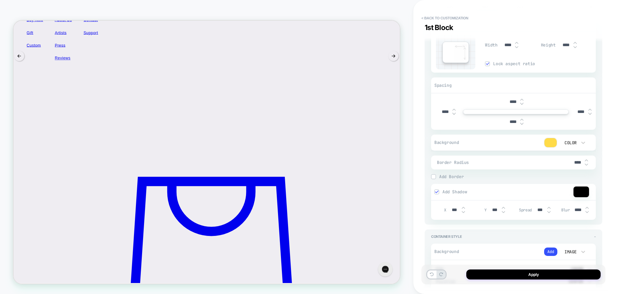
type textarea "*"
click at [503, 213] on img at bounding box center [503, 212] width 3 height 3
type input "***"
type textarea "*"
click at [588, 213] on img at bounding box center [587, 212] width 3 height 3
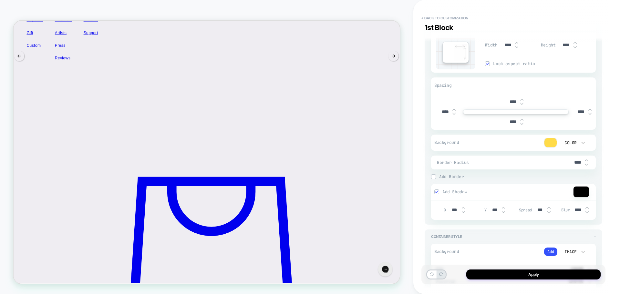
type input "****"
type textarea "*"
click at [588, 213] on img at bounding box center [587, 212] width 3 height 3
type input "****"
type textarea "*"
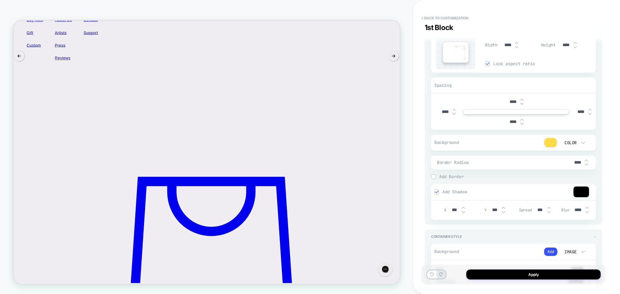
click at [588, 213] on img at bounding box center [587, 212] width 3 height 3
type input "****"
type textarea "*"
click at [588, 213] on img at bounding box center [587, 212] width 3 height 3
type input "****"
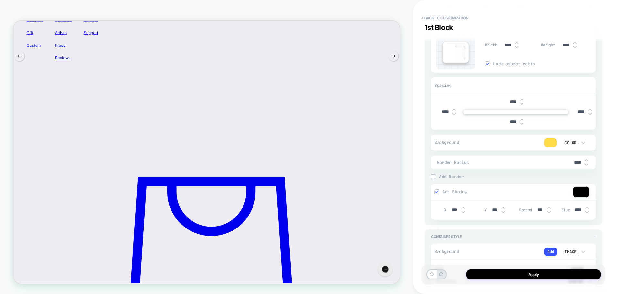
type textarea "*"
click at [588, 213] on img at bounding box center [587, 212] width 3 height 3
type input "***"
click at [434, 177] on img at bounding box center [433, 176] width 3 height 3
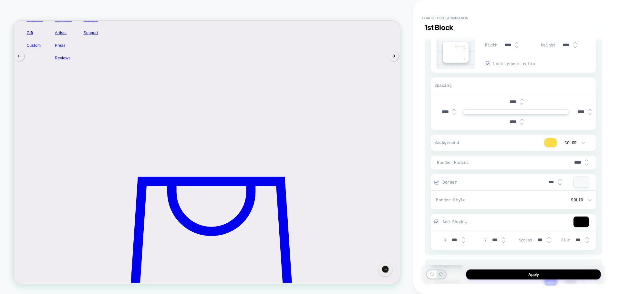
click at [436, 181] on img at bounding box center [436, 182] width 3 height 3
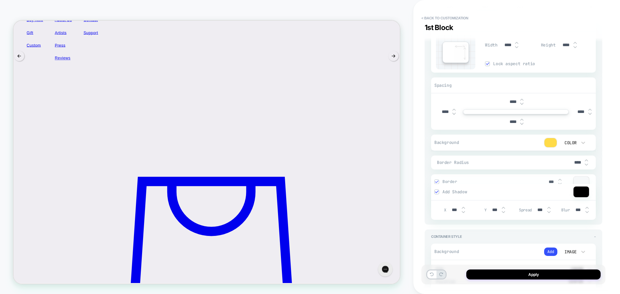
type textarea "*"
click at [504, 207] on img at bounding box center [503, 208] width 3 height 3
type input "***"
type textarea "*"
click at [589, 212] on img at bounding box center [587, 212] width 3 height 3
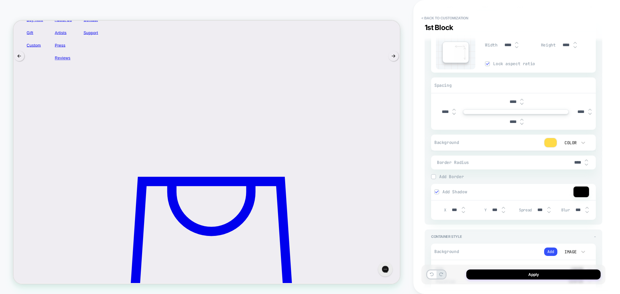
type input "***"
type textarea "*"
click at [589, 212] on img at bounding box center [587, 212] width 3 height 3
type input "***"
type textarea "*"
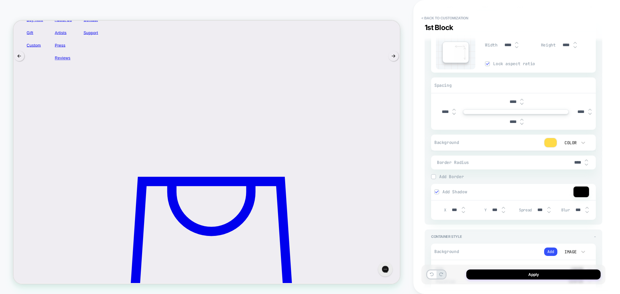
click at [589, 212] on img at bounding box center [587, 212] width 3 height 3
type input "***"
type textarea "*"
click at [464, 208] on img at bounding box center [463, 208] width 3 height 3
type input "***"
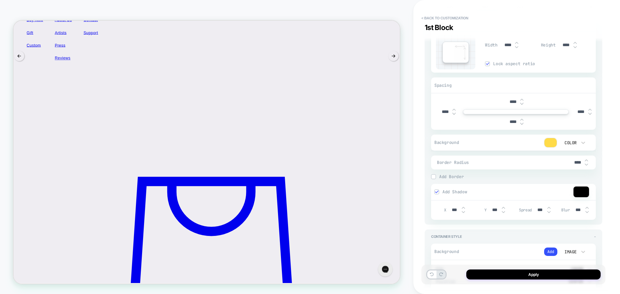
type textarea "*"
click at [464, 208] on img at bounding box center [463, 208] width 3 height 3
type input "***"
type textarea "*"
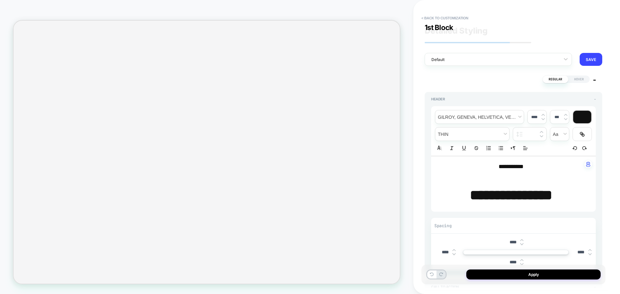
type input "*****"
type textarea "*"
type input "*****"
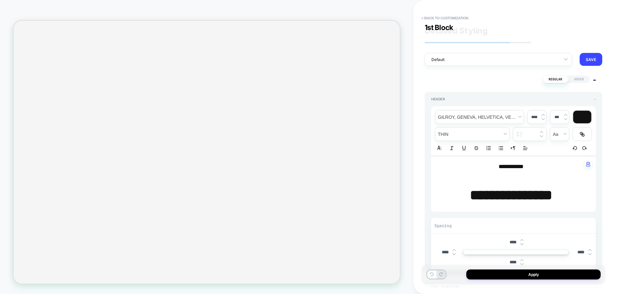
type textarea "*"
type input "*****"
type textarea "*"
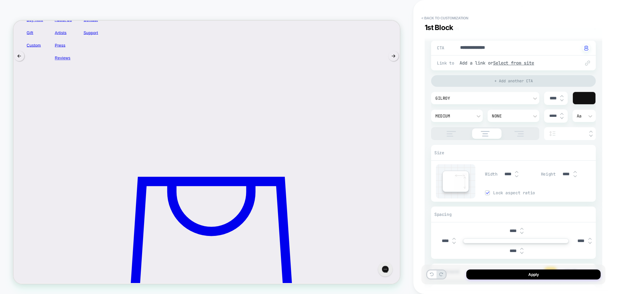
click at [562, 114] on img at bounding box center [562, 114] width 3 height 3
type input "*****"
type textarea "*"
click at [562, 117] on img at bounding box center [562, 118] width 3 height 3
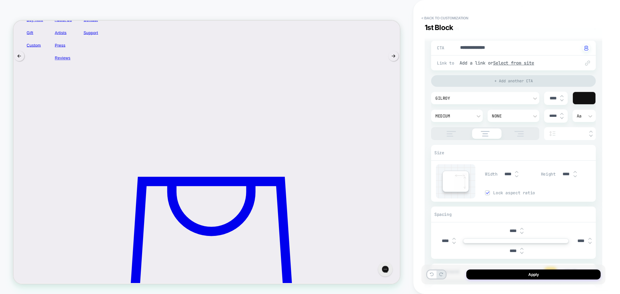
type input "*****"
type textarea "*"
click at [562, 117] on img at bounding box center [562, 118] width 3 height 3
type input "*****"
type textarea "*"
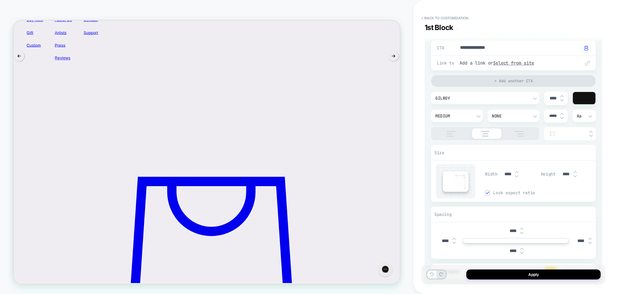
click at [562, 117] on img at bounding box center [562, 118] width 3 height 3
type input "*****"
type textarea "*"
click at [562, 117] on img at bounding box center [562, 118] width 3 height 3
type input "*****"
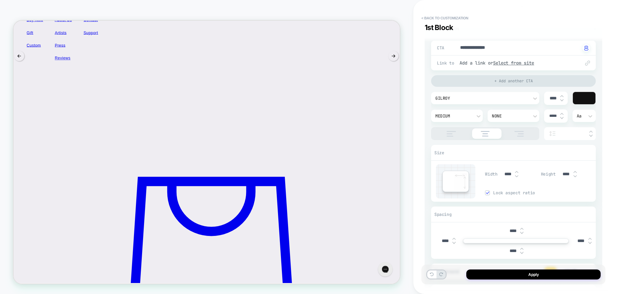
type textarea "*"
click at [562, 117] on img at bounding box center [562, 118] width 3 height 3
type input "*****"
type textarea "*"
click at [562, 117] on img at bounding box center [562, 118] width 3 height 3
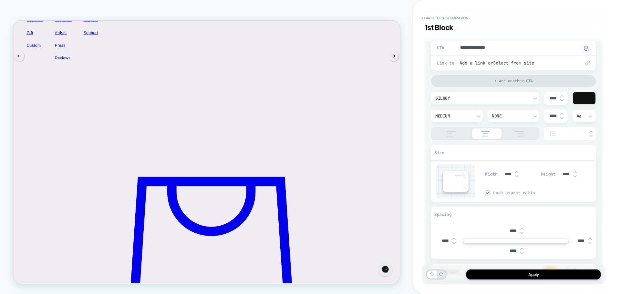
type input "***"
click at [505, 114] on div "None" at bounding box center [510, 116] width 43 height 7
click at [505, 114] on div at bounding box center [310, 147] width 620 height 294
click at [457, 112] on div "Medium" at bounding box center [457, 116] width 52 height 12
click at [447, 214] on div "Bold" at bounding box center [457, 214] width 47 height 14
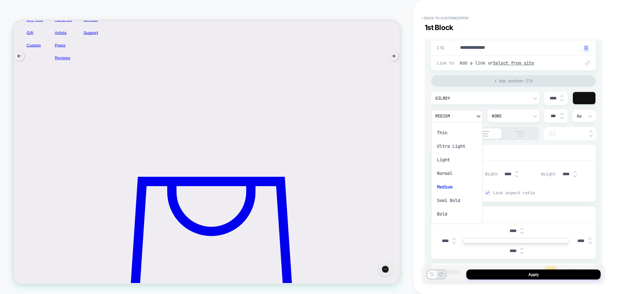
type textarea "*"
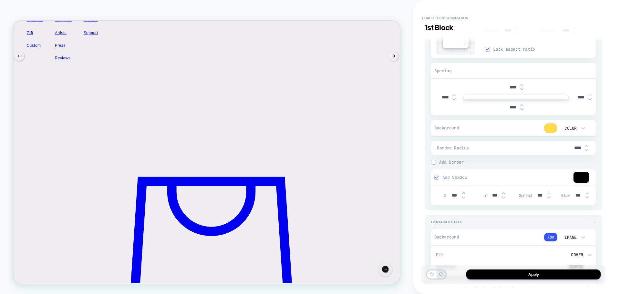
scroll to position [420, 0]
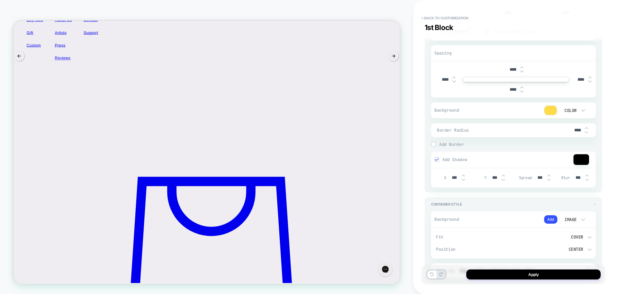
click at [464, 175] on img at bounding box center [463, 175] width 3 height 3
type input "***"
type textarea "*"
click at [585, 158] on div at bounding box center [582, 159] width 16 height 11
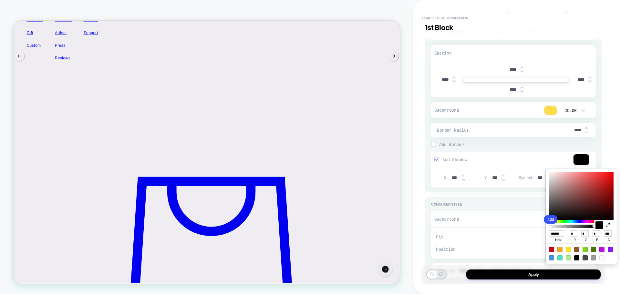
click at [558, 233] on input "******" at bounding box center [556, 234] width 15 height 6
paste input "**"
click at [561, 234] on input "********" at bounding box center [556, 234] width 15 height 6
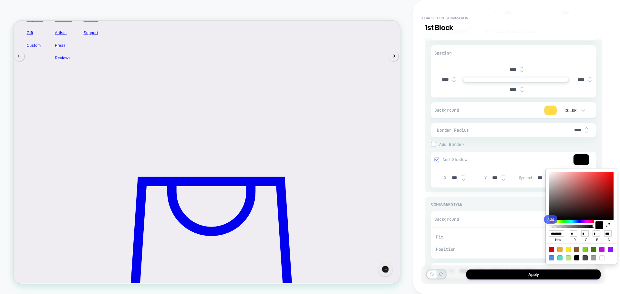
type input "******"
click at [551, 219] on button "Add" at bounding box center [550, 220] width 13 height 8
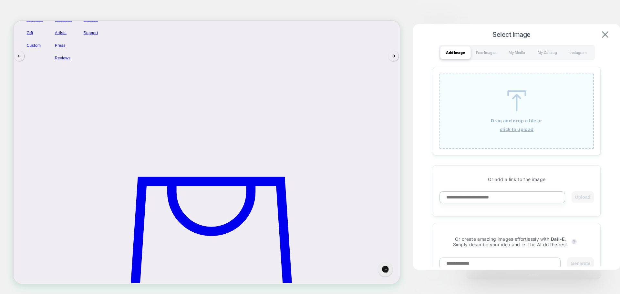
click at [605, 34] on img at bounding box center [605, 34] width 6 height 6
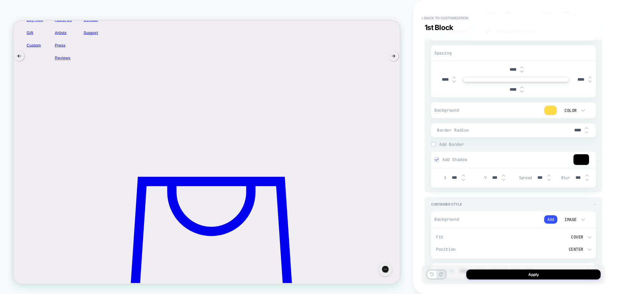
click at [588, 158] on div at bounding box center [582, 159] width 16 height 11
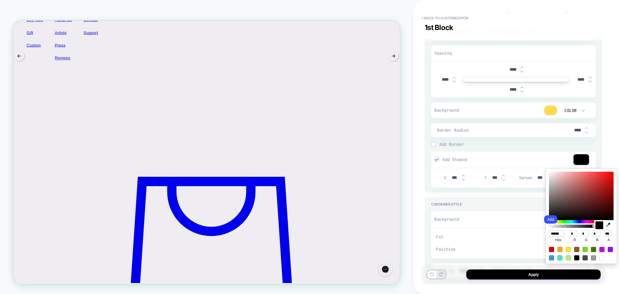
scroll to position [0, 1]
drag, startPoint x: 561, startPoint y: 233, endPoint x: 585, endPoint y: 233, distance: 24.2
click at [585, 233] on div "****** hex * r * g * b *** a" at bounding box center [581, 236] width 65 height 14
click at [556, 234] on input "******" at bounding box center [556, 234] width 15 height 6
click at [555, 234] on input "******" at bounding box center [556, 234] width 15 height 6
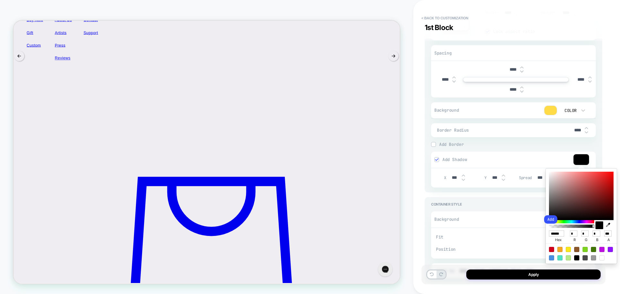
click at [555, 234] on input "******" at bounding box center [556, 234] width 15 height 6
paste input "**"
type input "******"
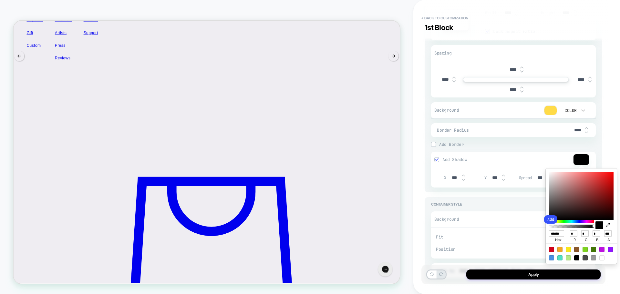
click at [601, 226] on div at bounding box center [600, 226] width 8 height 8
type textarea "*"
type input "**"
type textarea "*"
type input "**"
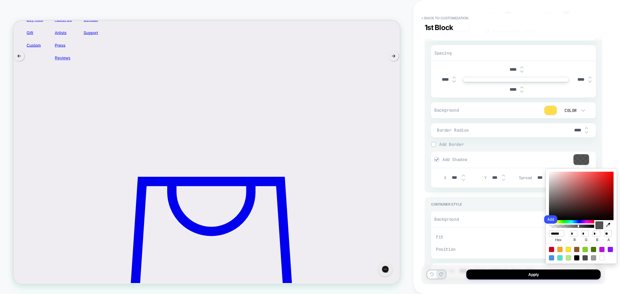
type textarea "*"
type input "**"
type textarea "*"
type input "**"
type textarea "*"
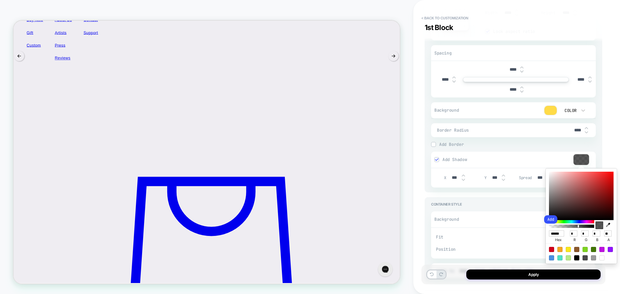
type input "**"
type textarea "*"
type input "**"
type textarea "*"
type input "**"
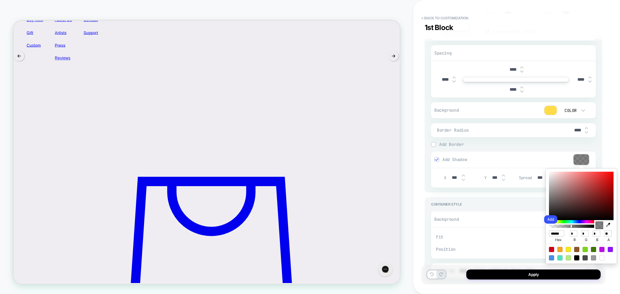
type textarea "*"
type input "**"
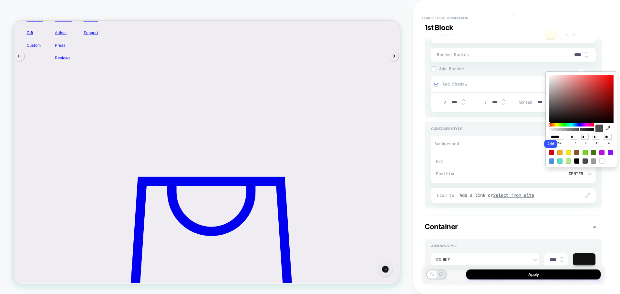
scroll to position [517, 0]
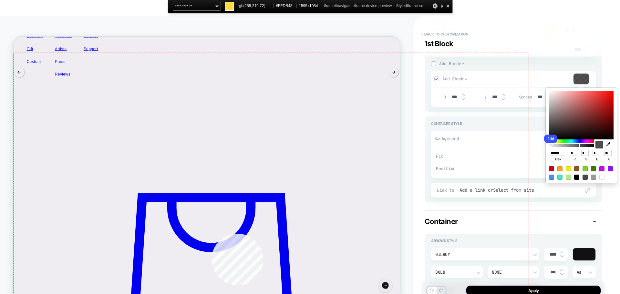
click at [212, 234] on div at bounding box center [271, 228] width 515 height 350
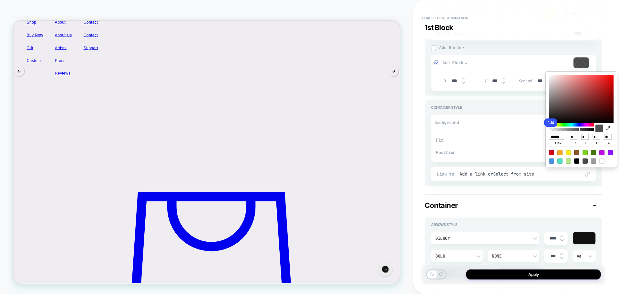
scroll to position [95, 0]
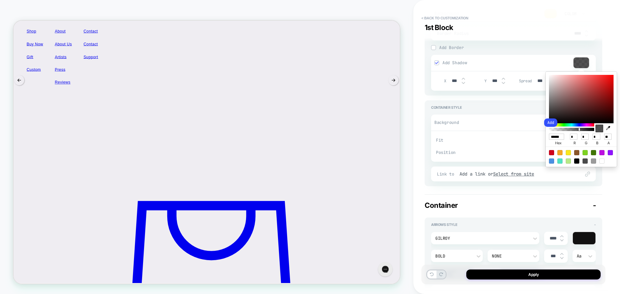
click at [504, 188] on div "**********" at bounding box center [514, 190] width 178 height 1262
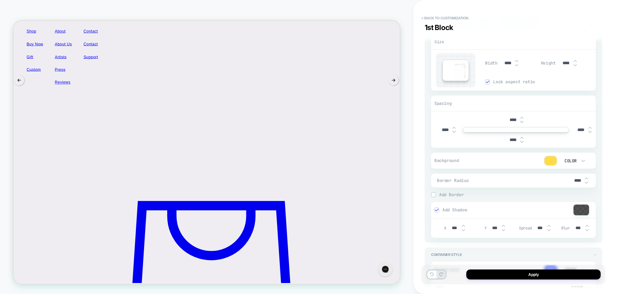
scroll to position [355, 0]
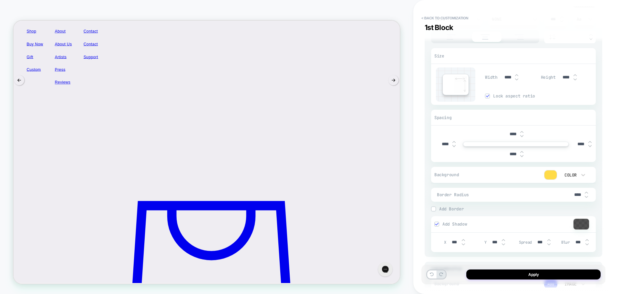
click at [505, 146] on div at bounding box center [516, 144] width 106 height 5
click at [504, 145] on div at bounding box center [516, 144] width 106 height 5
click at [501, 144] on div at bounding box center [516, 144] width 106 height 5
click at [496, 144] on div at bounding box center [516, 144] width 106 height 5
click at [454, 140] on div "****" at bounding box center [448, 144] width 24 height 13
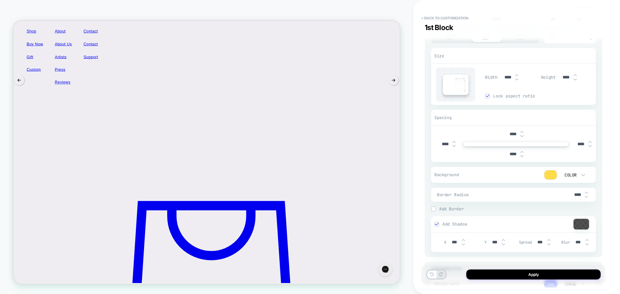
click at [454, 140] on div "****" at bounding box center [448, 144] width 24 height 13
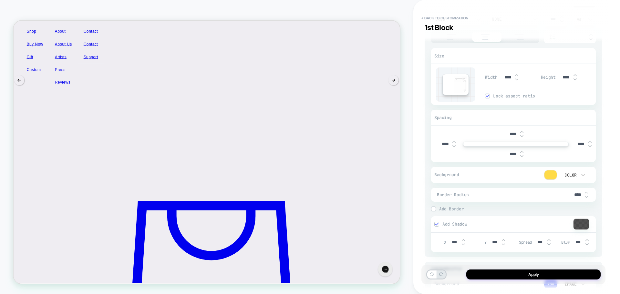
click at [454, 142] on img at bounding box center [454, 142] width 3 height 3
type input "****"
type textarea "*"
click at [454, 142] on img at bounding box center [454, 142] width 3 height 3
type input "****"
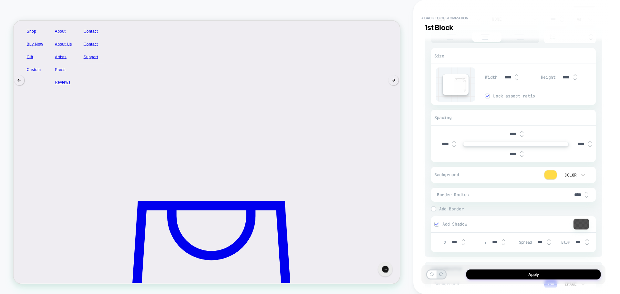
type textarea "*"
click at [454, 142] on img at bounding box center [454, 142] width 3 height 3
type input "****"
type textarea "*"
click at [454, 142] on img at bounding box center [454, 142] width 3 height 3
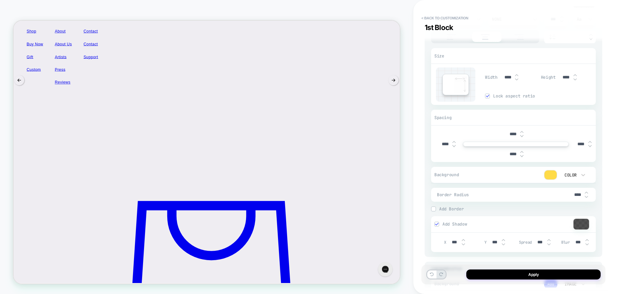
type input "****"
type textarea "*"
click at [454, 142] on img at bounding box center [454, 142] width 3 height 3
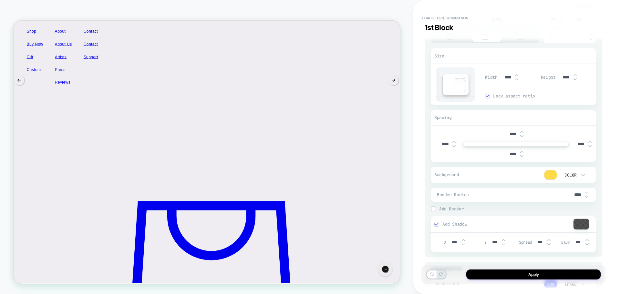
type input "****"
type textarea "*"
click at [454, 142] on img at bounding box center [454, 142] width 3 height 3
type input "****"
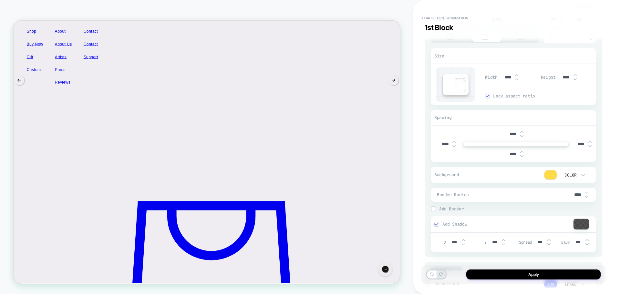
type textarea "*"
click at [454, 142] on img at bounding box center [454, 142] width 3 height 3
type input "****"
type textarea "*"
click at [454, 142] on img at bounding box center [454, 142] width 3 height 3
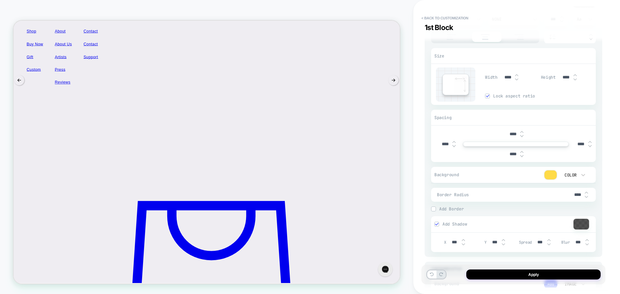
type input "****"
type textarea "*"
click at [454, 142] on img at bounding box center [454, 142] width 3 height 3
type input "****"
type textarea "*"
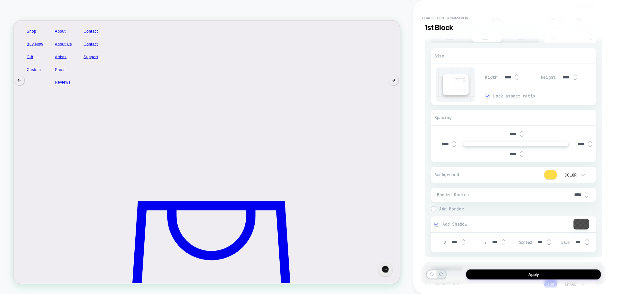
click at [454, 142] on img at bounding box center [454, 142] width 3 height 3
type input "****"
type textarea "*"
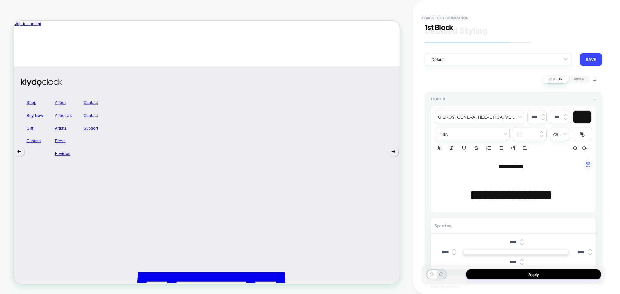
type input "****"
type textarea "*"
type input "****"
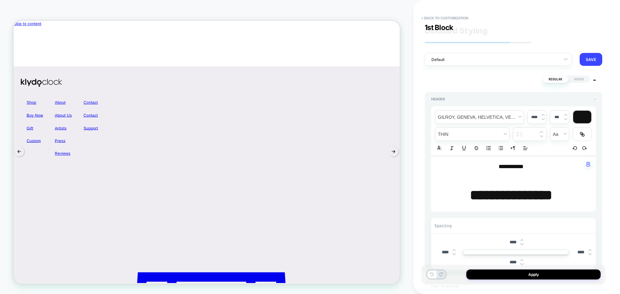
type textarea "*"
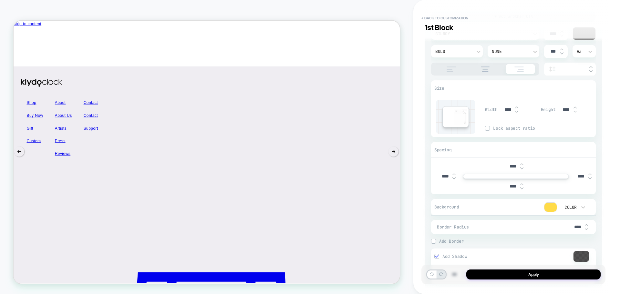
scroll to position [95, 0]
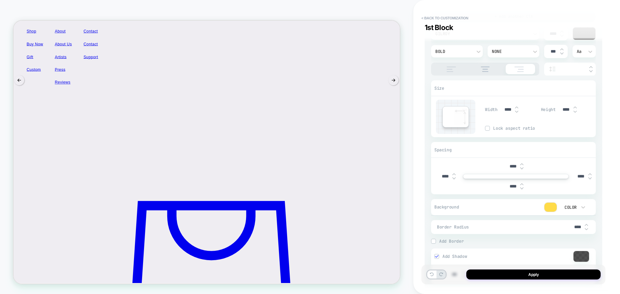
type input "****"
type textarea "*"
click at [517, 107] on img at bounding box center [516, 107] width 3 height 3
type input "****"
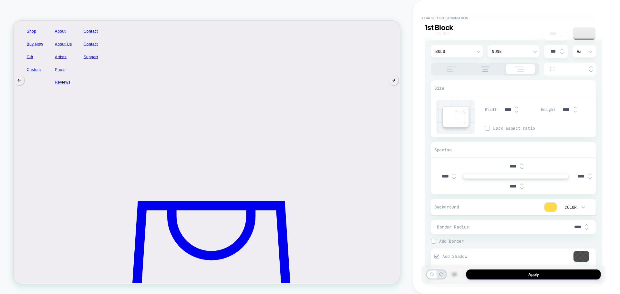
type textarea "*"
click at [517, 107] on img at bounding box center [516, 107] width 3 height 3
type input "****"
type textarea "*"
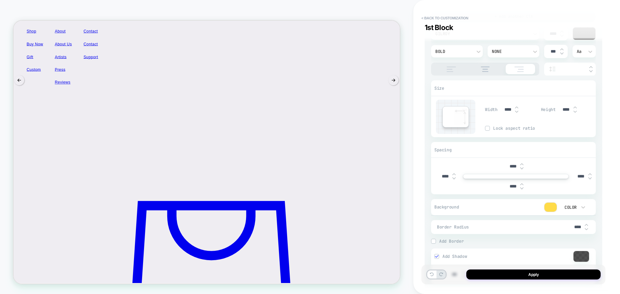
click at [517, 107] on img at bounding box center [516, 107] width 3 height 3
type input "****"
type textarea "*"
click at [517, 107] on img at bounding box center [516, 107] width 3 height 3
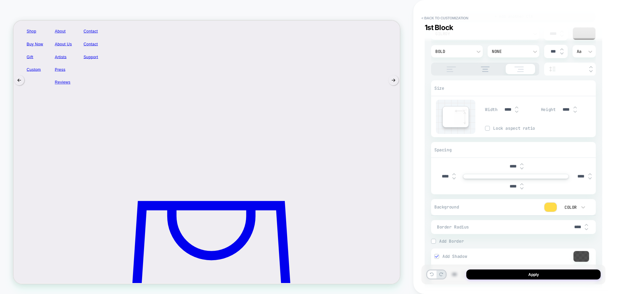
click at [517, 107] on img at bounding box center [516, 107] width 3 height 3
type input "****"
type textarea "*"
click at [517, 107] on img at bounding box center [516, 107] width 3 height 3
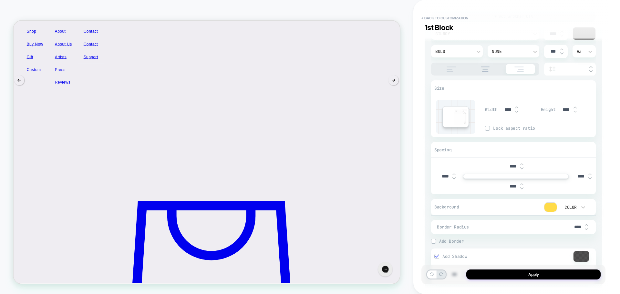
type input "****"
type textarea "*"
click at [517, 107] on img at bounding box center [516, 107] width 3 height 3
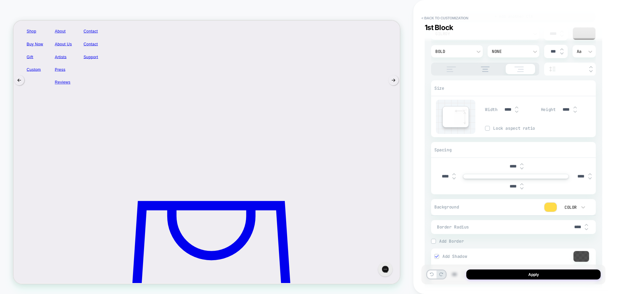
type input "****"
type textarea "*"
click at [563, 111] on input "****" at bounding box center [566, 109] width 15 height 5
type input "****"
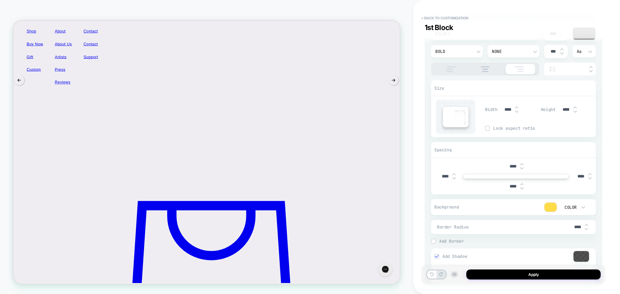
type textarea "*"
type input "****"
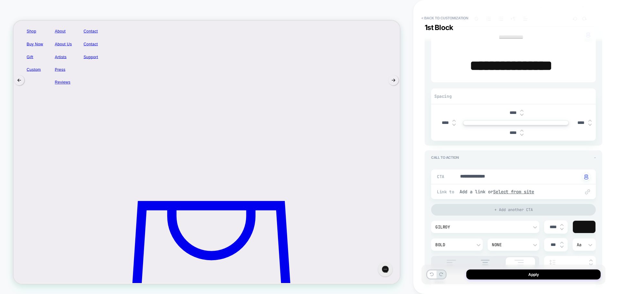
scroll to position [129, 0]
type textarea "*"
type textarea "**********"
type textarea "*"
type textarea "**********"
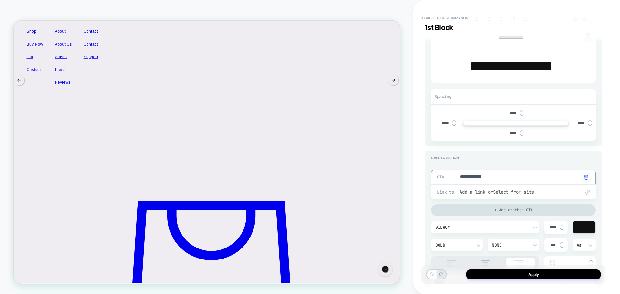
type textarea "*"
type textarea "**********"
type textarea "*"
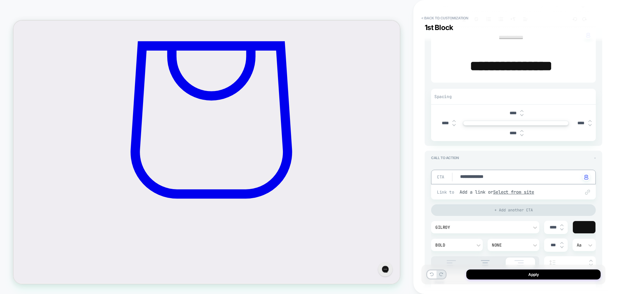
scroll to position [192, 0]
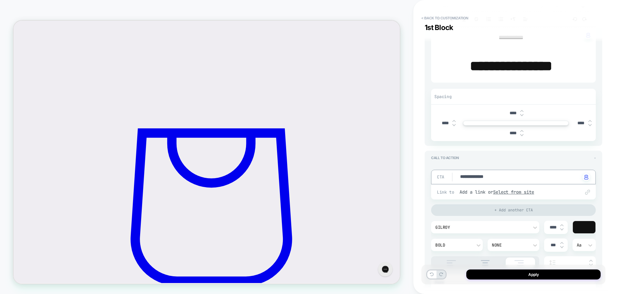
type textarea "**********"
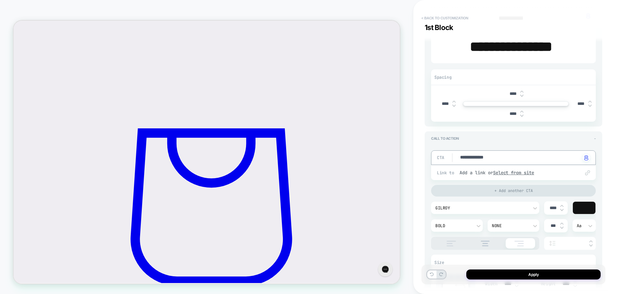
scroll to position [129, 0]
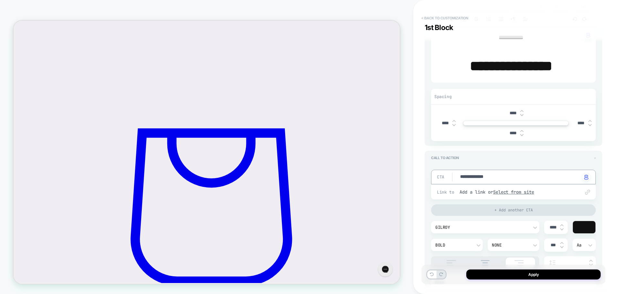
click at [437, 16] on button "< Back to customization" at bounding box center [444, 18] width 53 height 10
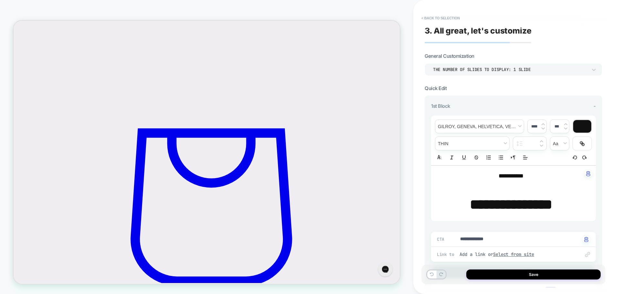
type textarea "*"
click at [428, 18] on button "< Back to selection" at bounding box center [440, 18] width 45 height 10
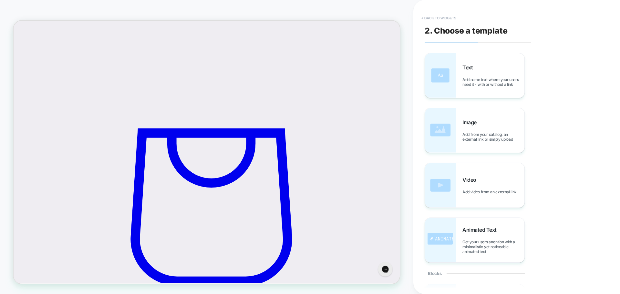
click at [425, 14] on button "< Back to widgets" at bounding box center [438, 18] width 41 height 10
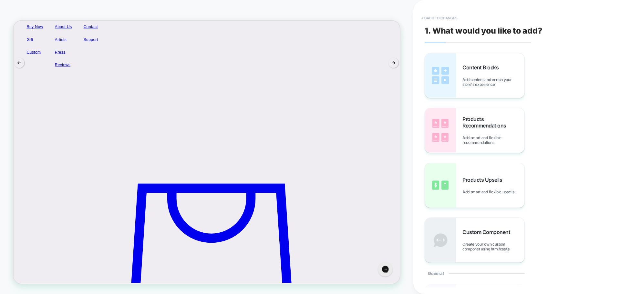
scroll to position [96, 0]
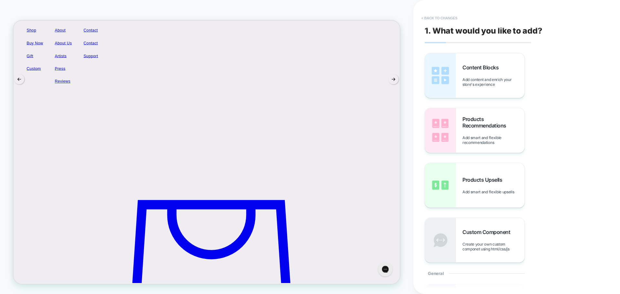
click at [436, 16] on button "< Back to changes" at bounding box center [439, 18] width 43 height 10
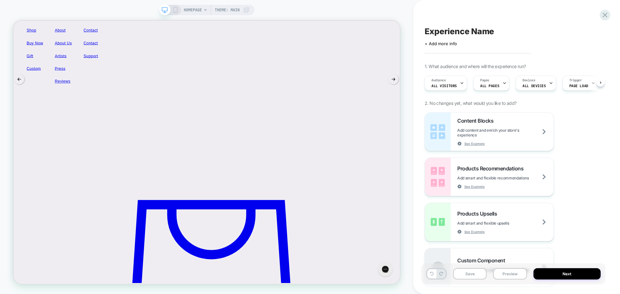
scroll to position [0, 0]
click at [446, 84] on span "All Visitors" at bounding box center [444, 86] width 26 height 5
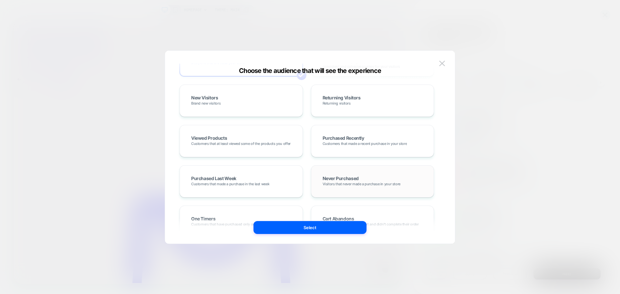
scroll to position [97, 0]
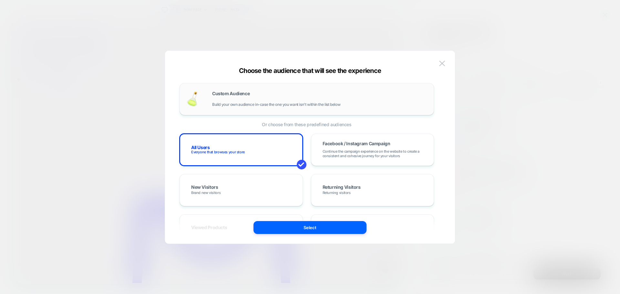
click at [286, 92] on div "Custom Audience Build your own audience in-case the one you want isn't within t…" at bounding box center [319, 99] width 215 height 16
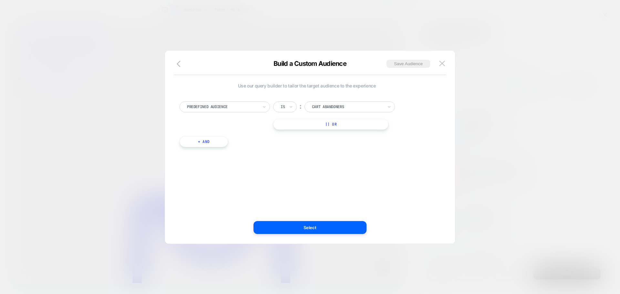
click at [239, 106] on div at bounding box center [222, 107] width 71 height 6
click at [243, 107] on div at bounding box center [222, 107] width 71 height 6
click at [280, 109] on div "Is" at bounding box center [282, 106] width 5 height 7
click at [290, 107] on icon at bounding box center [291, 107] width 5 height 6
click at [202, 104] on div at bounding box center [222, 107] width 71 height 6
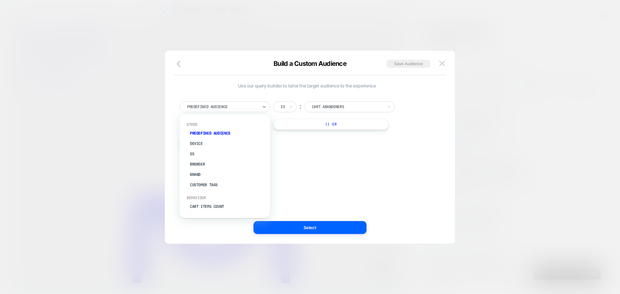
click at [225, 106] on div at bounding box center [222, 107] width 71 height 6
click at [342, 109] on div at bounding box center [347, 107] width 71 height 6
click at [203, 108] on div at bounding box center [222, 107] width 71 height 6
click at [277, 165] on div "Use our query builder to tailor the target audience to the experience option Cu…" at bounding box center [307, 147] width 271 height 167
click at [231, 110] on div "Predefined Audience" at bounding box center [222, 106] width 72 height 7
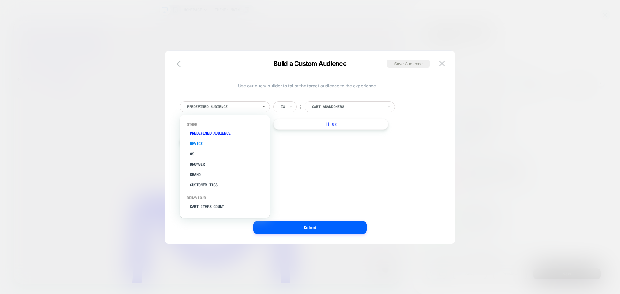
click at [218, 141] on div "Device" at bounding box center [228, 144] width 84 height 10
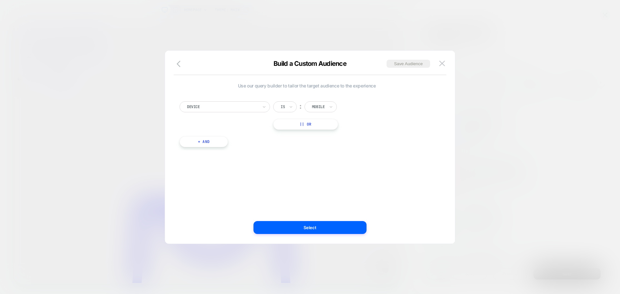
click at [235, 111] on div "Device" at bounding box center [225, 106] width 90 height 11
click at [297, 163] on div "Use our query builder to tailor the target audience to the experience Device Is…" at bounding box center [307, 147] width 271 height 167
click at [183, 64] on icon "button" at bounding box center [181, 64] width 8 height 8
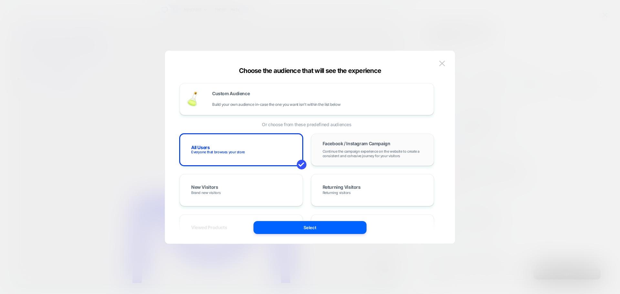
click at [375, 151] on span "Continue the campaign experience on the website to create a consistent and cohe…" at bounding box center [373, 153] width 100 height 9
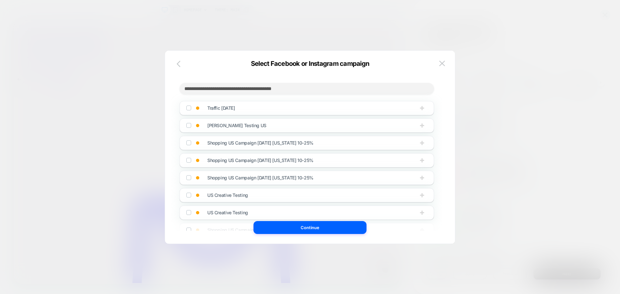
click at [181, 62] on icon "button" at bounding box center [181, 64] width 8 height 8
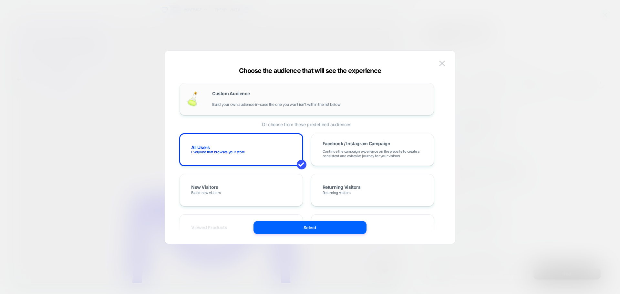
click at [233, 87] on div "Custom Audience Build your own audience in-case the one you want isn't within t…" at bounding box center [307, 99] width 255 height 32
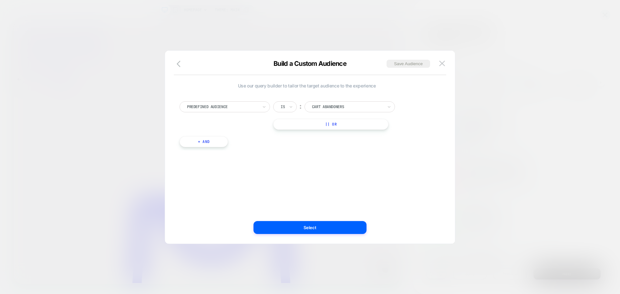
click at [222, 105] on div at bounding box center [222, 107] width 71 height 6
click at [207, 185] on div "Customer Tags" at bounding box center [228, 185] width 84 height 10
click at [331, 105] on div at bounding box center [338, 107] width 52 height 6
click at [290, 109] on icon at bounding box center [291, 107] width 5 height 6
click at [294, 107] on div "Is" at bounding box center [285, 106] width 24 height 11
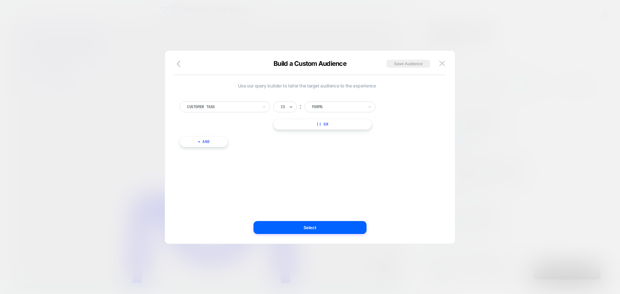
click at [299, 122] on button "|| Or" at bounding box center [322, 124] width 99 height 11
click at [278, 125] on div "Is" at bounding box center [285, 124] width 24 height 11
click at [241, 127] on div "Customer Tags Is ︰ Forms Or Is ︰ Forms || Or" at bounding box center [307, 124] width 255 height 46
click at [176, 65] on button "button" at bounding box center [181, 64] width 12 height 9
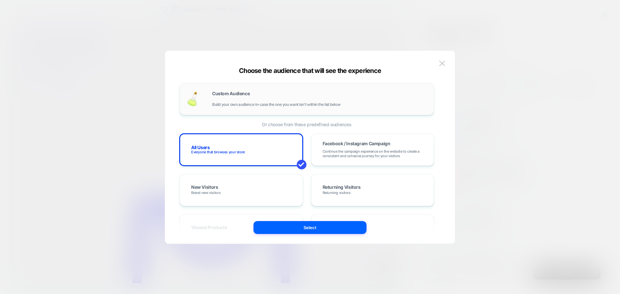
click at [250, 101] on div "Custom Audience Build your own audience in-case the one you want isn't within t…" at bounding box center [319, 99] width 215 height 16
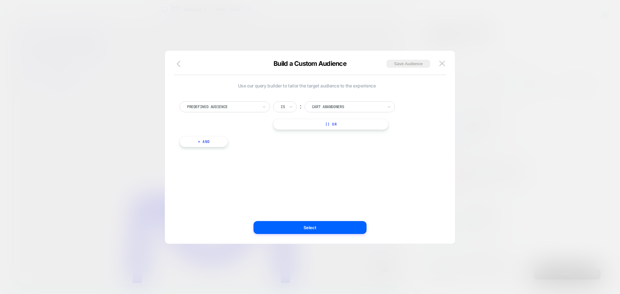
click at [177, 61] on icon "button" at bounding box center [181, 64] width 8 height 8
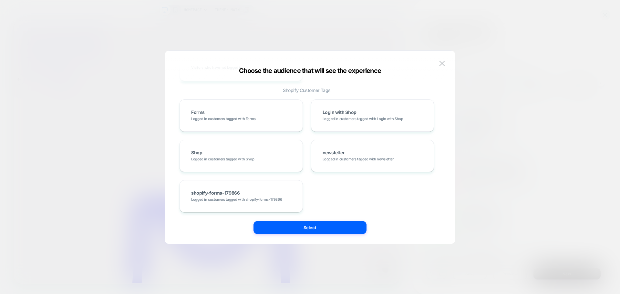
scroll to position [328, 0]
click at [442, 62] on img at bounding box center [442, 63] width 6 height 5
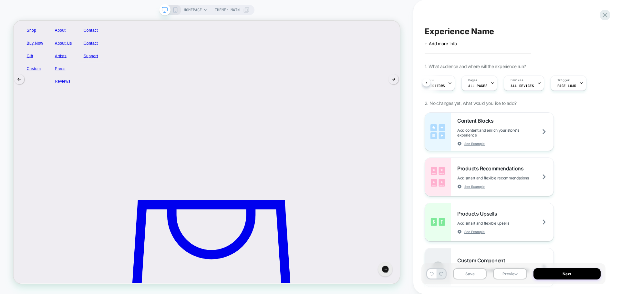
scroll to position [0, 12]
click at [603, 83] on div "Experience Name Click to edit experience details + Add more info 1. What audien…" at bounding box center [514, 146] width 184 height 281
click at [580, 85] on icon at bounding box center [582, 83] width 4 height 4
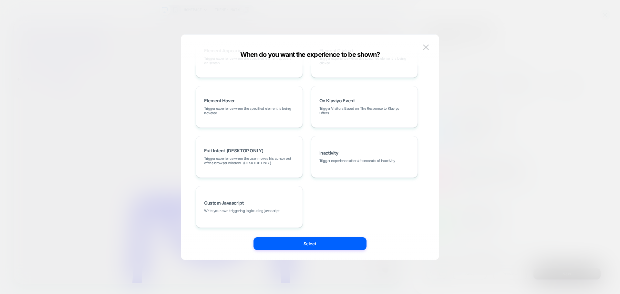
scroll to position [81, 0]
click at [426, 46] on img at bounding box center [426, 47] width 6 height 5
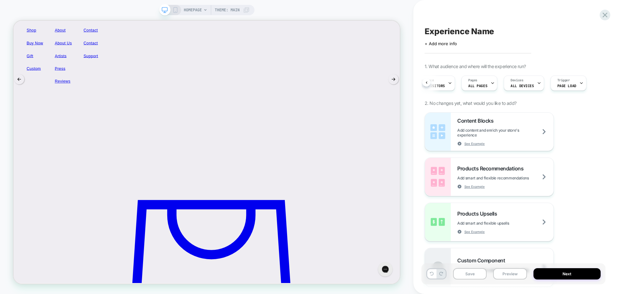
scroll to position [0, 1]
click at [422, 85] on div "Audience All Visitors Pages ALL PAGES Devices ALL DEVICES Trigger Page Load" at bounding box center [511, 83] width 178 height 22
click at [452, 90] on div "Audience All Visitors" at bounding box center [443, 83] width 38 height 15
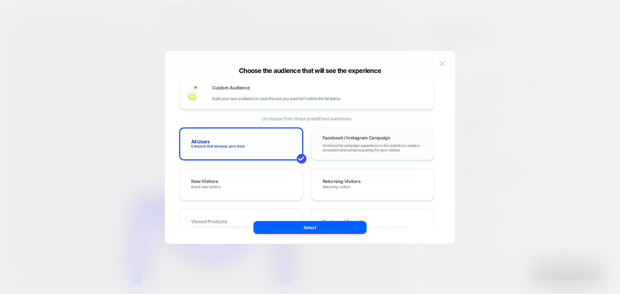
scroll to position [0, 0]
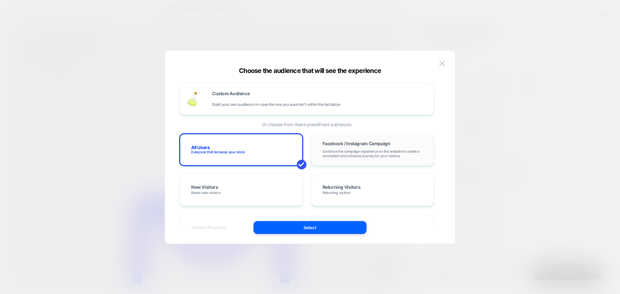
click at [349, 150] on span "Continue the campaign experience on the website to create a consistent and cohe…" at bounding box center [373, 153] width 100 height 9
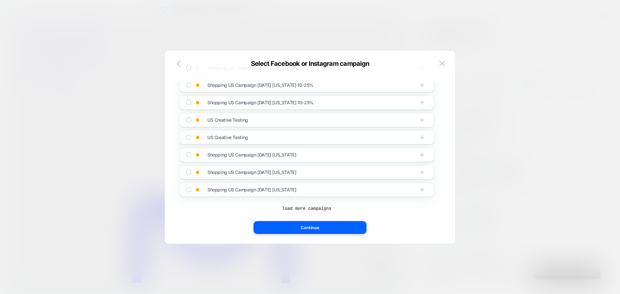
scroll to position [77, 0]
click at [310, 210] on button "load more campaigns" at bounding box center [307, 208] width 255 height 6
click at [221, 136] on span "US Creative Testing" at bounding box center [227, 135] width 41 height 5
click at [196, 155] on img at bounding box center [195, 153] width 3 height 3
click at [308, 235] on div "Traffic [DATE] [PERSON_NAME] Testing US Shopping US Campaign [DATE] [US_STATE] …" at bounding box center [310, 150] width 271 height 187
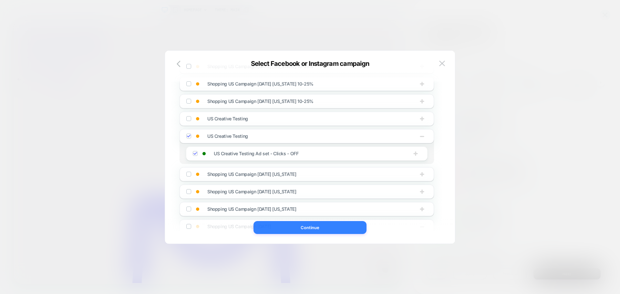
click at [309, 228] on button "Continue" at bounding box center [310, 227] width 113 height 13
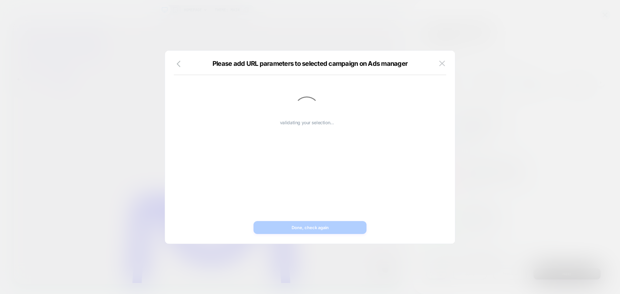
scroll to position [0, 0]
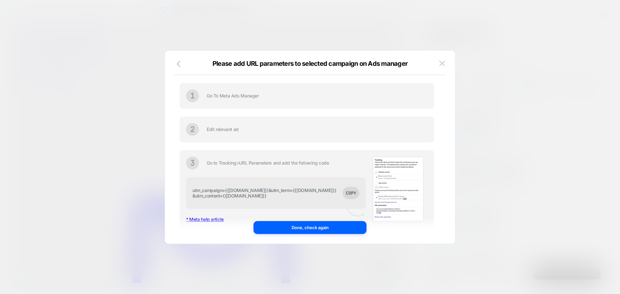
drag, startPoint x: 232, startPoint y: 164, endPoint x: 260, endPoint y: 164, distance: 28.8
click at [260, 164] on span "Go to Tracking > URL Parameters and add the following code" at bounding box center [268, 162] width 122 height 5
click at [309, 193] on p "utm_campaign={{[DOMAIN_NAME]}}&utm_term={{[DOMAIN_NAME]}} &utm_content={{[DOMAI…" at bounding box center [276, 193] width 180 height 32
drag, startPoint x: 225, startPoint y: 64, endPoint x: 331, endPoint y: 67, distance: 106.0
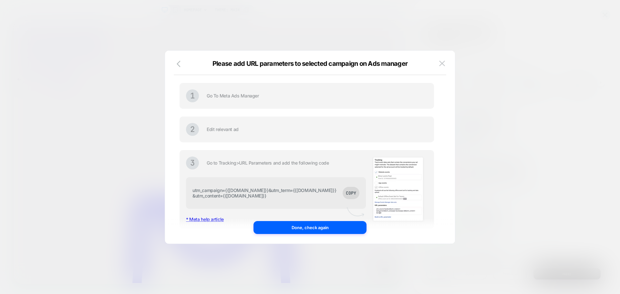
click at [331, 67] on span "Please add URL parameters to selected campaign on Ads manager" at bounding box center [310, 64] width 195 height 8
click at [343, 195] on button "COPY" at bounding box center [351, 193] width 17 height 12
drag, startPoint x: 230, startPoint y: 162, endPoint x: 318, endPoint y: 165, distance: 87.6
click at [318, 165] on span "Go to Tracking > URL Parameters and add the following code" at bounding box center [268, 162] width 122 height 5
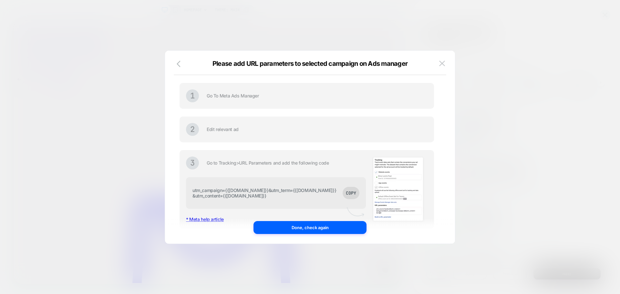
click at [318, 165] on span "Go to Tracking > URL Parameters and add the following code" at bounding box center [268, 162] width 122 height 5
click at [291, 227] on button "Done, check again" at bounding box center [310, 227] width 113 height 13
click at [180, 64] on icon "button" at bounding box center [181, 64] width 8 height 8
